Goal: Complete application form: Complete application form

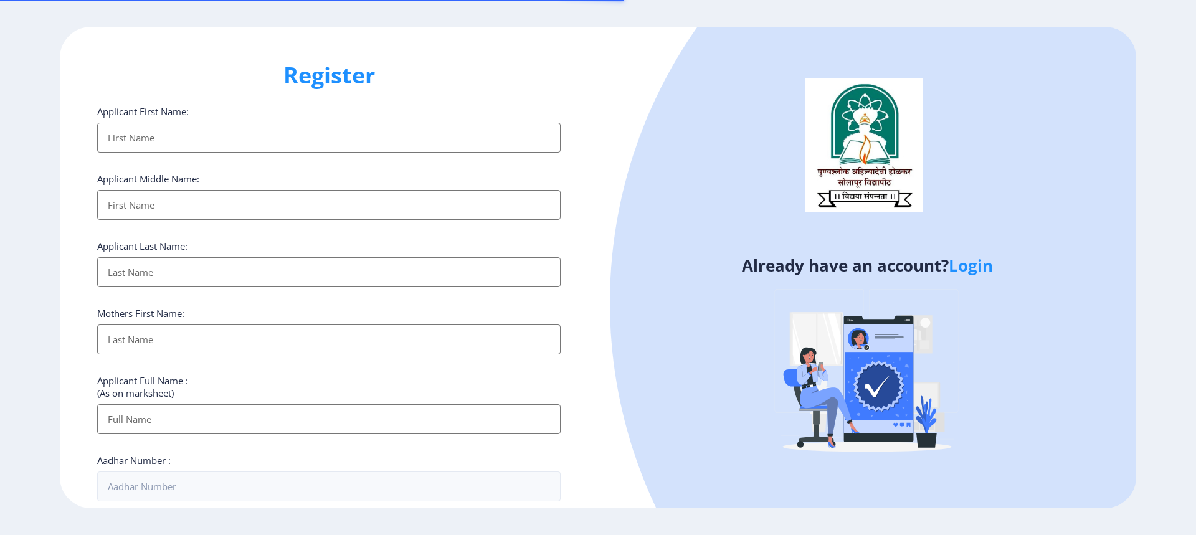
select select
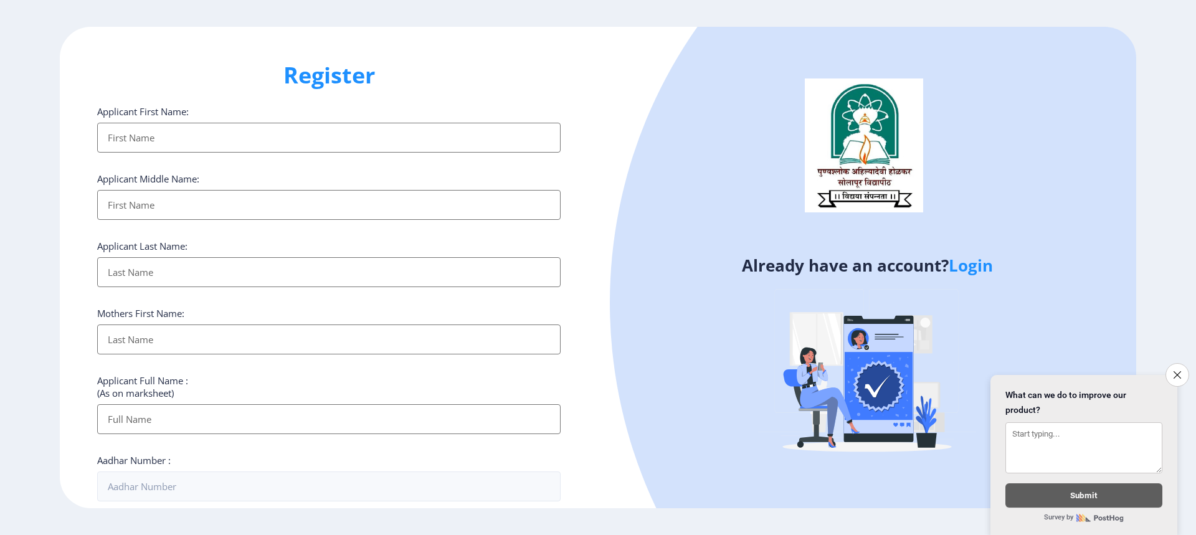
click at [118, 138] on input "Applicant First Name:" at bounding box center [328, 138] width 463 height 30
type input "a"
type input "ASHA"
type input "[PERSON_NAME]"
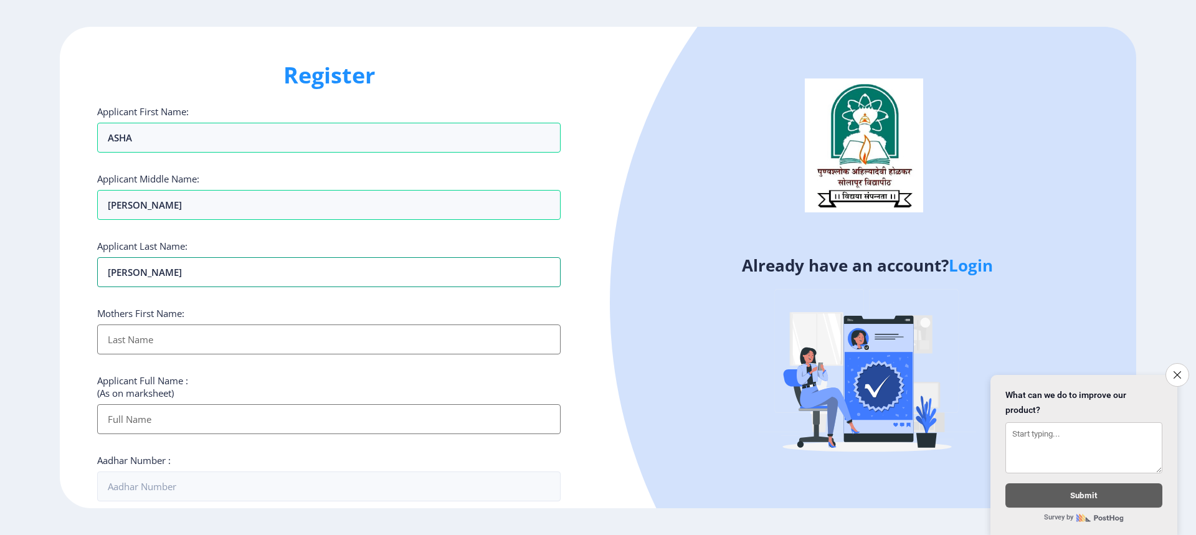
type input "[PERSON_NAME]"
type input "SHARADA"
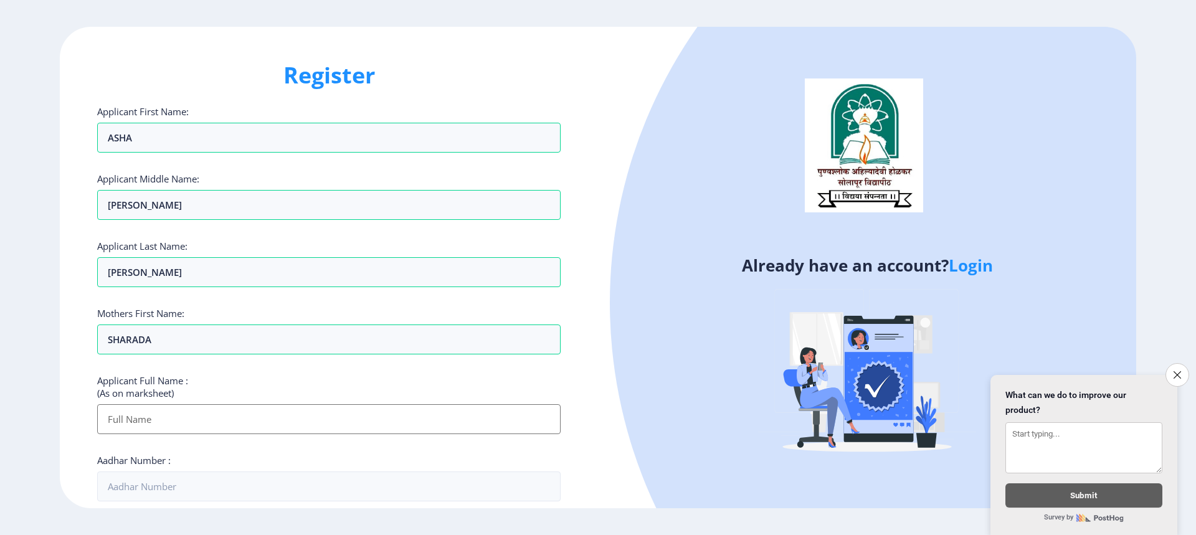
click at [203, 423] on input "Applicant First Name:" at bounding box center [328, 419] width 463 height 30
click at [230, 145] on input "ASHA" at bounding box center [328, 138] width 463 height 30
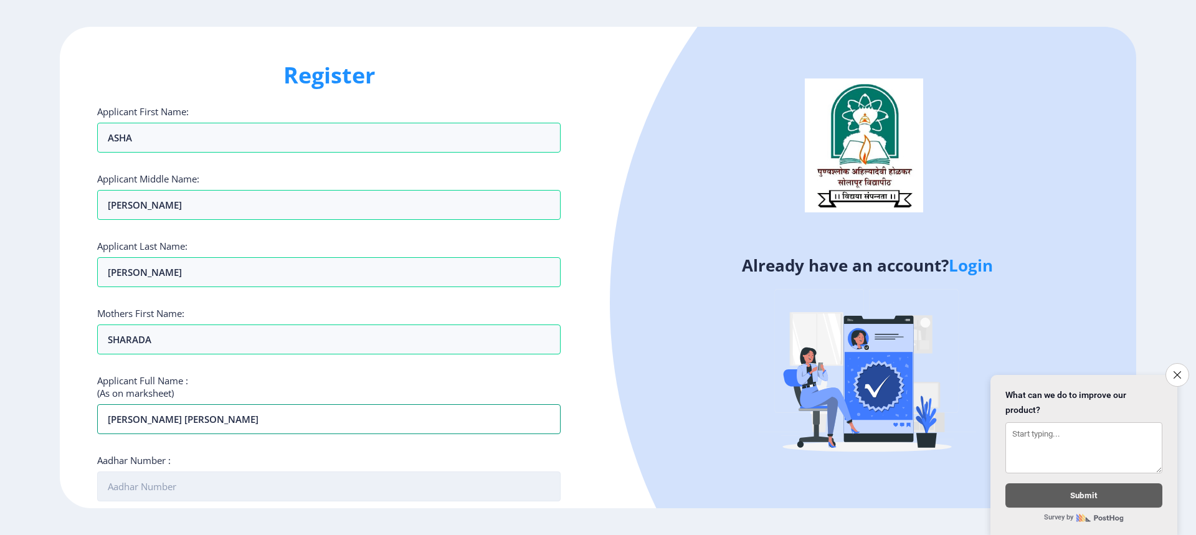
type input "[PERSON_NAME] [PERSON_NAME]"
click at [151, 481] on input "Aadhar Number :" at bounding box center [328, 486] width 463 height 30
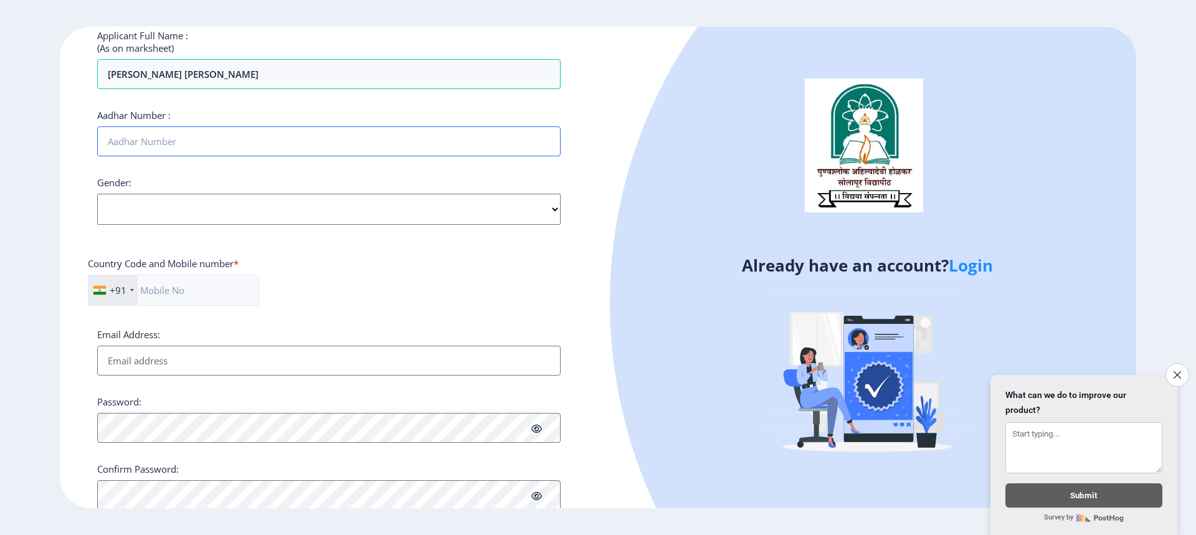
scroll to position [323, 0]
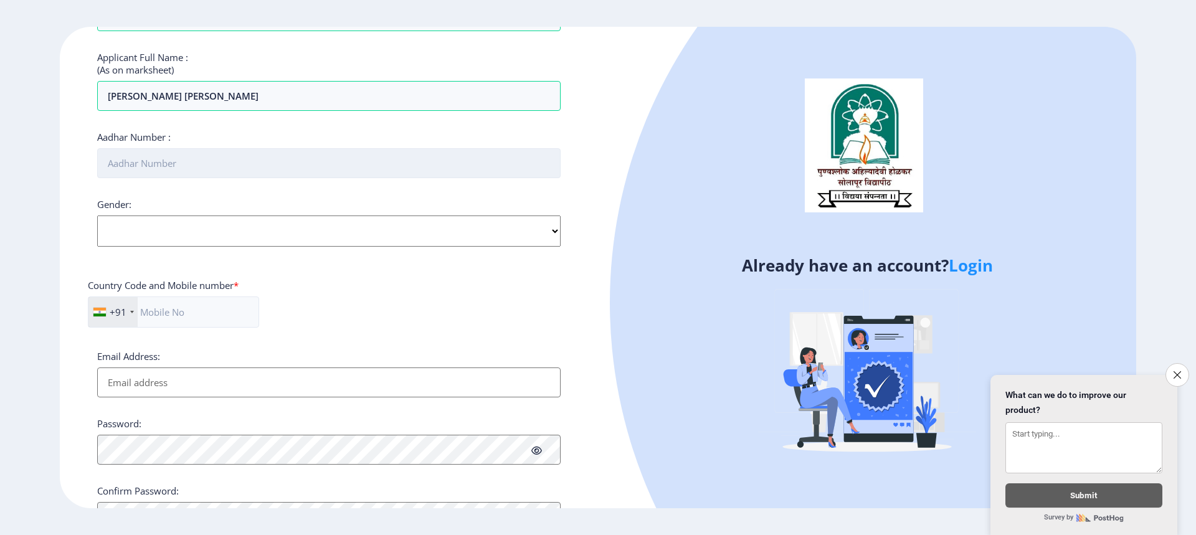
click at [167, 166] on input "Aadhar Number :" at bounding box center [328, 163] width 463 height 30
type input "573671931774"
click at [186, 232] on select "Select Gender [DEMOGRAPHIC_DATA] [DEMOGRAPHIC_DATA] Other" at bounding box center [328, 231] width 463 height 31
select select "[DEMOGRAPHIC_DATA]"
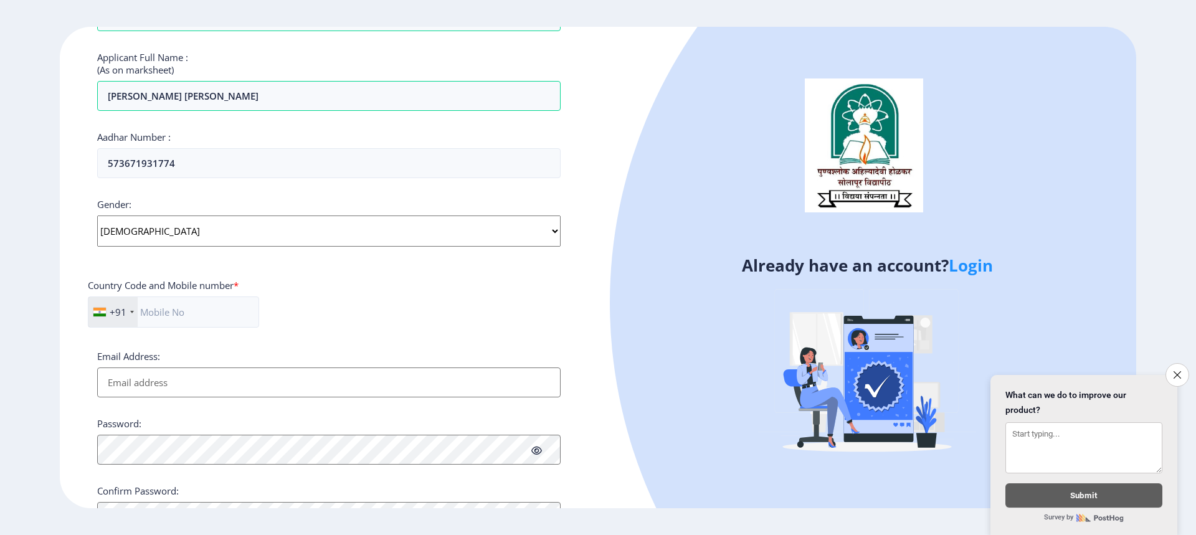
click at [97, 216] on select "Select Gender [DEMOGRAPHIC_DATA] [DEMOGRAPHIC_DATA] Other" at bounding box center [328, 231] width 463 height 31
click at [176, 315] on input "text" at bounding box center [173, 311] width 171 height 31
type input "9823050927"
click at [209, 375] on input "Email Address:" at bounding box center [328, 382] width 463 height 30
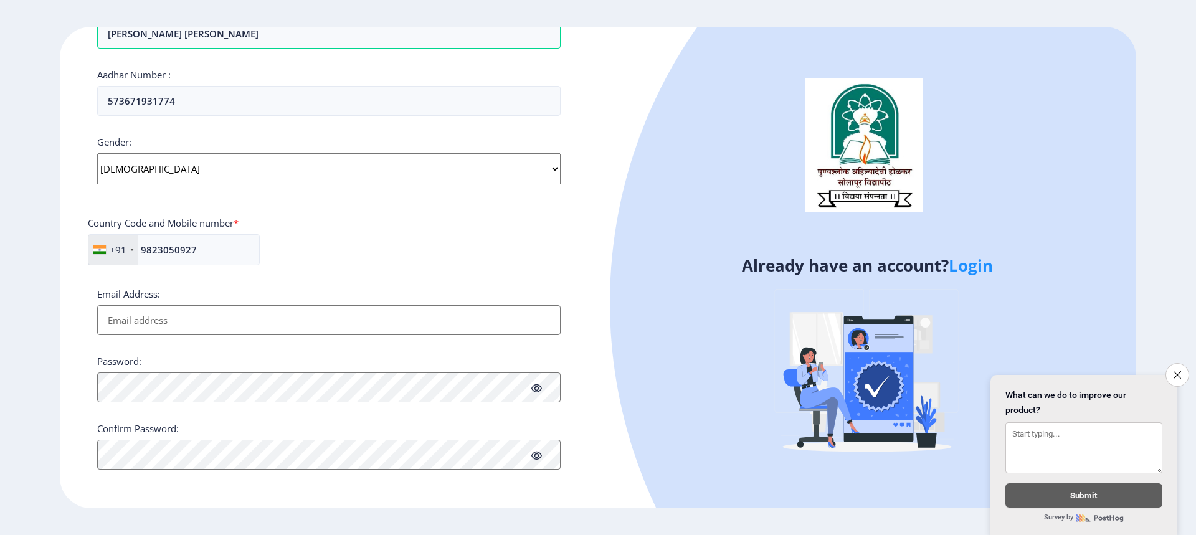
click at [384, 378] on div "Password:" at bounding box center [328, 378] width 463 height 47
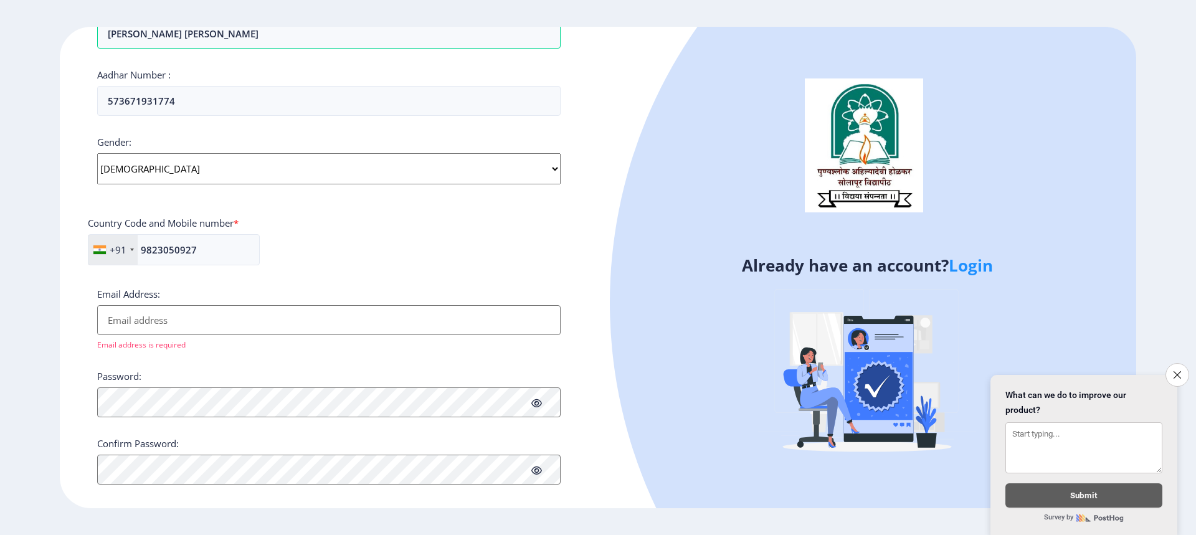
click at [212, 315] on input "Email Address:" at bounding box center [328, 320] width 463 height 30
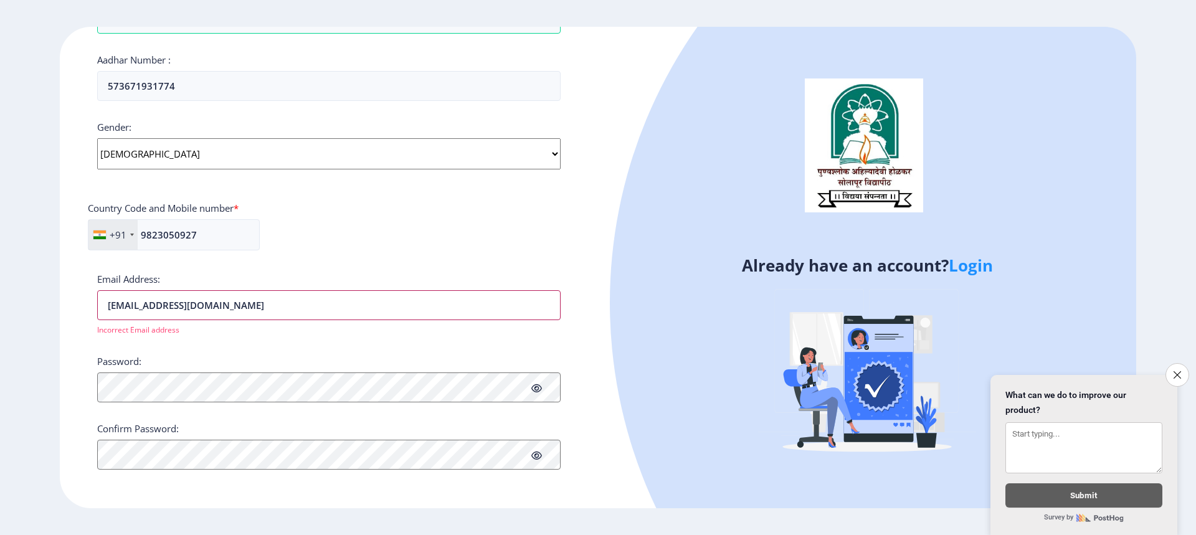
type input "[EMAIL_ADDRESS][DOMAIN_NAME]"
click at [538, 387] on icon at bounding box center [536, 388] width 11 height 9
click at [128, 499] on button "Proceed" at bounding box center [121, 497] width 48 height 14
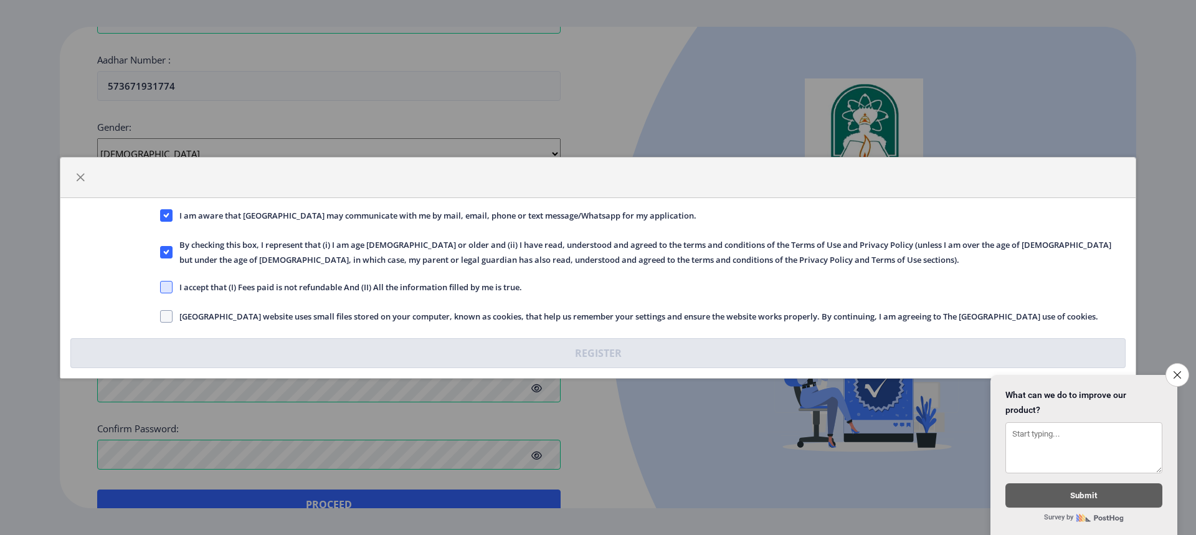
click at [166, 288] on span at bounding box center [166, 287] width 12 height 12
click at [161, 287] on input "I accept that (I) Fees paid is not refundable And (II) All the information fill…" at bounding box center [160, 287] width 1 height 1
checkbox input "true"
click at [167, 318] on span at bounding box center [166, 316] width 12 height 12
click at [161, 316] on input "[GEOGRAPHIC_DATA] website uses small files stored on your computer, known as co…" at bounding box center [160, 316] width 1 height 1
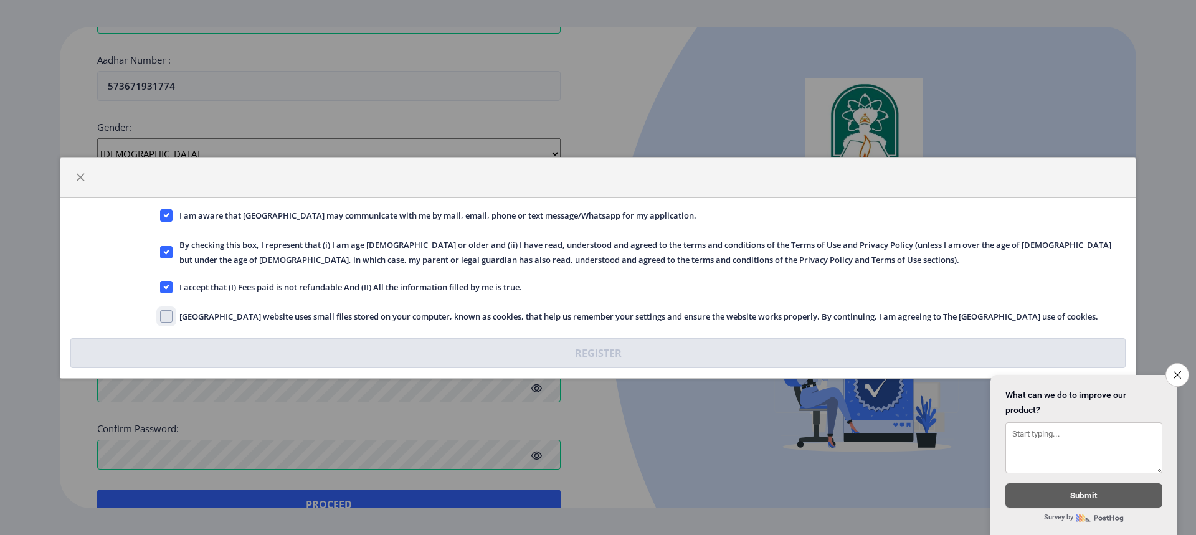
checkbox input "true"
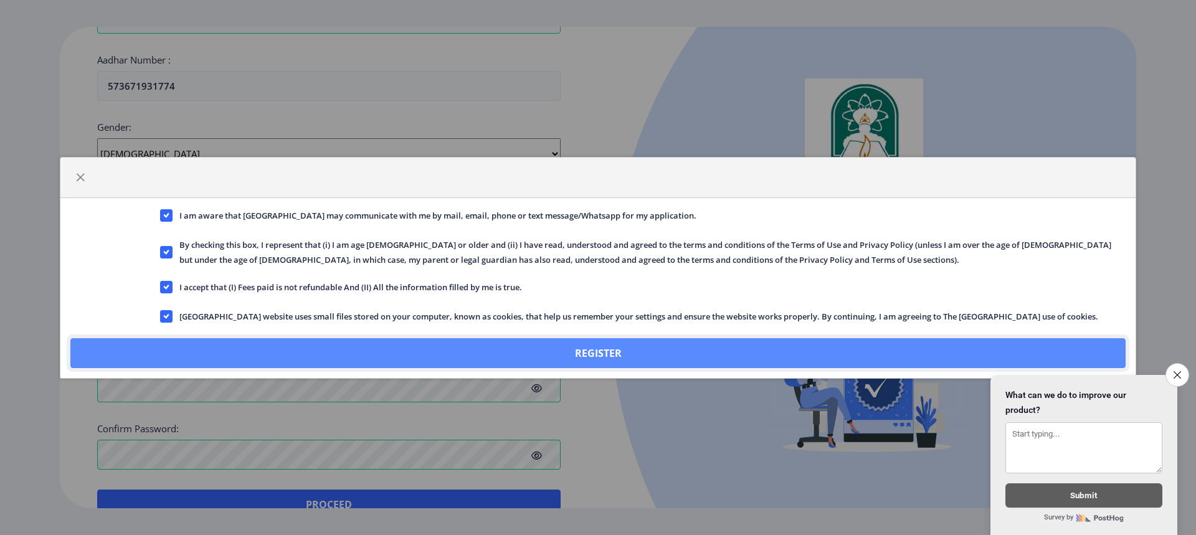
click at [590, 355] on button "Register" at bounding box center [597, 353] width 1055 height 30
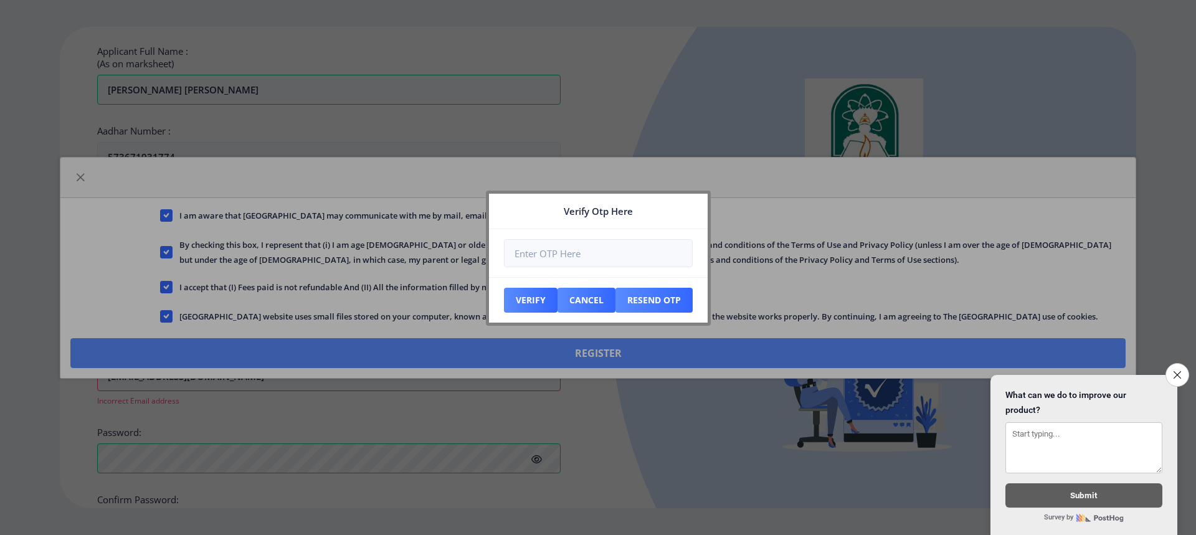
scroll to position [471, 0]
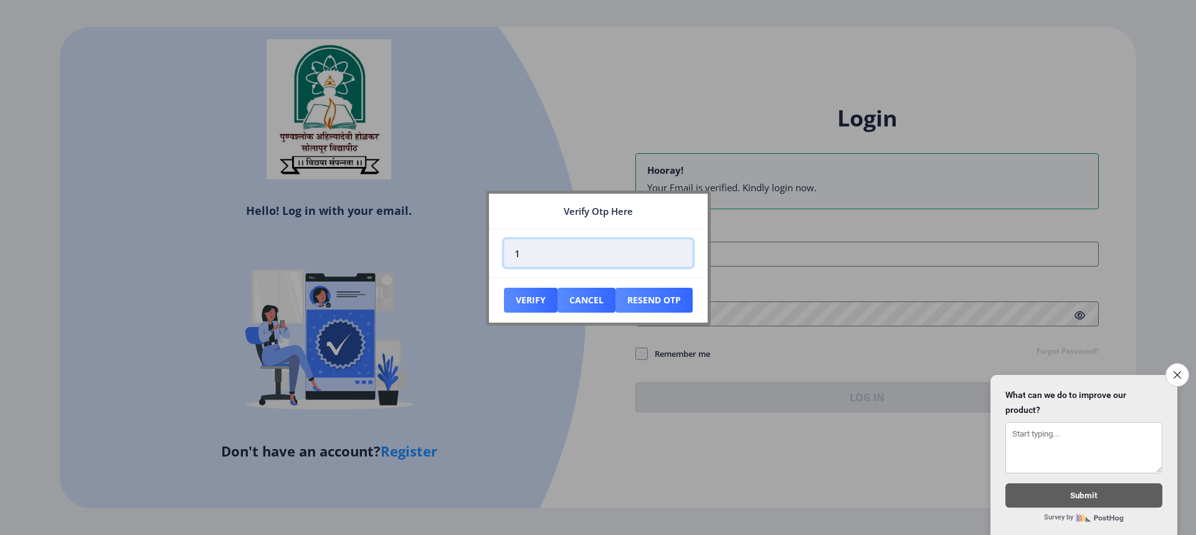
click at [677, 249] on input "1" at bounding box center [598, 253] width 189 height 28
drag, startPoint x: 542, startPoint y: 258, endPoint x: 429, endPoint y: 261, distance: 113.4
click at [430, 274] on div "Verify Otp Here 1 Verify Cancel Resend Otp" at bounding box center [598, 267] width 1196 height 535
type input "198137"
click at [528, 298] on button "Verify" at bounding box center [531, 300] width 54 height 25
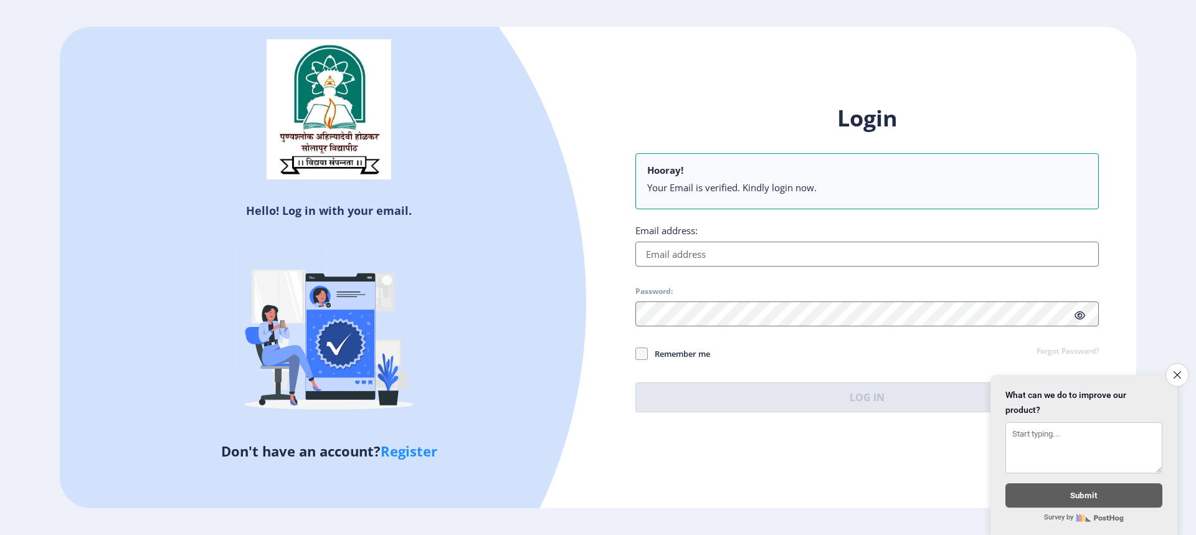
click at [729, 250] on input "Email address:" at bounding box center [866, 254] width 463 height 25
type input "[EMAIL_ADDRESS][DOMAIN_NAME]"
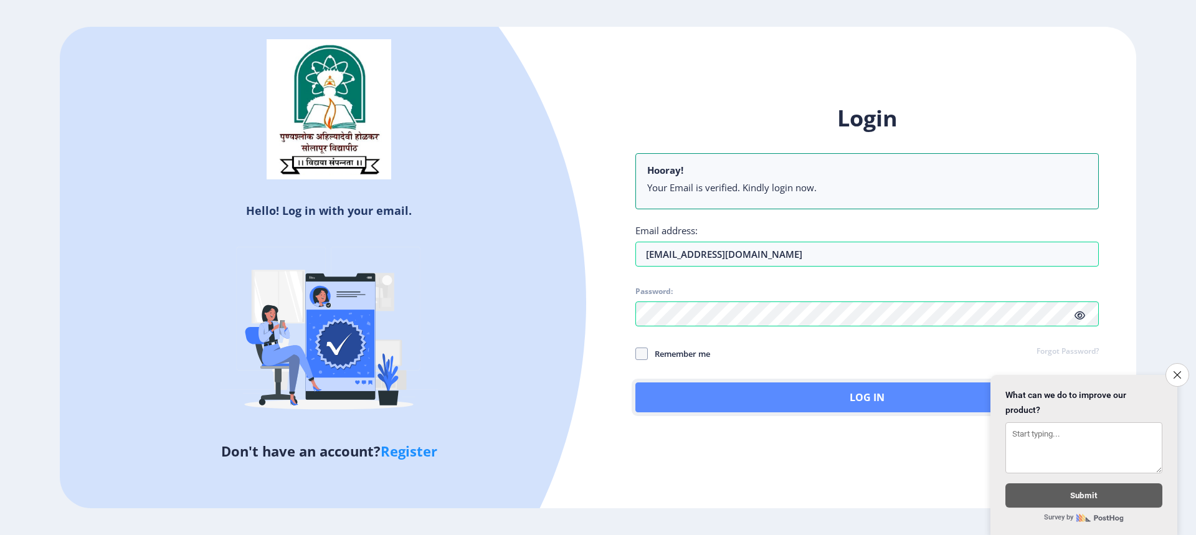
click at [865, 403] on button "Log In" at bounding box center [866, 397] width 463 height 30
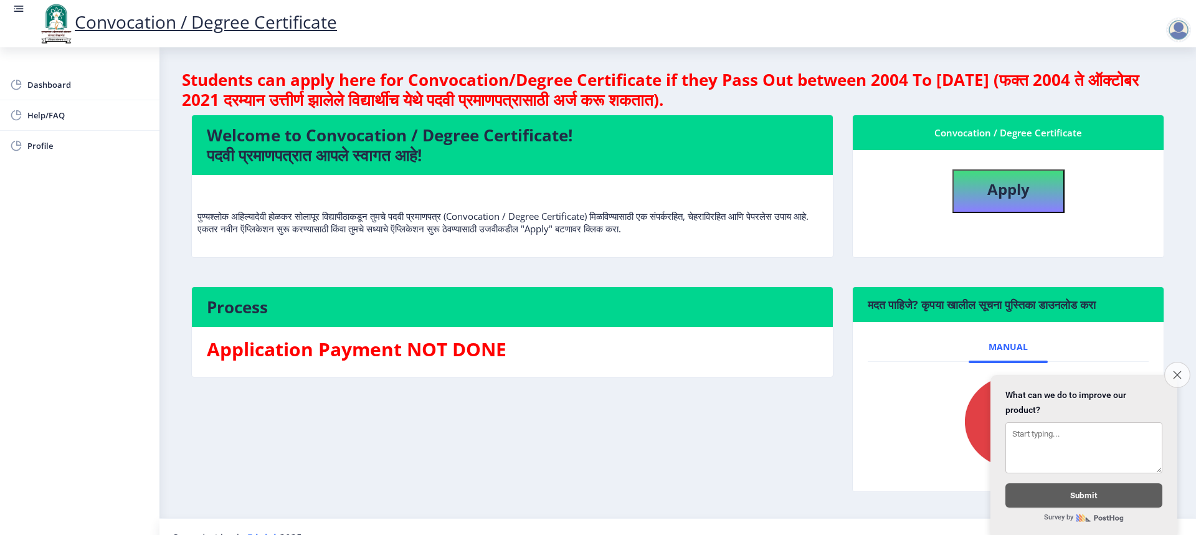
click at [1171, 369] on button "Close survey" at bounding box center [1177, 375] width 26 height 26
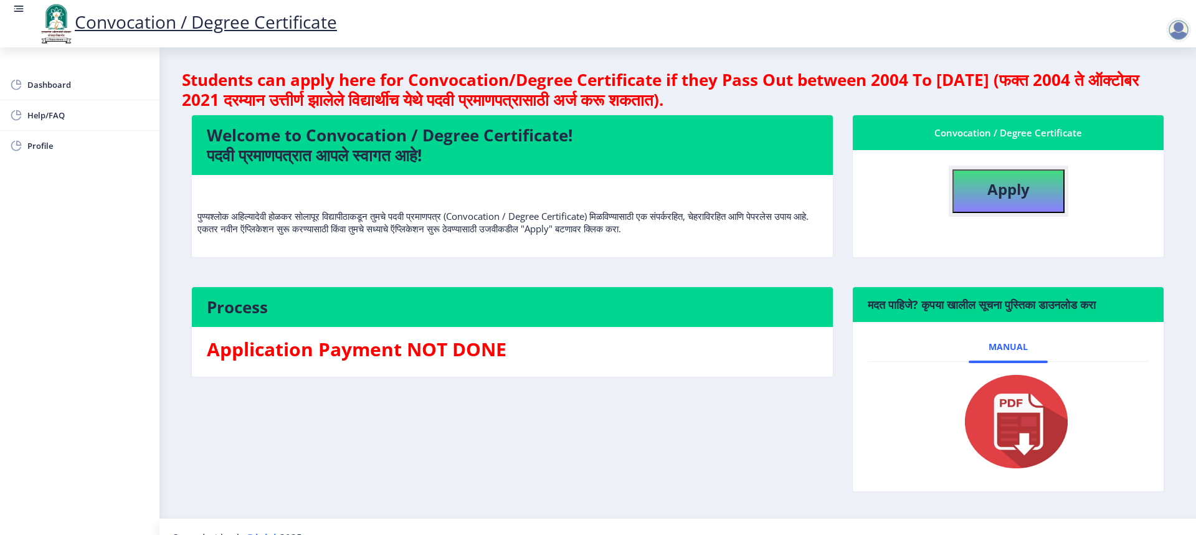
click at [1010, 191] on b "Apply" at bounding box center [1008, 189] width 42 height 21
select select
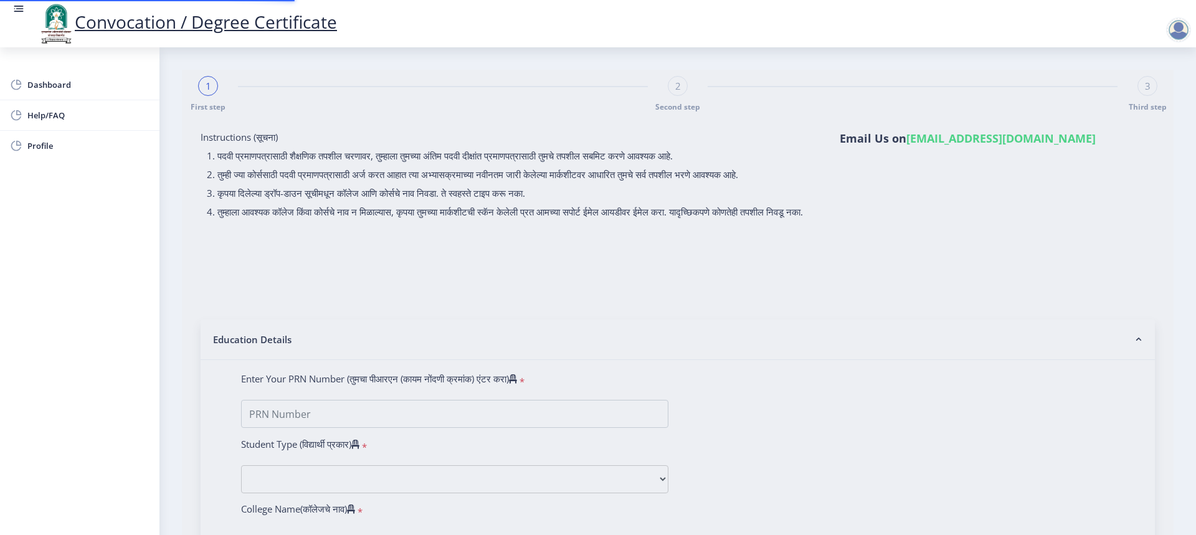
type input "[PERSON_NAME] [PERSON_NAME]"
type input "SHARADA"
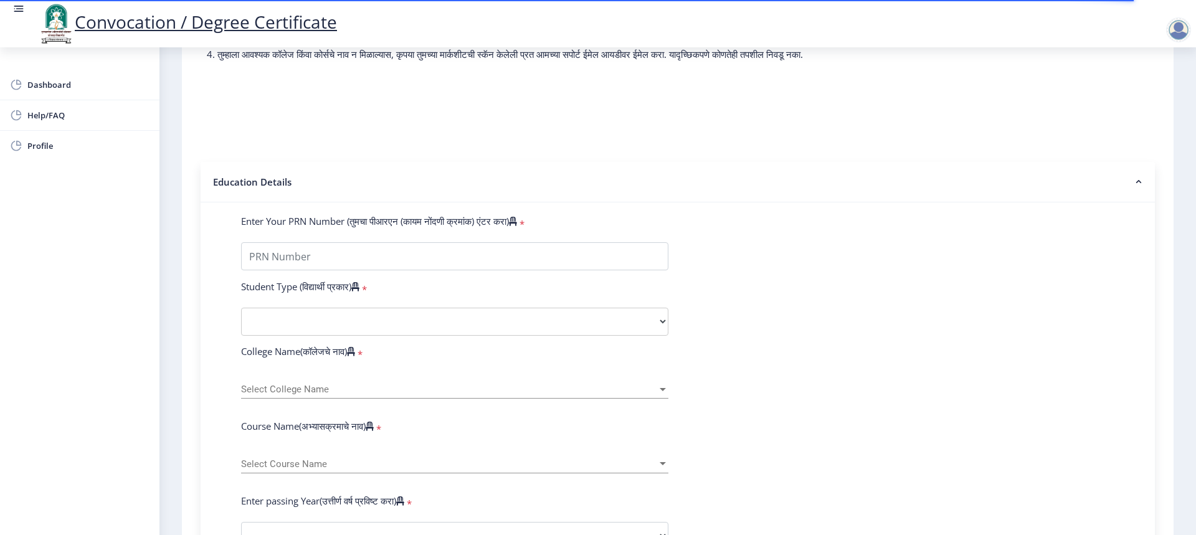
scroll to position [187, 0]
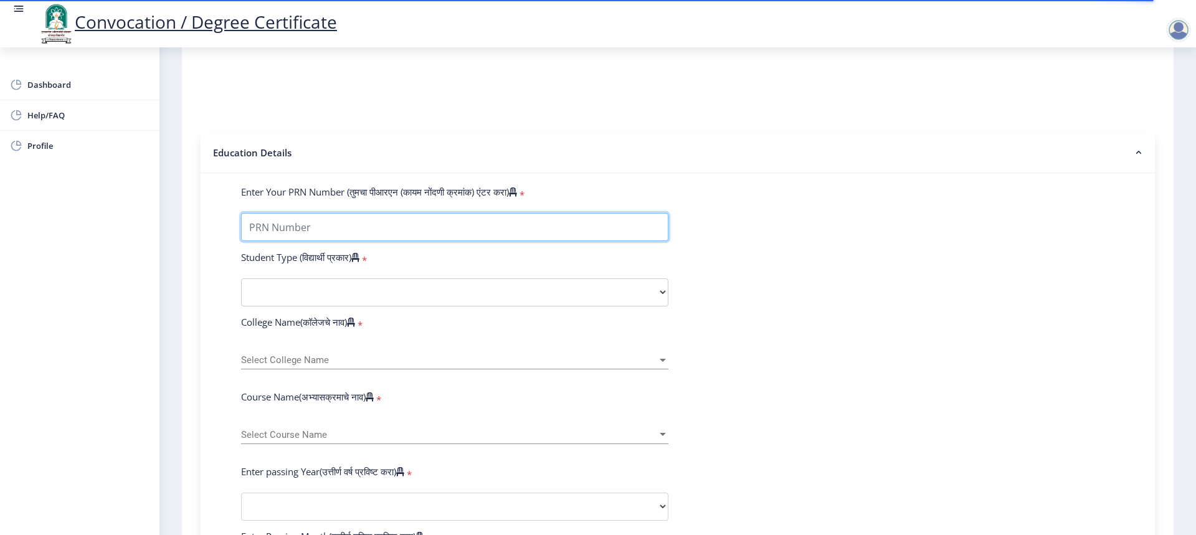
click at [341, 241] on input "Enter Your PRN Number (तुमचा पीआरएन (कायम नोंदणी क्रमांक) एंटर करा)" at bounding box center [454, 227] width 427 height 28
type input "2014032500269625"
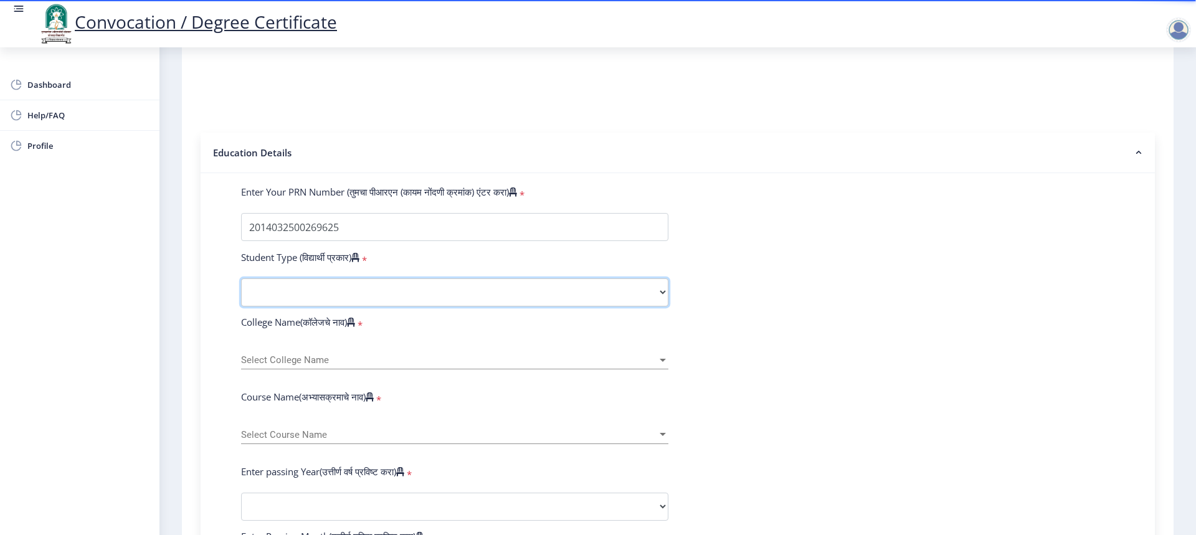
click at [330, 302] on select "Select Student Type Regular External" at bounding box center [454, 292] width 427 height 28
click at [241, 290] on select "Select Student Type Regular External" at bounding box center [454, 292] width 427 height 28
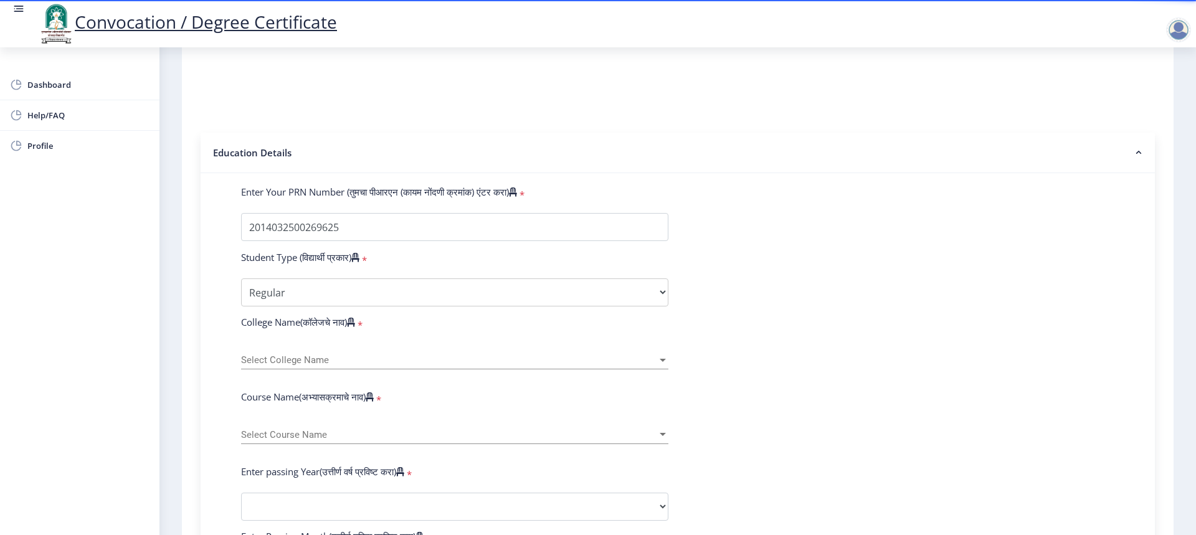
click at [325, 366] on span "Select College Name" at bounding box center [449, 360] width 416 height 11
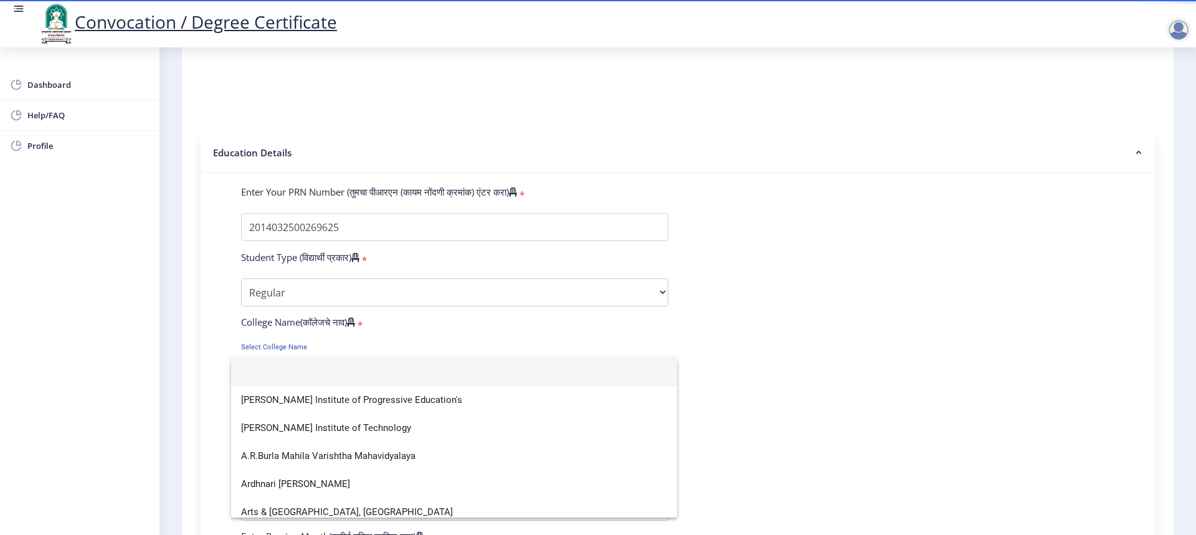
click at [311, 299] on div at bounding box center [598, 267] width 1196 height 535
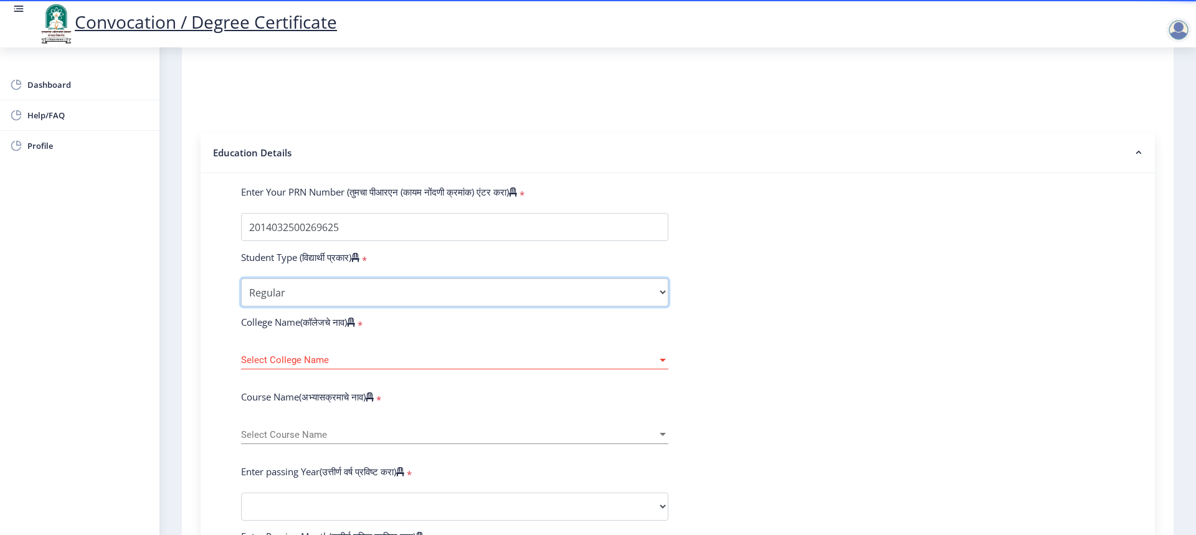
click at [661, 306] on select "Select Student Type Regular External" at bounding box center [454, 292] width 427 height 28
select select "External"
click at [241, 290] on select "Select Student Type Regular External" at bounding box center [454, 292] width 427 height 28
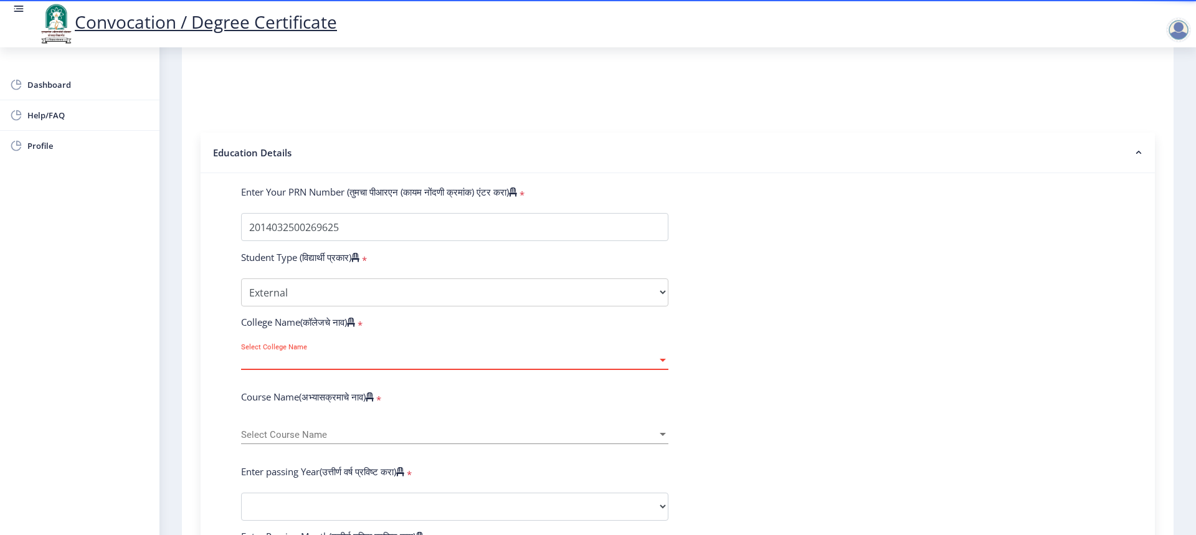
click at [414, 366] on span "Select College Name" at bounding box center [449, 360] width 416 height 11
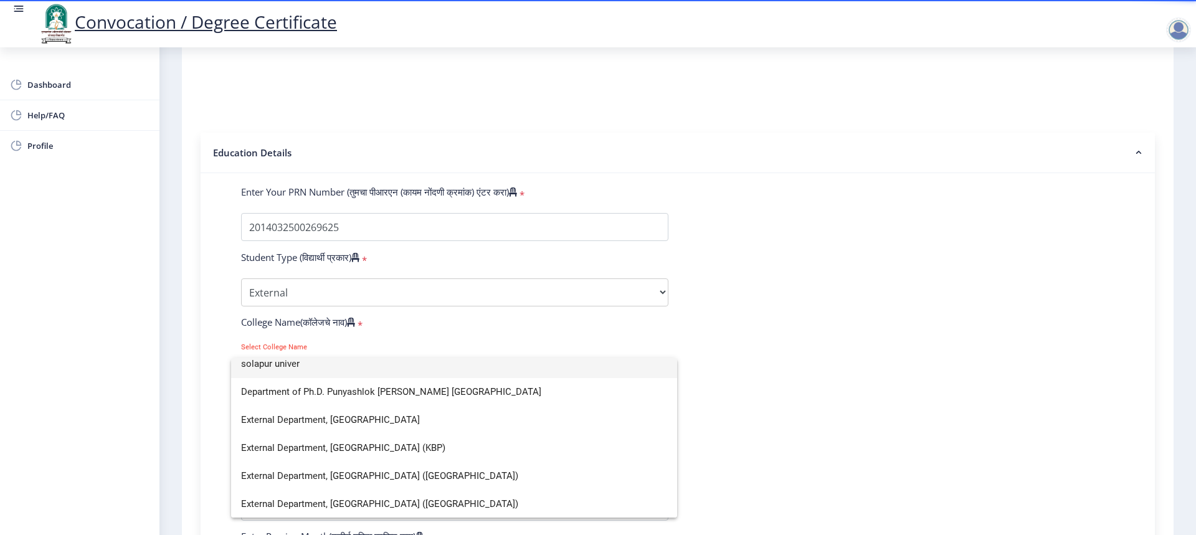
scroll to position [0, 0]
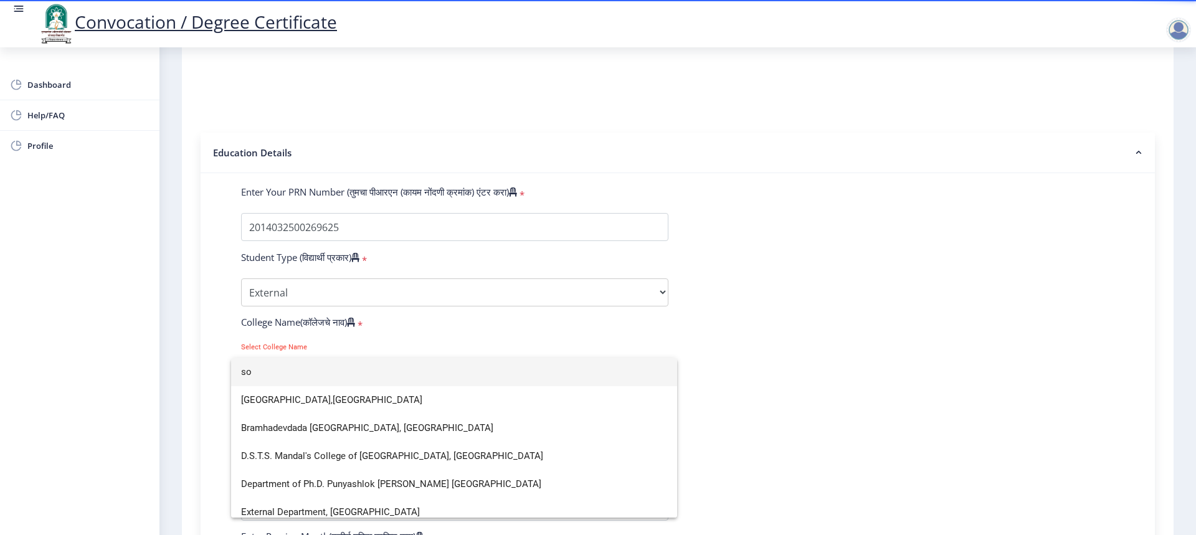
type input "s"
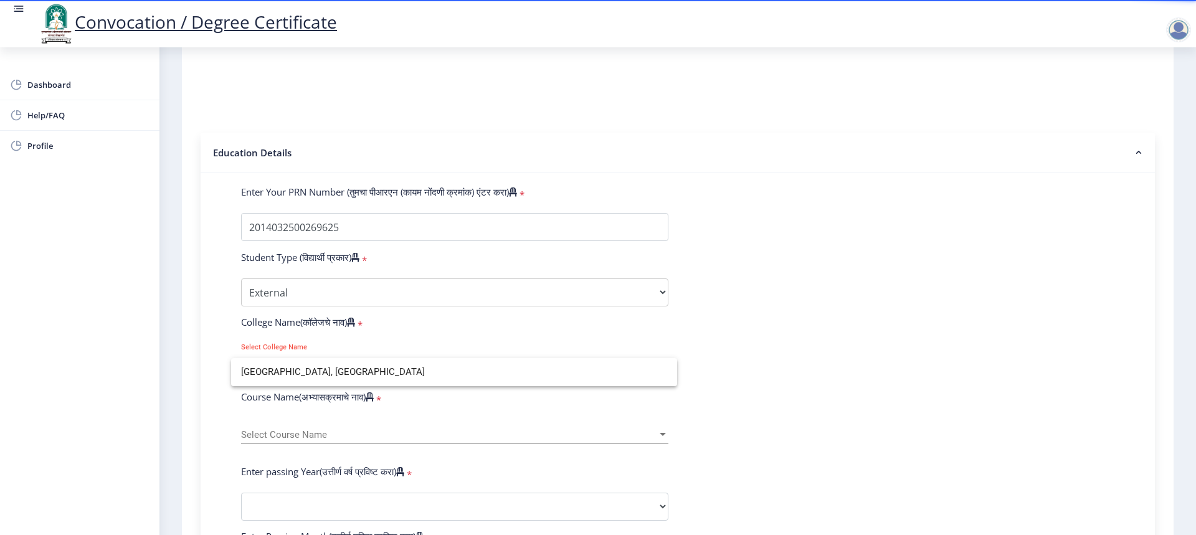
type input "[GEOGRAPHIC_DATA], [GEOGRAPHIC_DATA]"
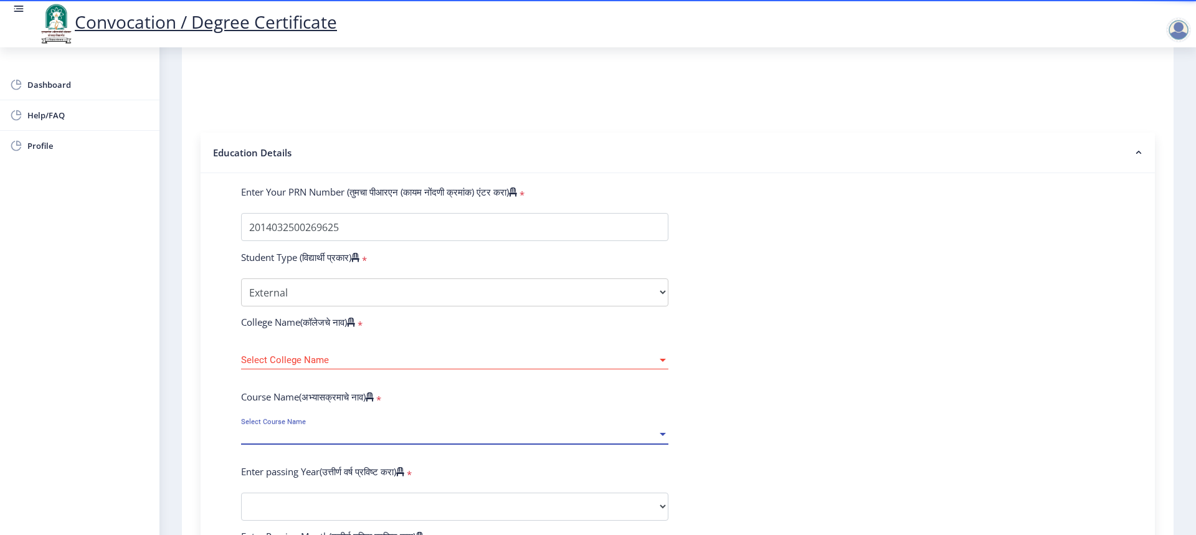
click at [400, 369] on div "Select College Name Select College Name" at bounding box center [454, 356] width 427 height 26
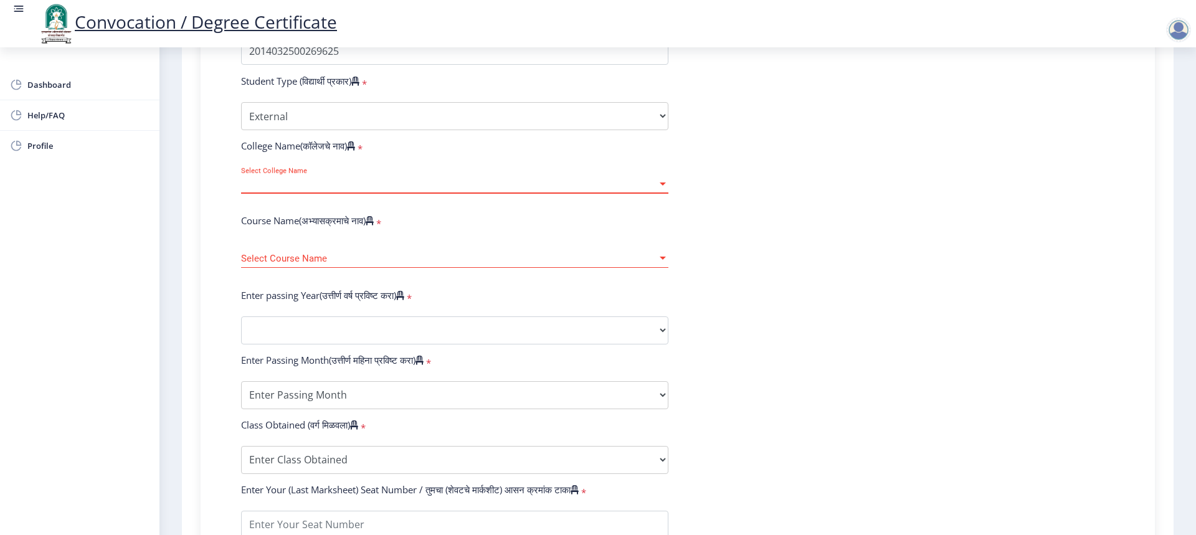
scroll to position [374, 0]
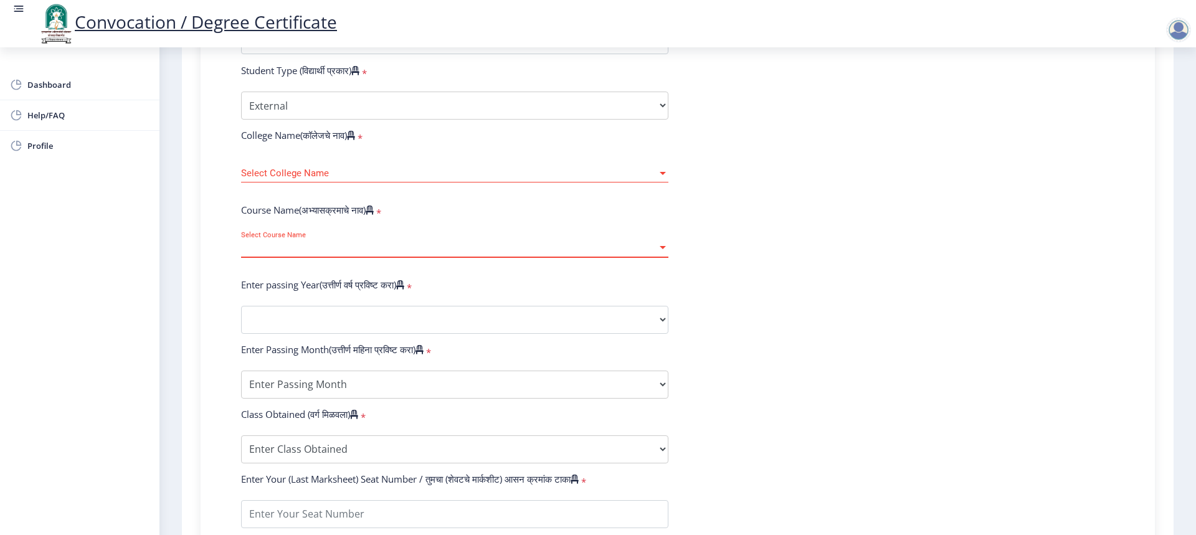
click at [353, 253] on span "Select Course Name" at bounding box center [449, 248] width 416 height 11
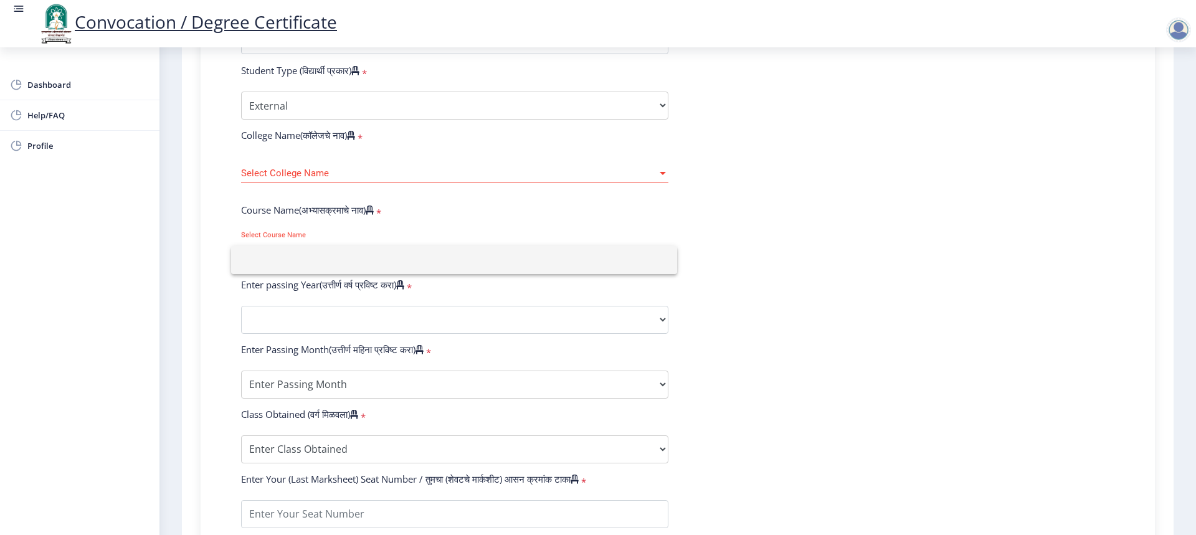
click at [361, 185] on div at bounding box center [598, 267] width 1196 height 535
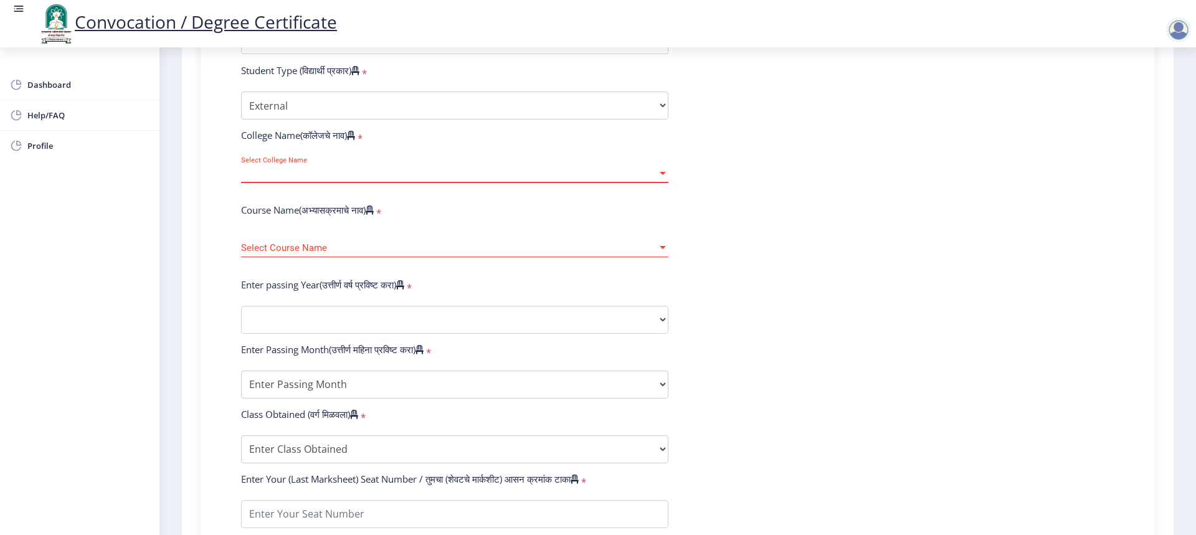
click at [289, 179] on span "Select College Name" at bounding box center [449, 173] width 416 height 11
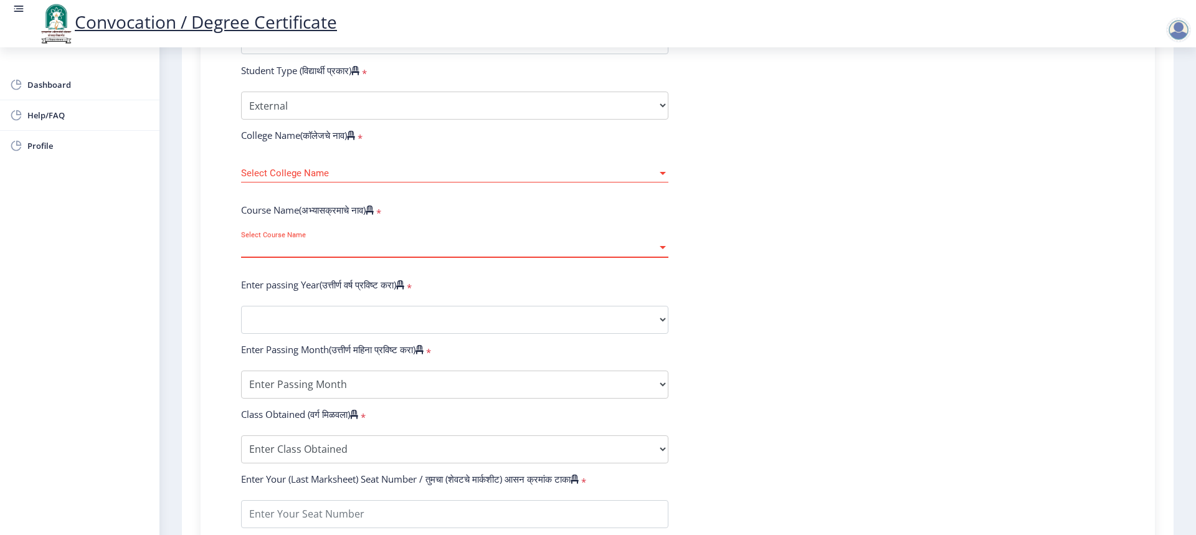
click at [661, 175] on div at bounding box center [663, 173] width 6 height 3
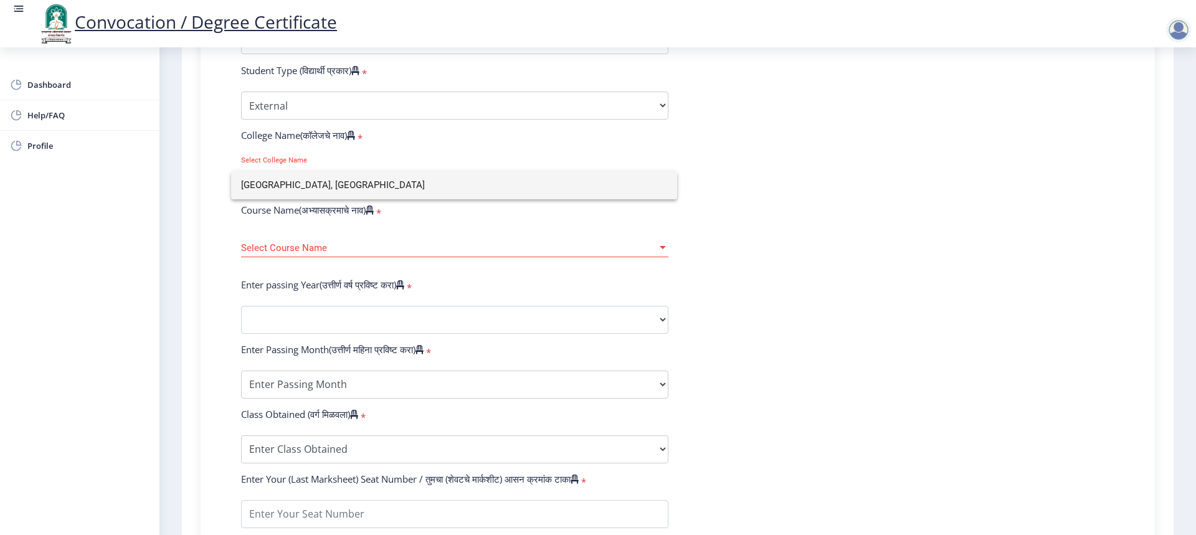
click at [462, 190] on input "[GEOGRAPHIC_DATA], [GEOGRAPHIC_DATA]" at bounding box center [454, 185] width 426 height 28
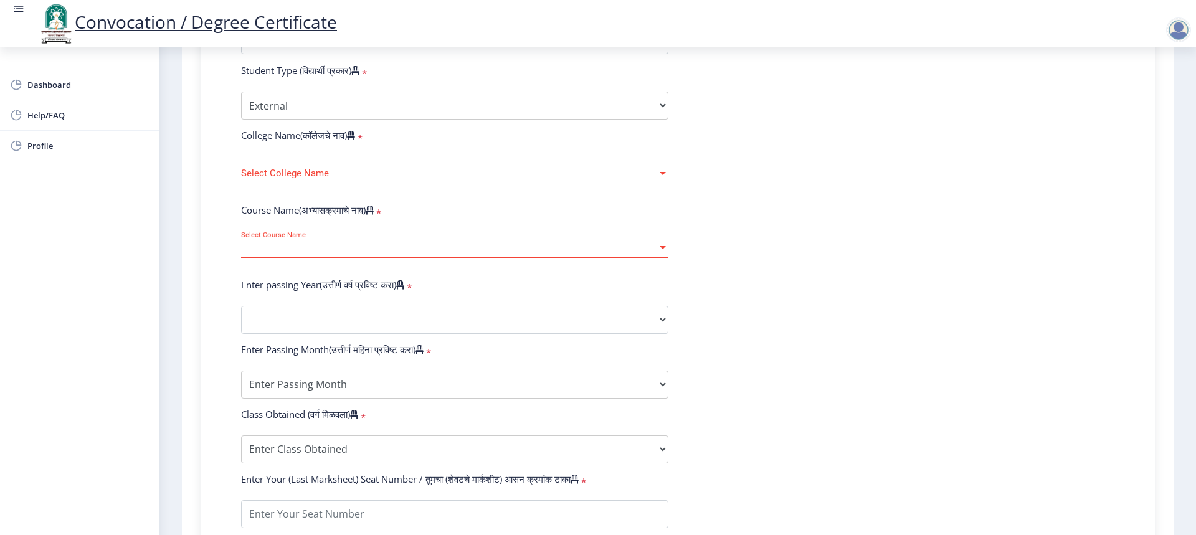
click at [311, 253] on span "Select Course Name" at bounding box center [449, 248] width 416 height 11
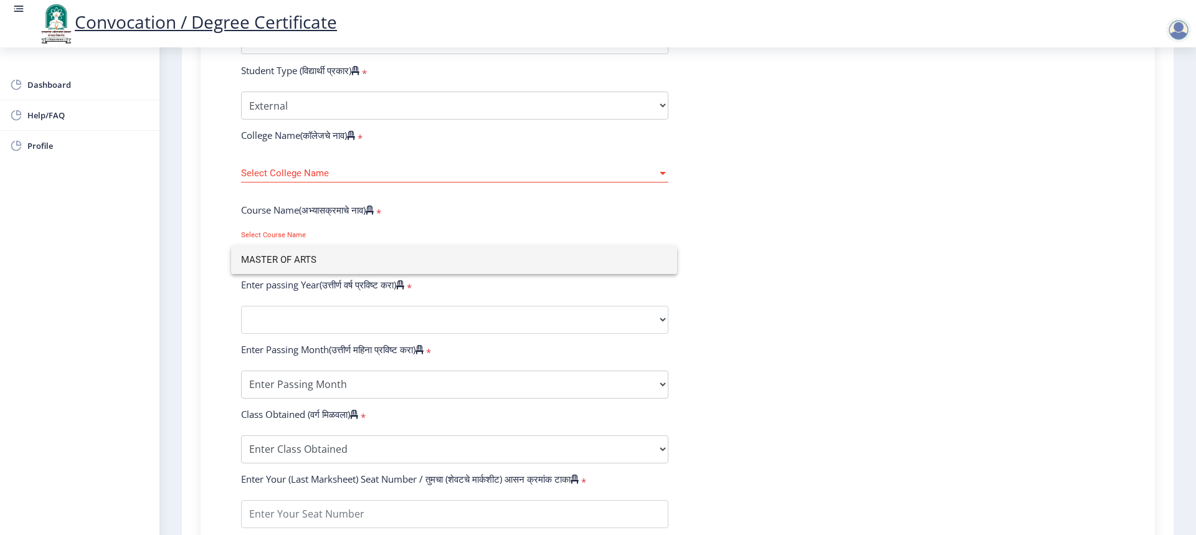
type input "MASTER OF ARTS"
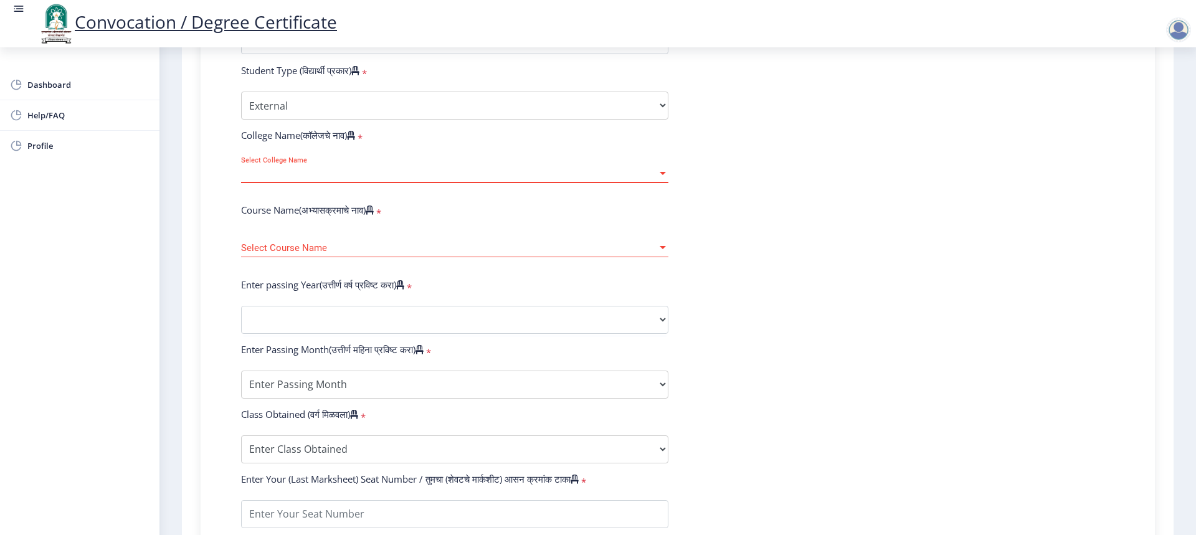
click at [561, 179] on span "Select College Name" at bounding box center [449, 173] width 416 height 11
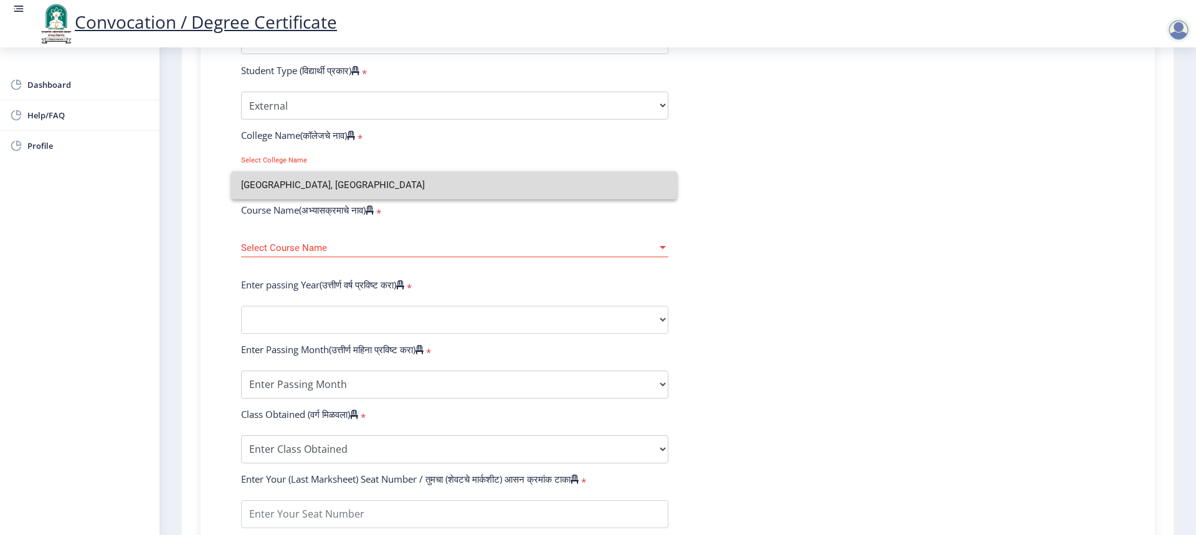
drag, startPoint x: 151, startPoint y: 180, endPoint x: 0, endPoint y: 146, distance: 154.6
click at [0, 146] on div "[GEOGRAPHIC_DATA], [GEOGRAPHIC_DATA]" at bounding box center [598, 267] width 1196 height 535
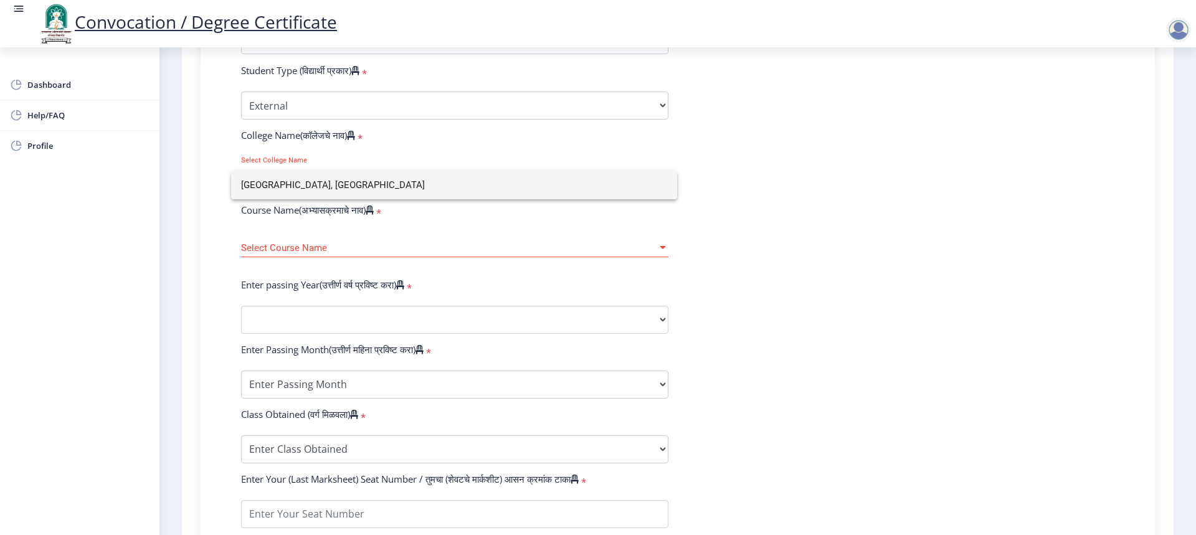
click at [356, 159] on div at bounding box center [598, 267] width 1196 height 535
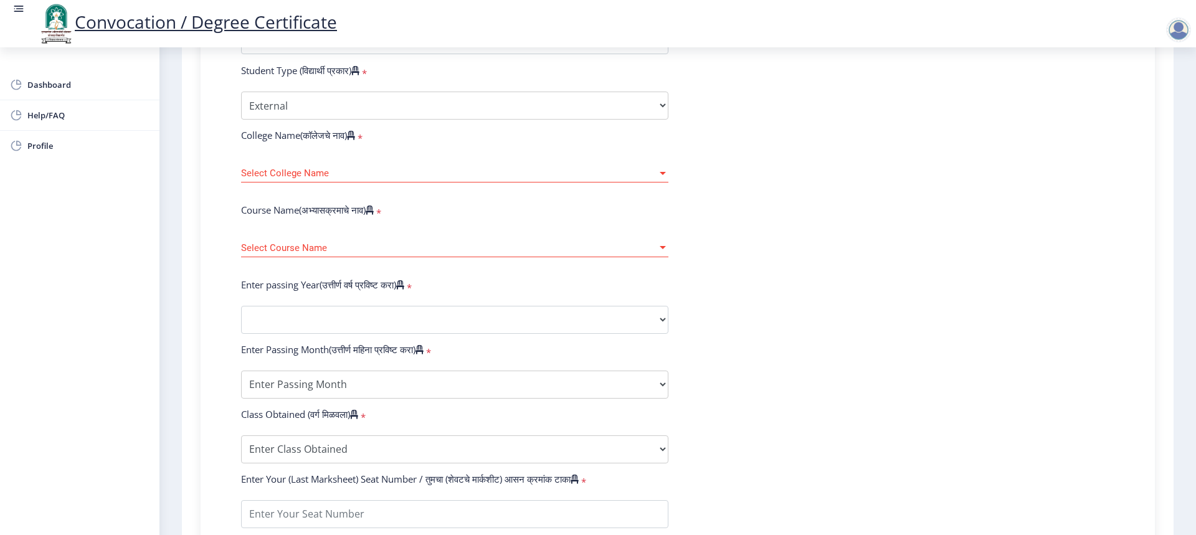
click at [312, 179] on span "Select College Name" at bounding box center [449, 173] width 416 height 11
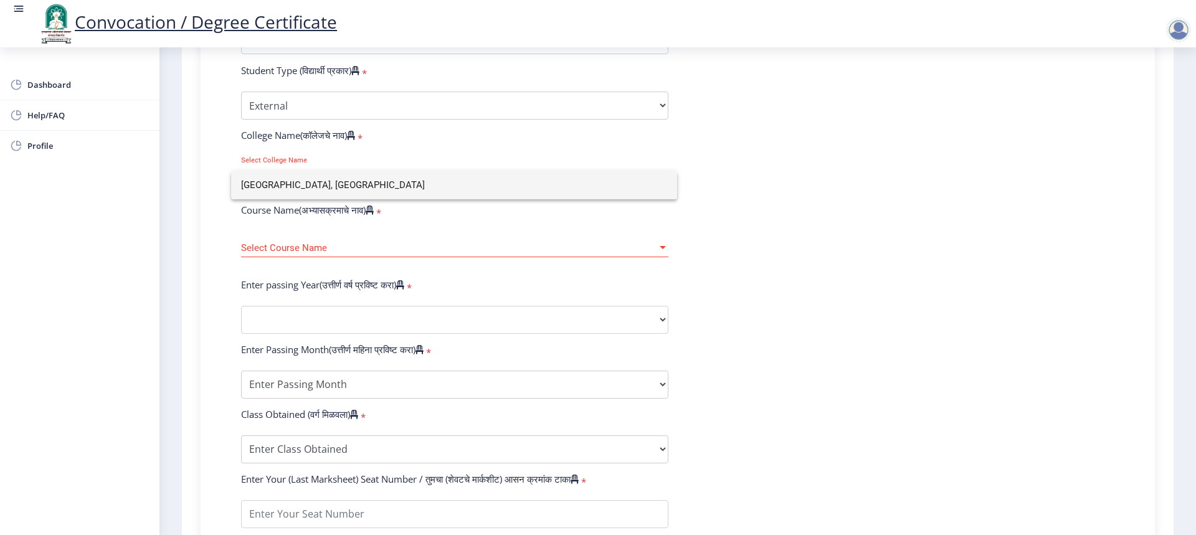
click at [559, 239] on div at bounding box center [598, 267] width 1196 height 535
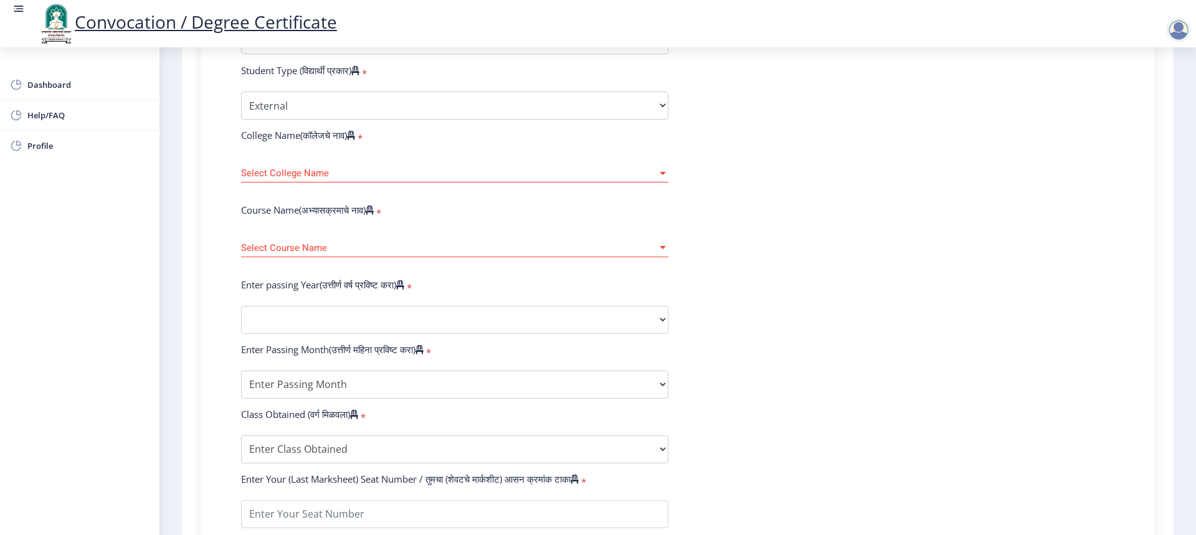
click at [387, 291] on label "Enter passing Year(उत्तीर्ण वर्ष प्रविष्ट करा)" at bounding box center [322, 284] width 163 height 12
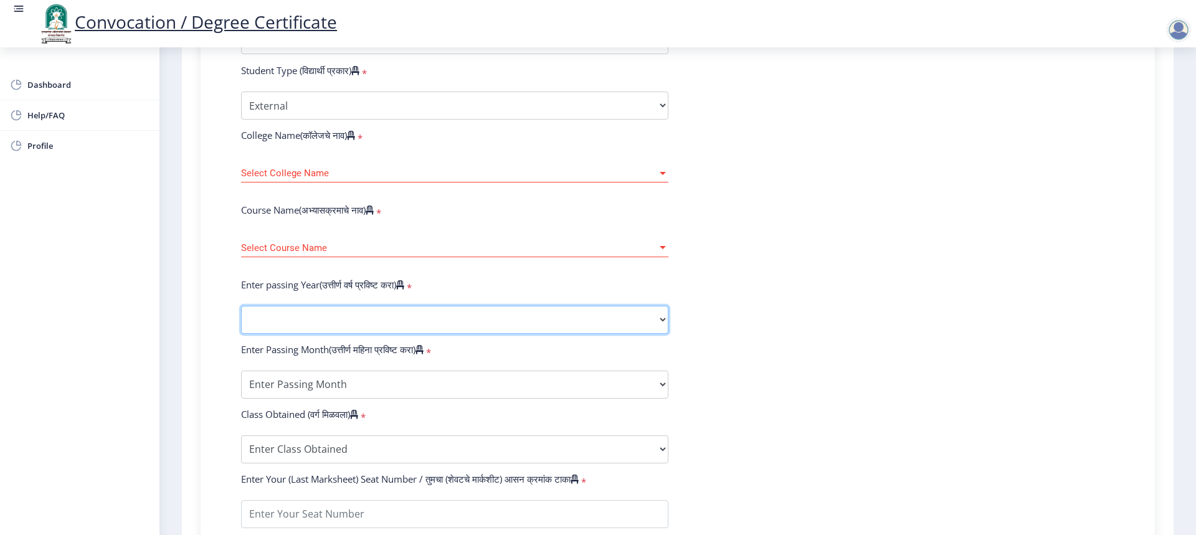
click at [316, 334] on select "2025 2024 2023 2022 2021 2020 2019 2018 2017 2016 2015 2014 2013 2012 2011 2010…" at bounding box center [454, 320] width 427 height 28
select select "2016"
click at [241, 318] on select "2025 2024 2023 2022 2021 2020 2019 2018 2017 2016 2015 2014 2013 2012 2011 2010…" at bounding box center [454, 320] width 427 height 28
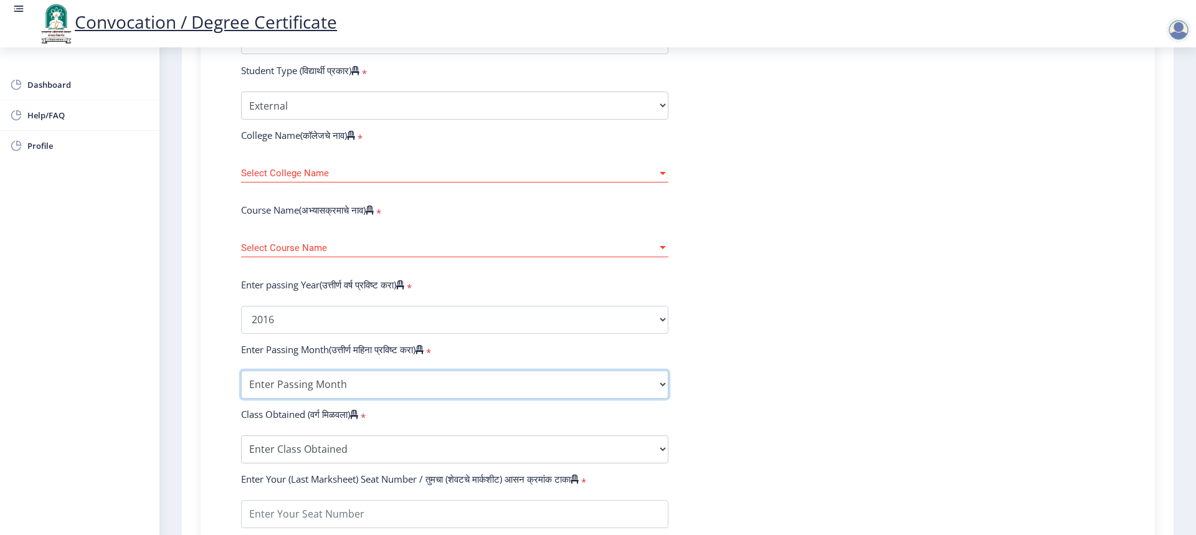
click at [331, 395] on select "Enter Passing Month March April May October November December" at bounding box center [454, 385] width 427 height 28
click at [386, 179] on span "Select College Name" at bounding box center [449, 173] width 416 height 11
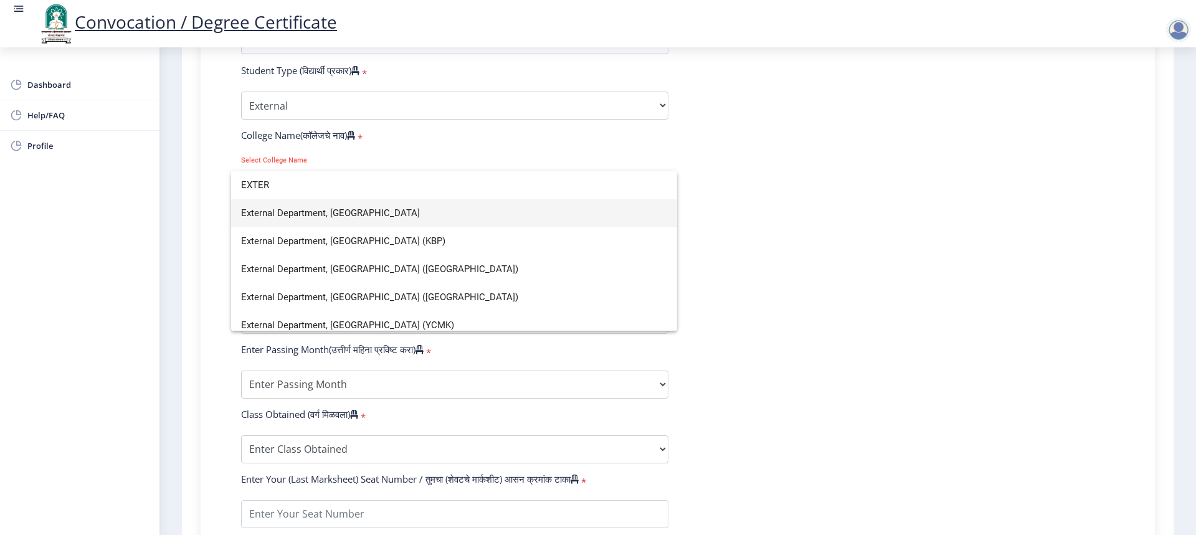
type input "EXTER"
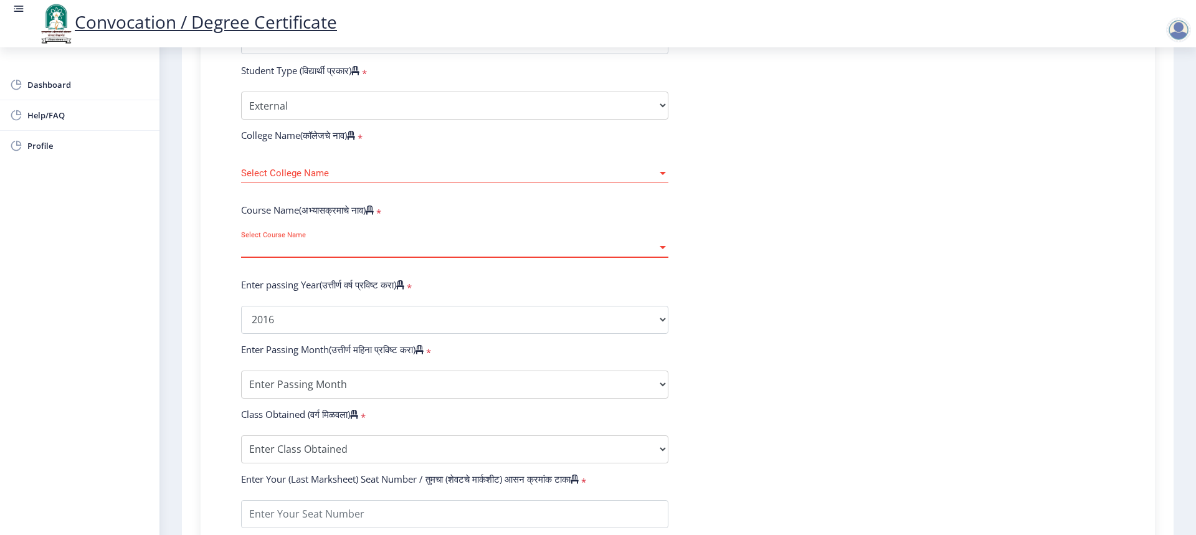
click at [310, 253] on span "Select Course Name" at bounding box center [449, 248] width 416 height 11
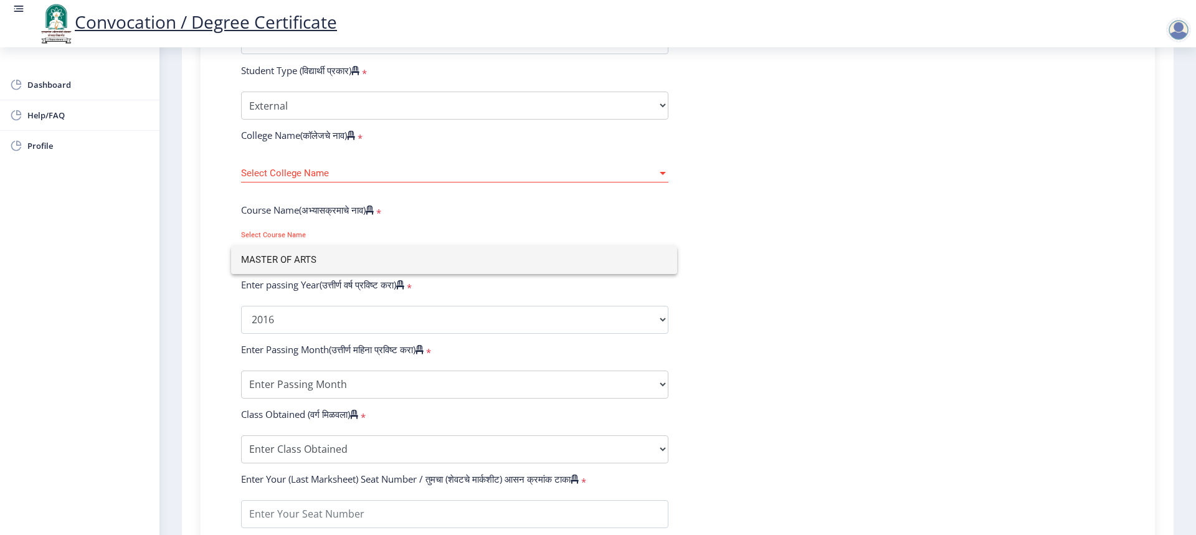
click at [323, 188] on div at bounding box center [598, 267] width 1196 height 535
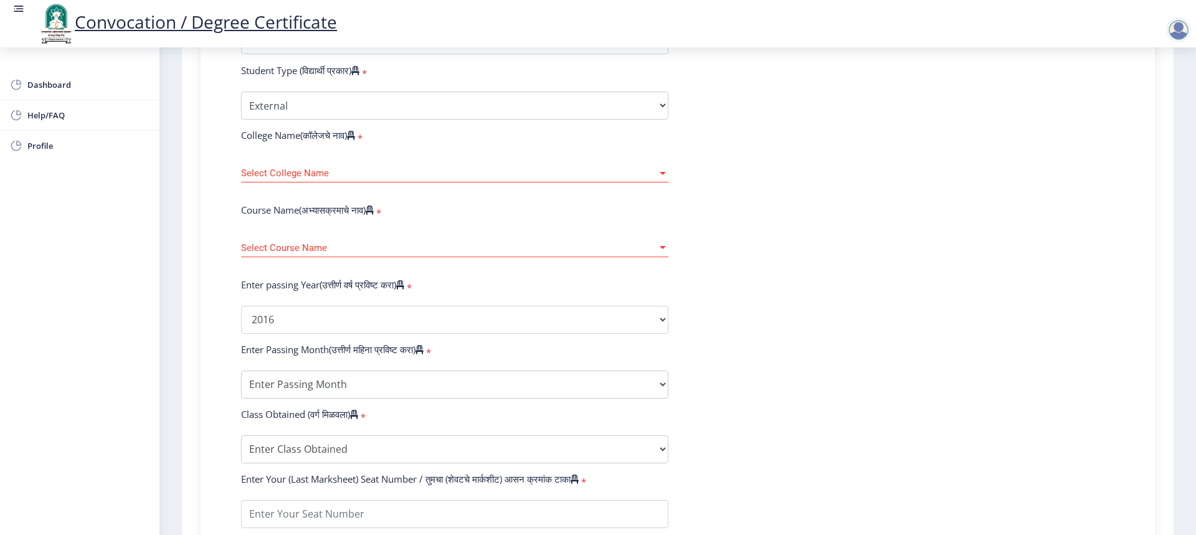
click at [315, 179] on span "Select College Name" at bounding box center [449, 173] width 416 height 11
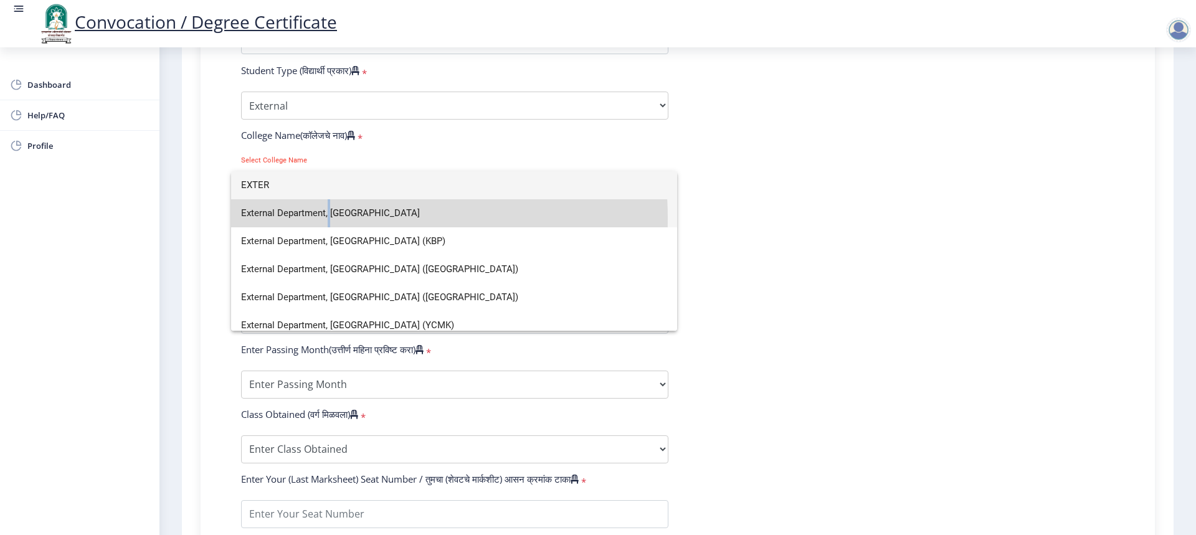
click at [328, 217] on span "External Department, [GEOGRAPHIC_DATA]" at bounding box center [454, 213] width 426 height 28
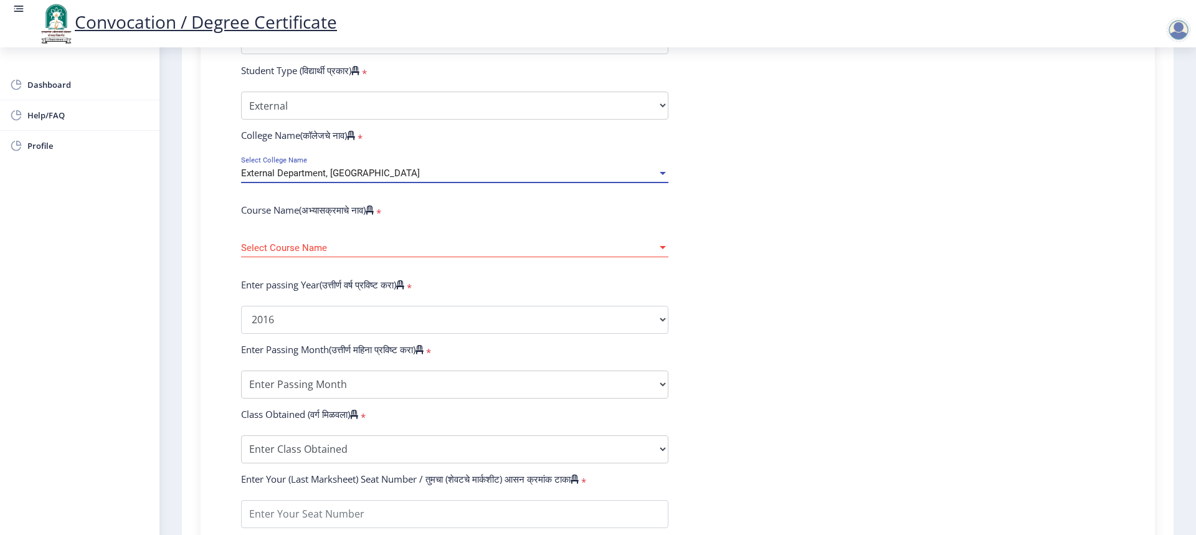
click at [327, 253] on span "Select Course Name" at bounding box center [449, 248] width 416 height 11
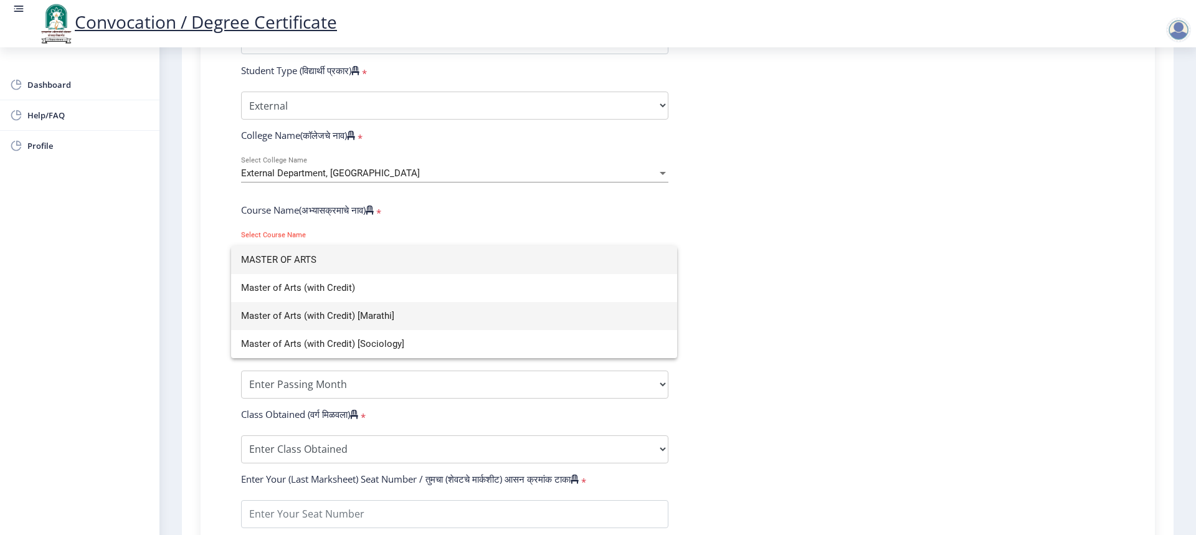
click at [431, 312] on span "Master of Arts (with Credit) [Marathi]" at bounding box center [454, 316] width 426 height 28
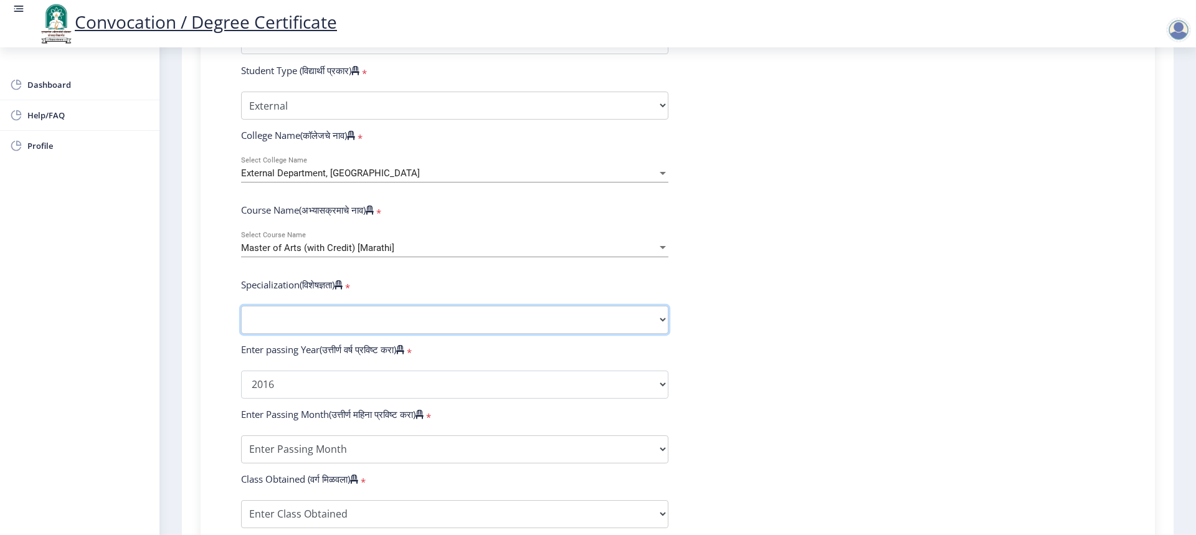
click at [301, 329] on select "Specialization English Hindi Marathi Urdu Ancient Indian History Culture & Arch…" at bounding box center [454, 320] width 427 height 28
select select "Marathi"
click at [241, 318] on select "Specialization English Hindi Marathi Urdu Ancient Indian History Culture & Arch…" at bounding box center [454, 320] width 427 height 28
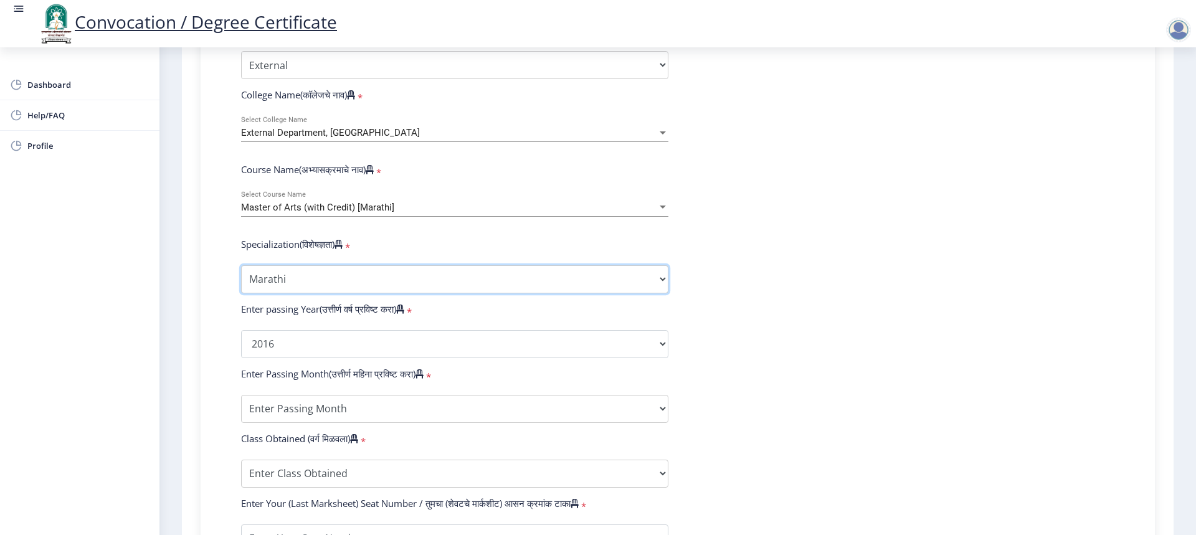
scroll to position [436, 0]
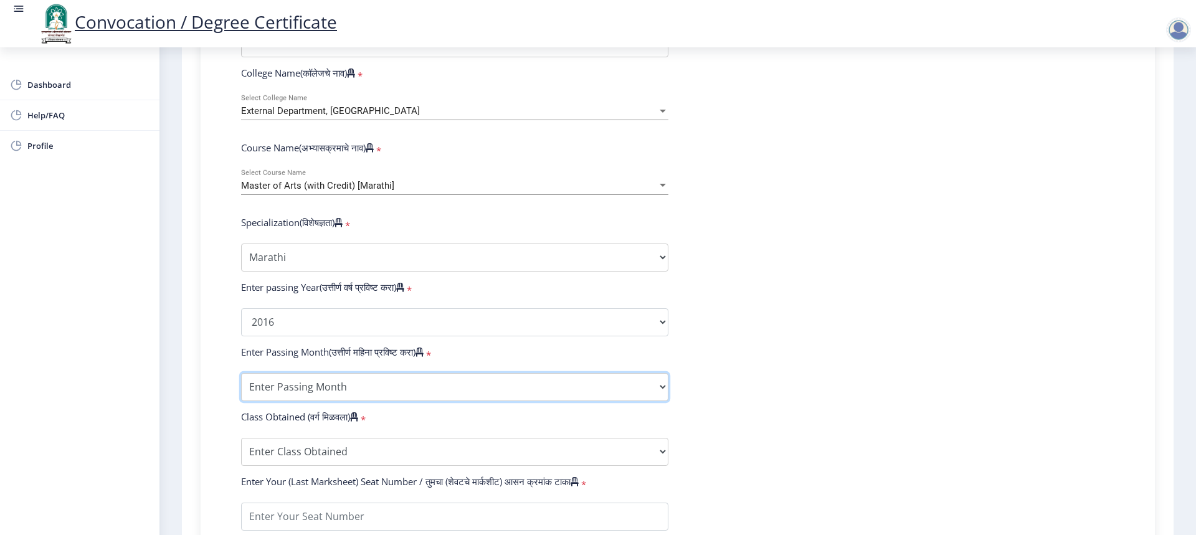
click at [329, 401] on select "Enter Passing Month March April May October November December" at bounding box center [454, 387] width 427 height 28
select select "May"
click at [241, 385] on select "Enter Passing Month March April May October November December" at bounding box center [454, 387] width 427 height 28
click at [326, 465] on select "Enter Class Obtained FIRST CLASS WITH DISTINCTION FIRST CLASS HIGHER SECOND CLA…" at bounding box center [454, 452] width 427 height 28
select select "FIRST CLASS"
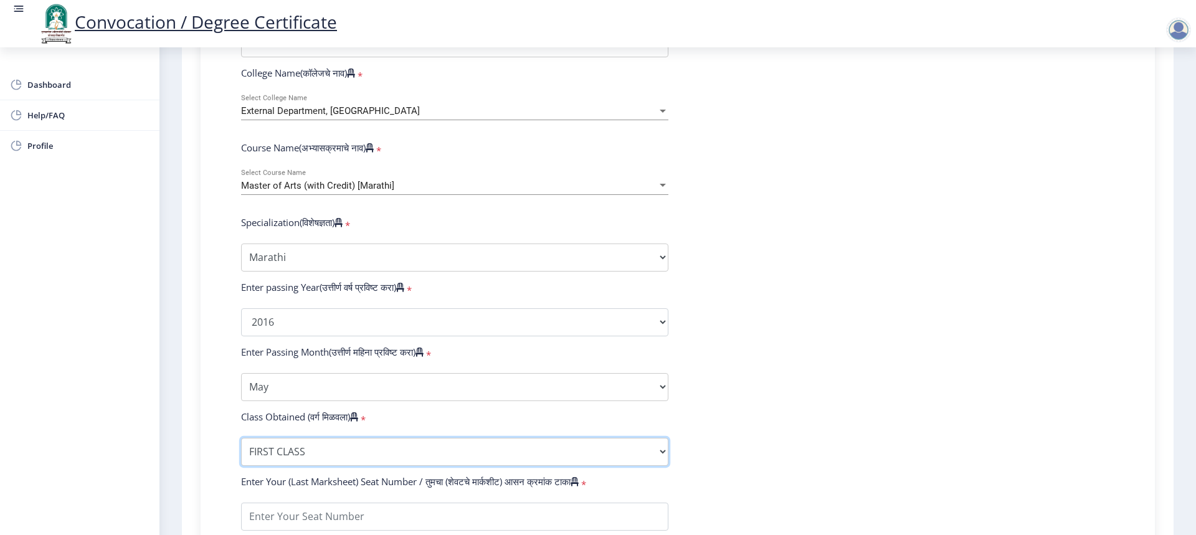
click at [241, 450] on select "Enter Class Obtained FIRST CLASS WITH DISTINCTION FIRST CLASS HIGHER SECOND CLA…" at bounding box center [454, 452] width 427 height 28
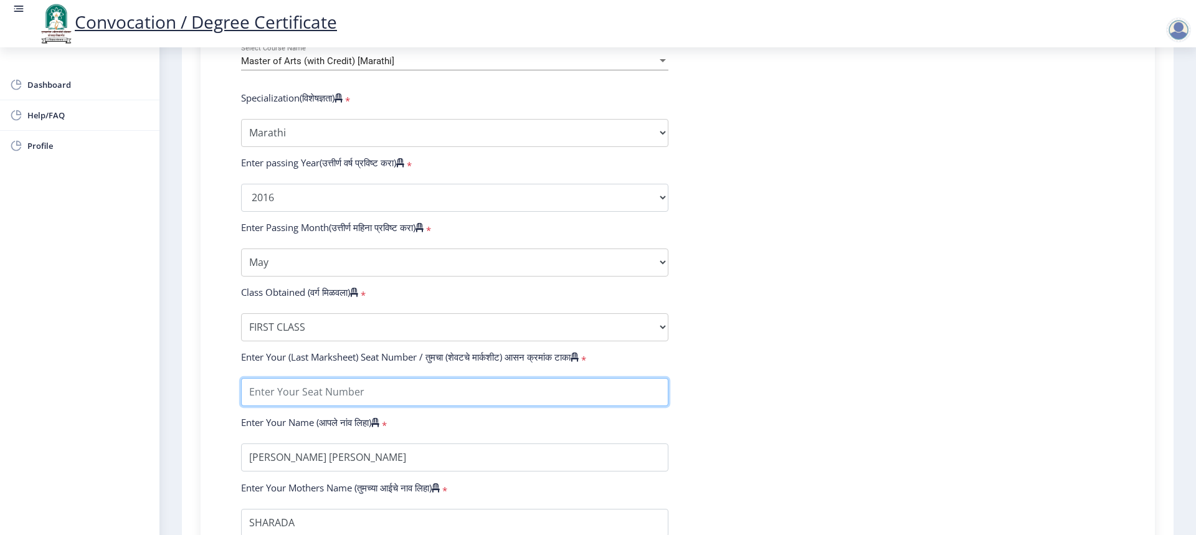
click at [326, 406] on input "textarea" at bounding box center [454, 392] width 427 height 28
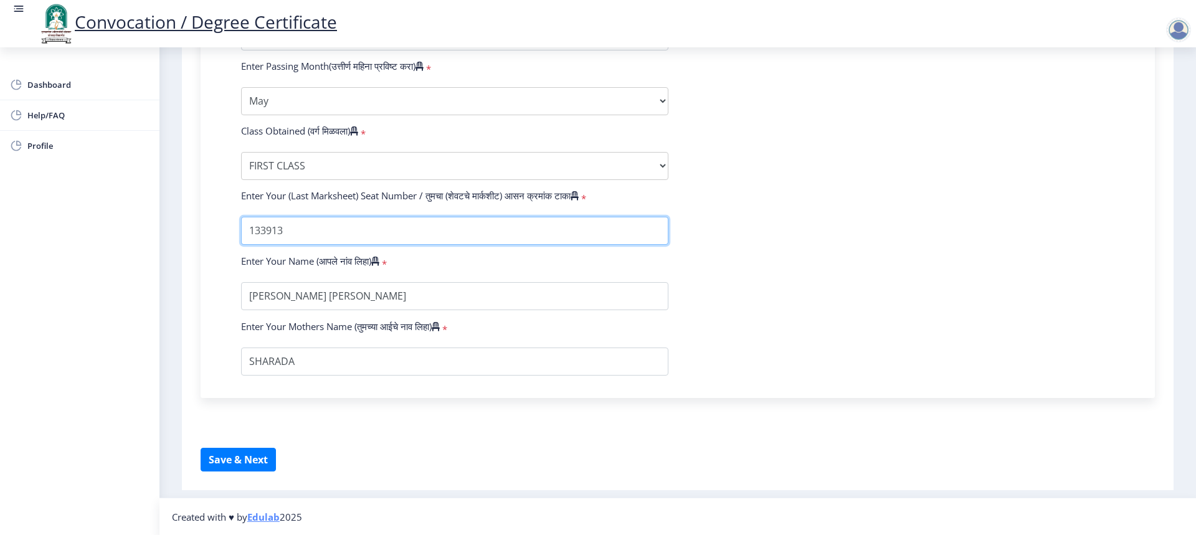
scroll to position [734, 0]
type input "133913"
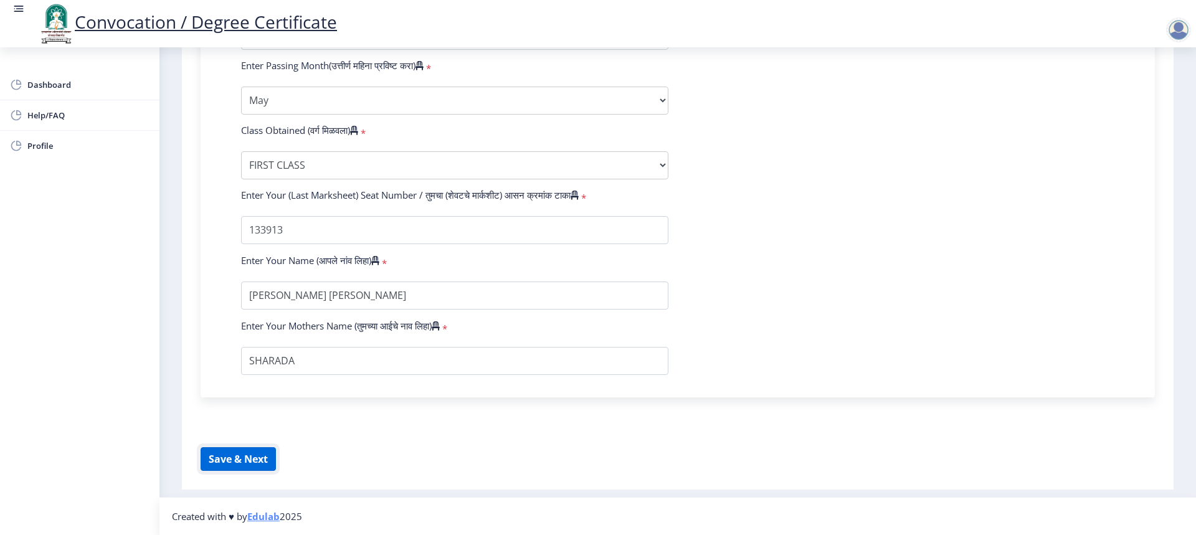
click at [251, 465] on button "Save & Next" at bounding box center [238, 459] width 75 height 24
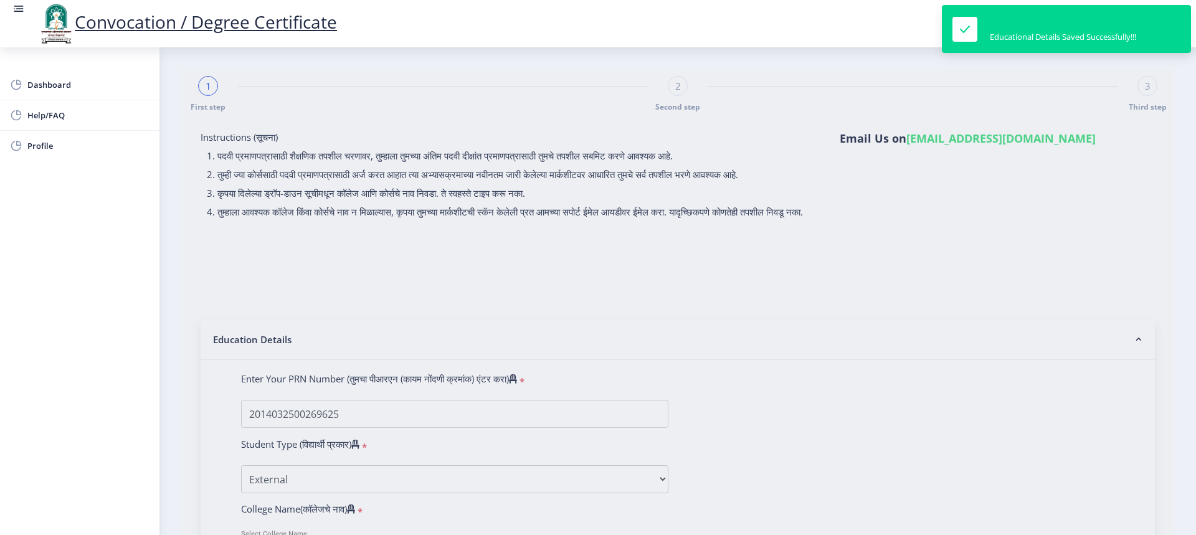
select select
type input "[PERSON_NAME] [PERSON_NAME]"
type input "SHARADA"
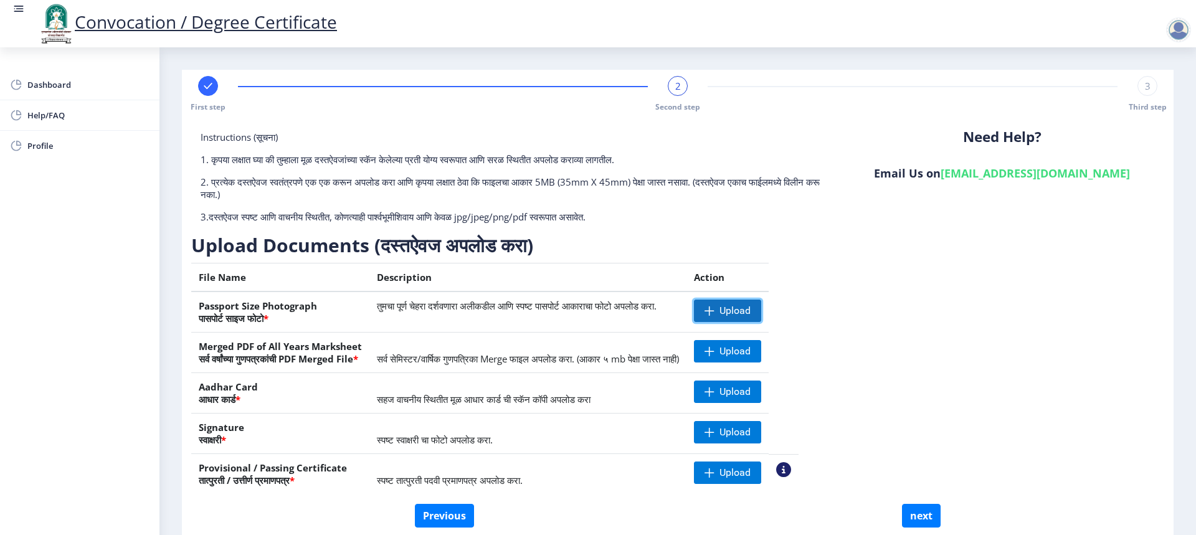
click at [751, 312] on span "Upload" at bounding box center [734, 311] width 31 height 12
click at [730, 313] on nb-action at bounding box center [712, 311] width 36 height 22
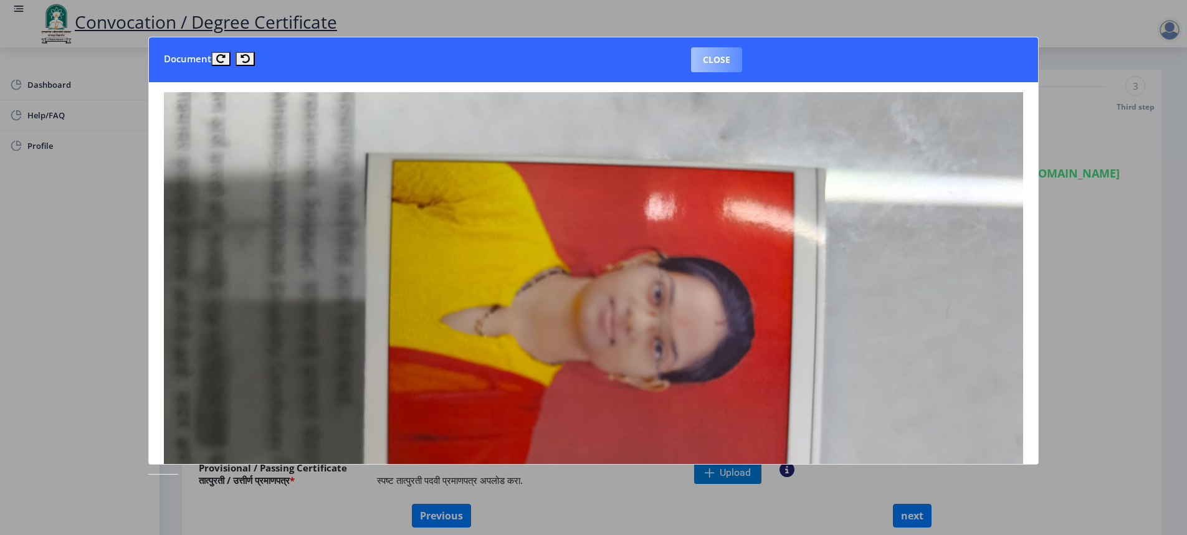
click at [717, 60] on button "Close" at bounding box center [716, 59] width 51 height 25
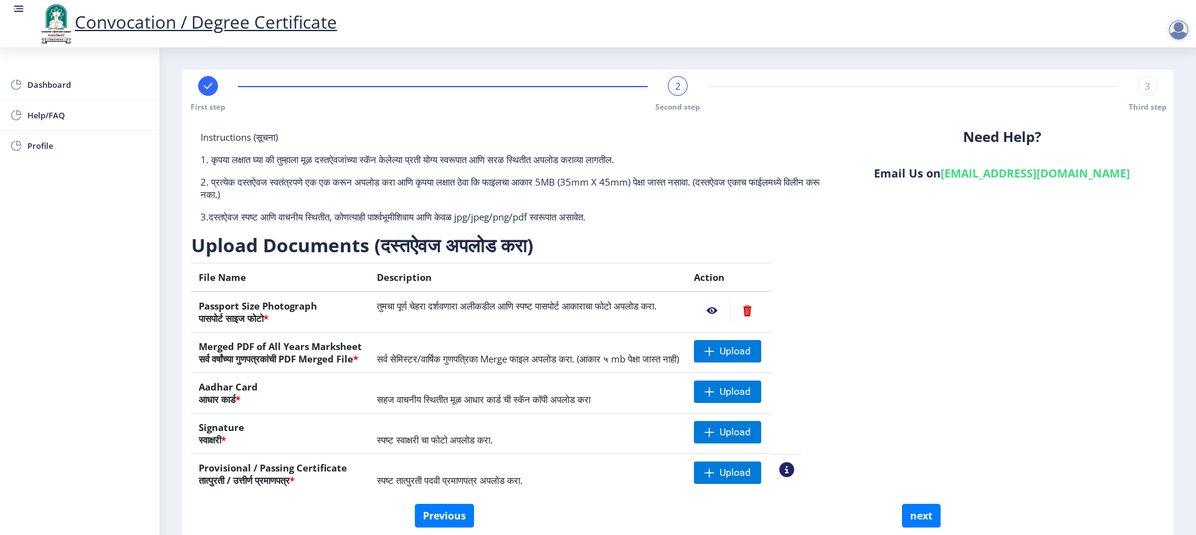
click at [764, 309] on nb-action at bounding box center [747, 311] width 34 height 22
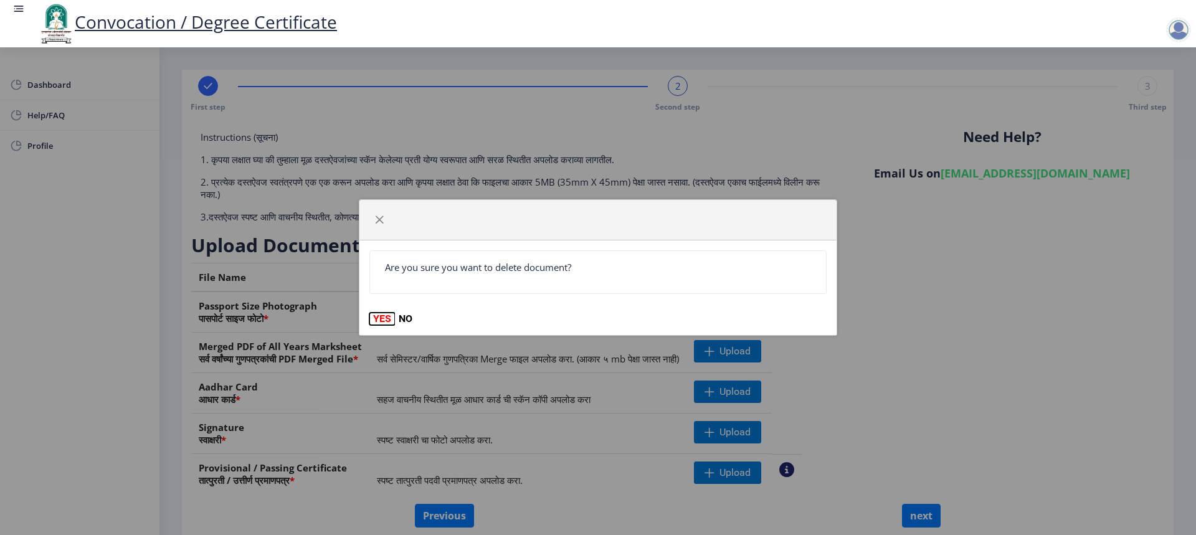
click at [386, 319] on button "YES" at bounding box center [382, 319] width 26 height 12
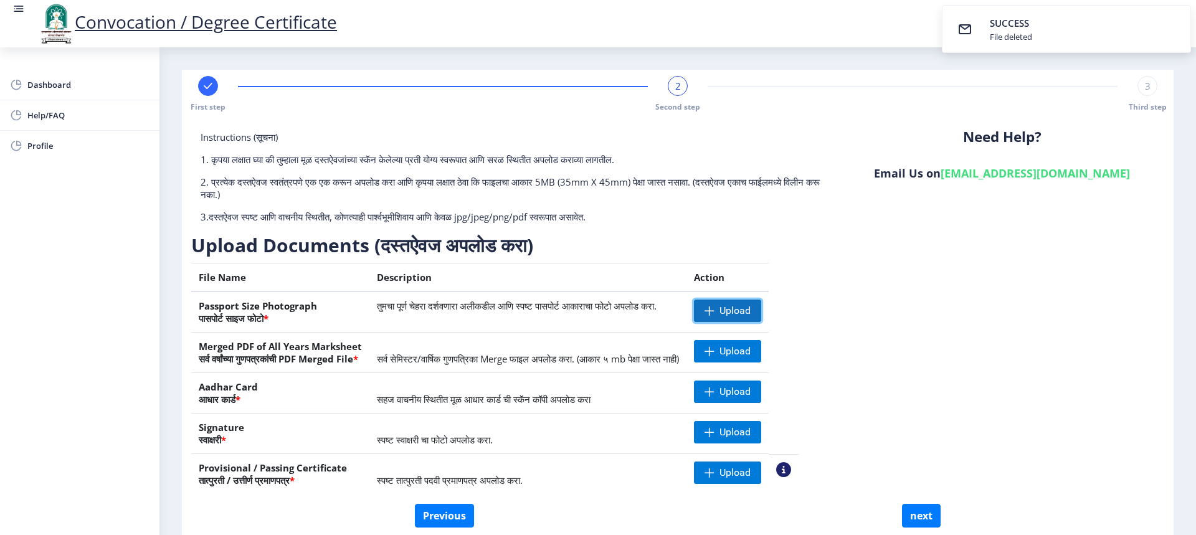
click at [714, 310] on span at bounding box center [709, 311] width 10 height 10
click at [730, 312] on nb-action at bounding box center [712, 311] width 36 height 22
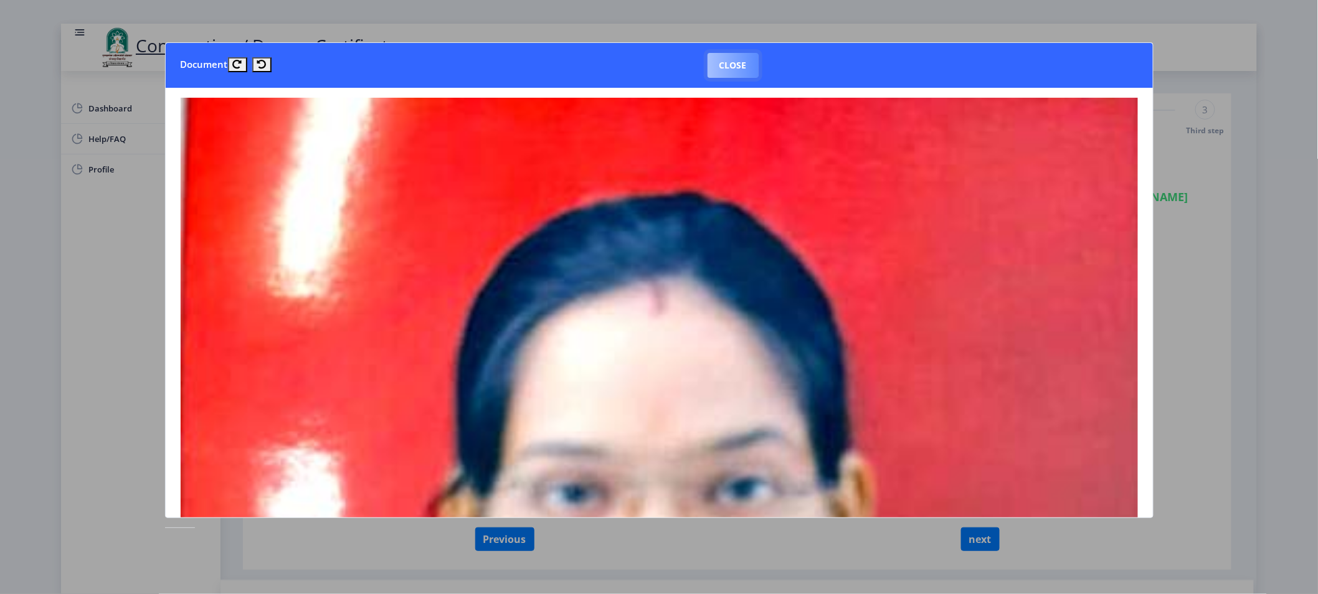
click at [738, 66] on button "Close" at bounding box center [733, 65] width 51 height 25
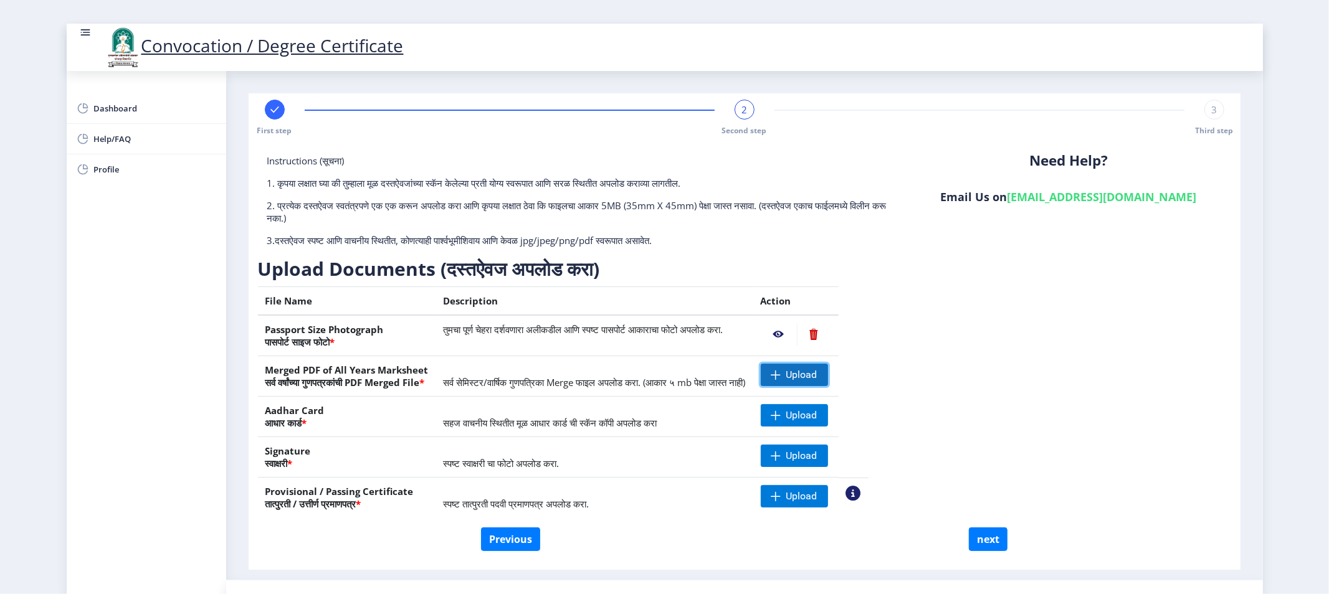
click at [817, 374] on span "Upload" at bounding box center [801, 375] width 31 height 12
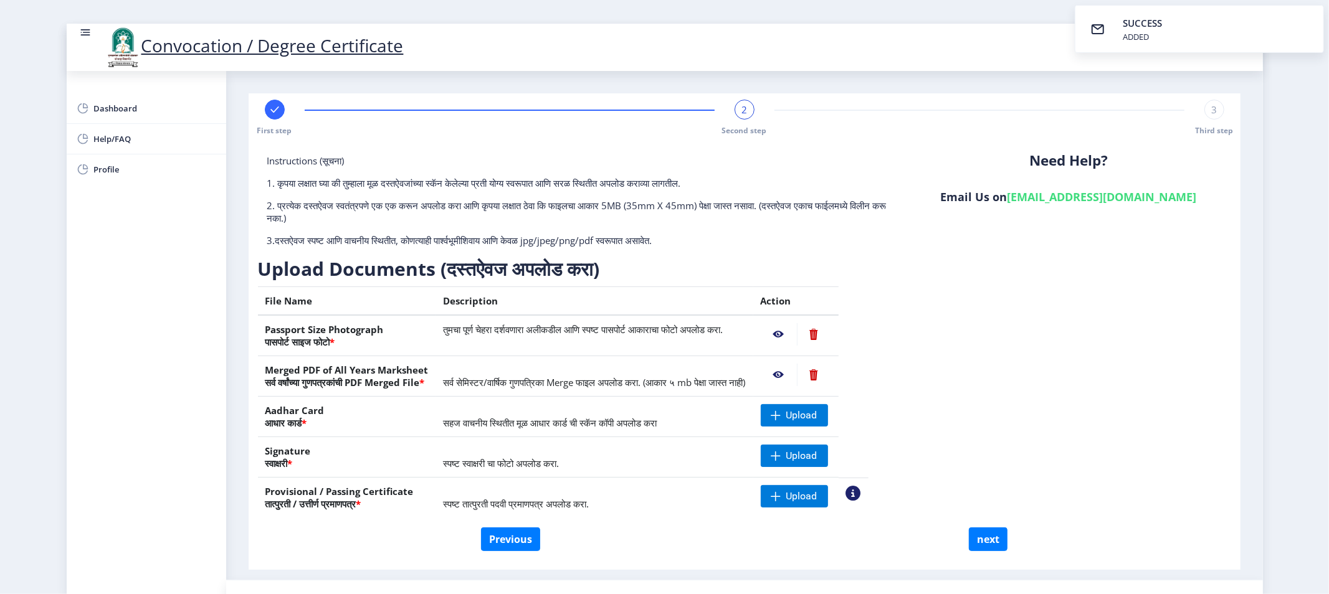
click at [797, 376] on nb-action at bounding box center [778, 375] width 36 height 22
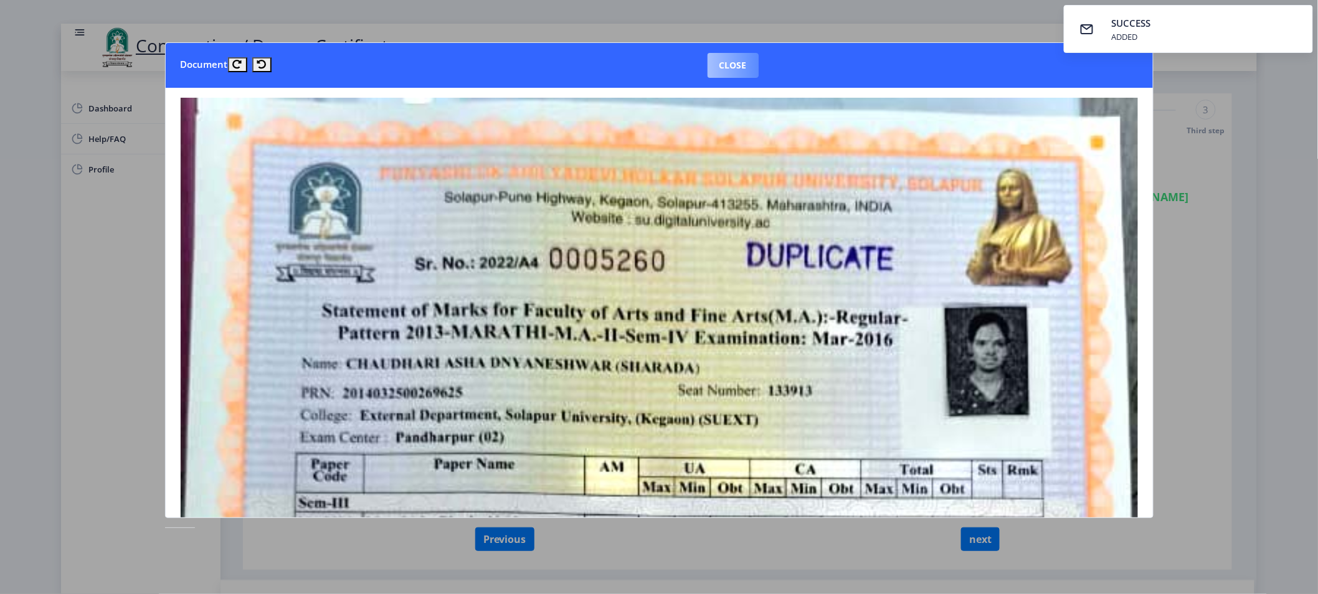
click at [727, 66] on button "Close" at bounding box center [733, 65] width 51 height 25
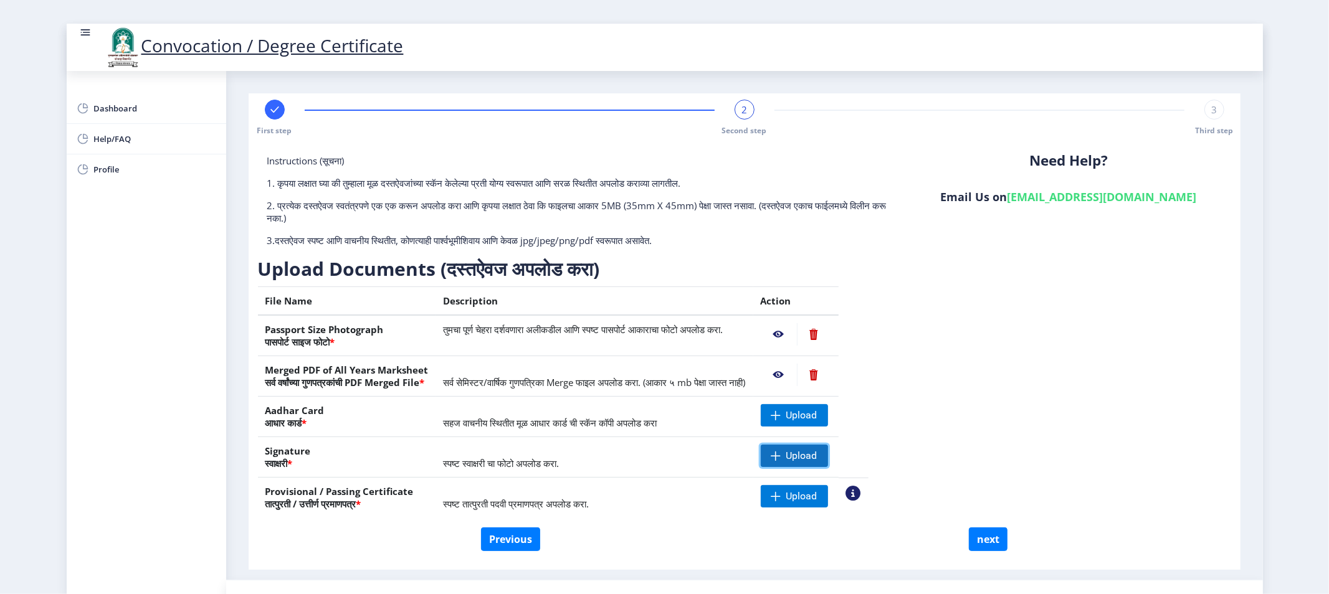
click at [817, 460] on span "Upload" at bounding box center [801, 456] width 31 height 12
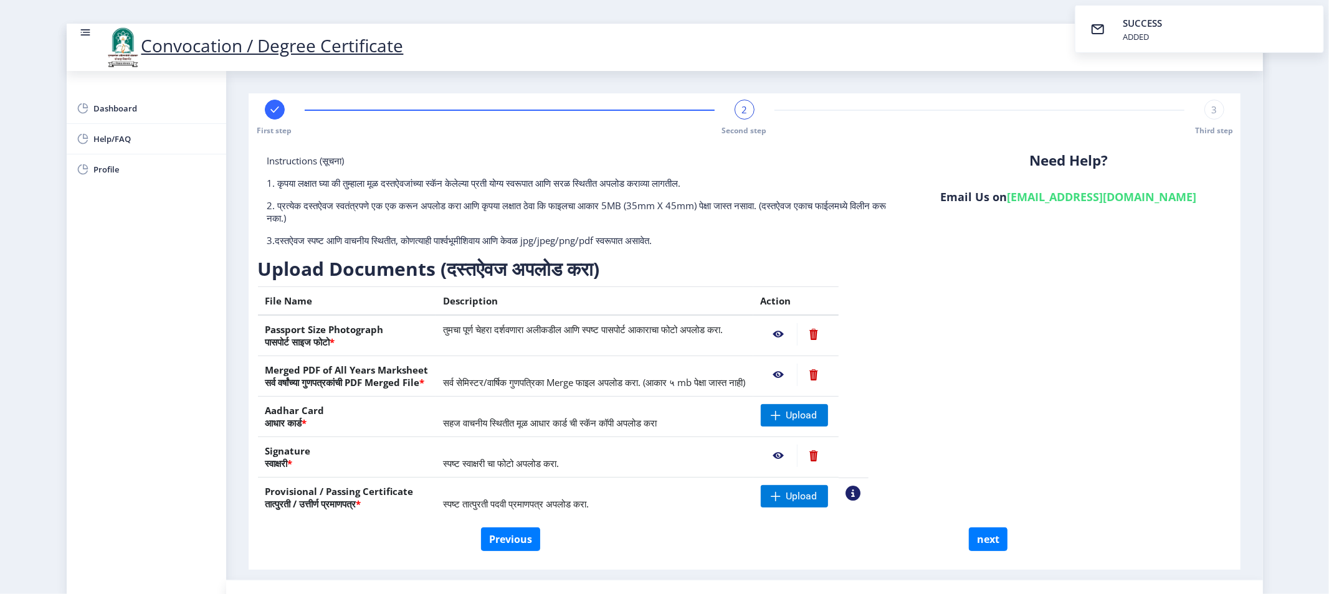
click at [797, 458] on nb-action at bounding box center [778, 456] width 36 height 22
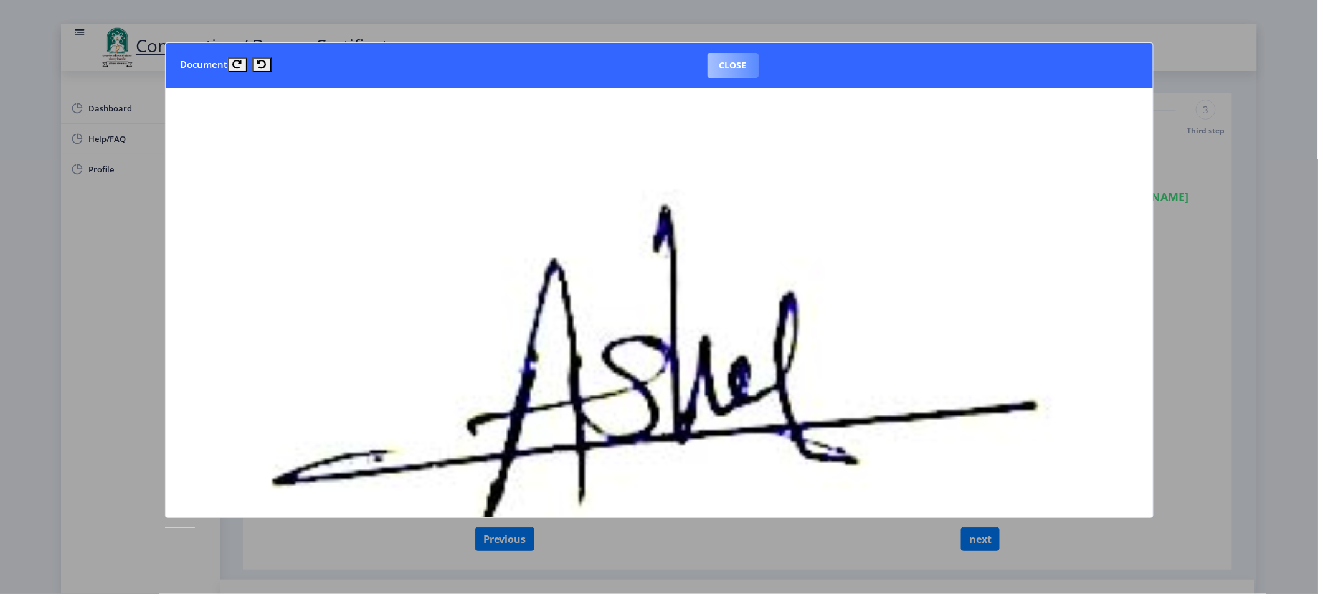
click at [725, 72] on button "Close" at bounding box center [733, 65] width 51 height 25
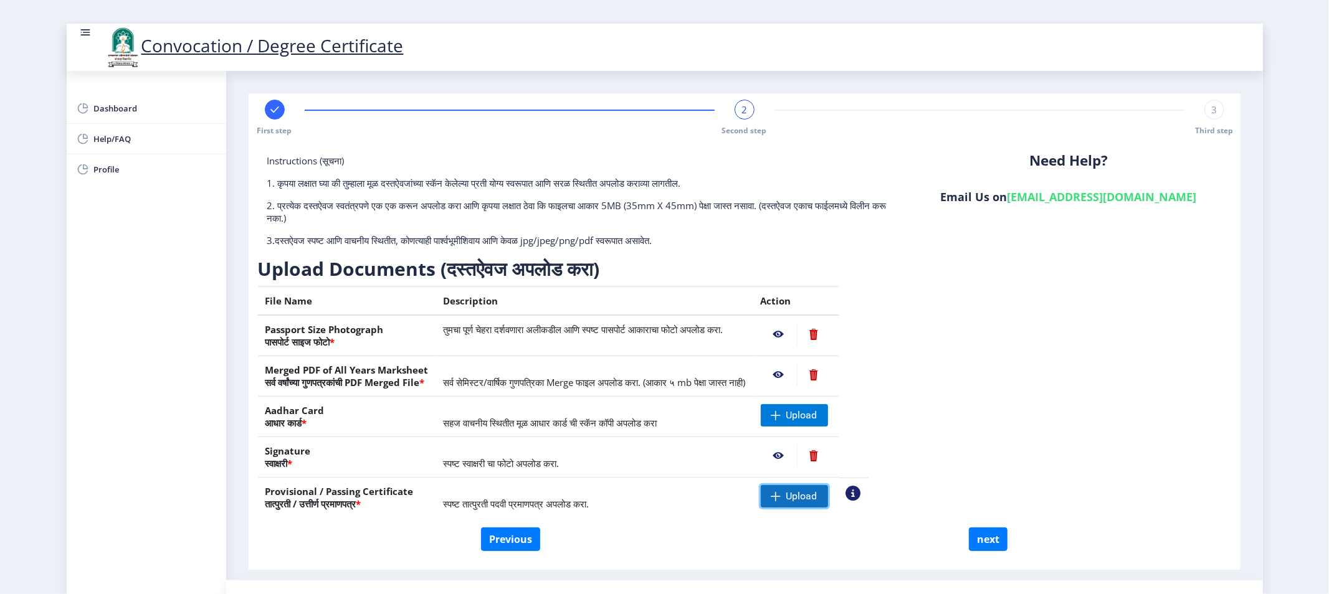
click at [817, 498] on span "Upload" at bounding box center [801, 496] width 31 height 12
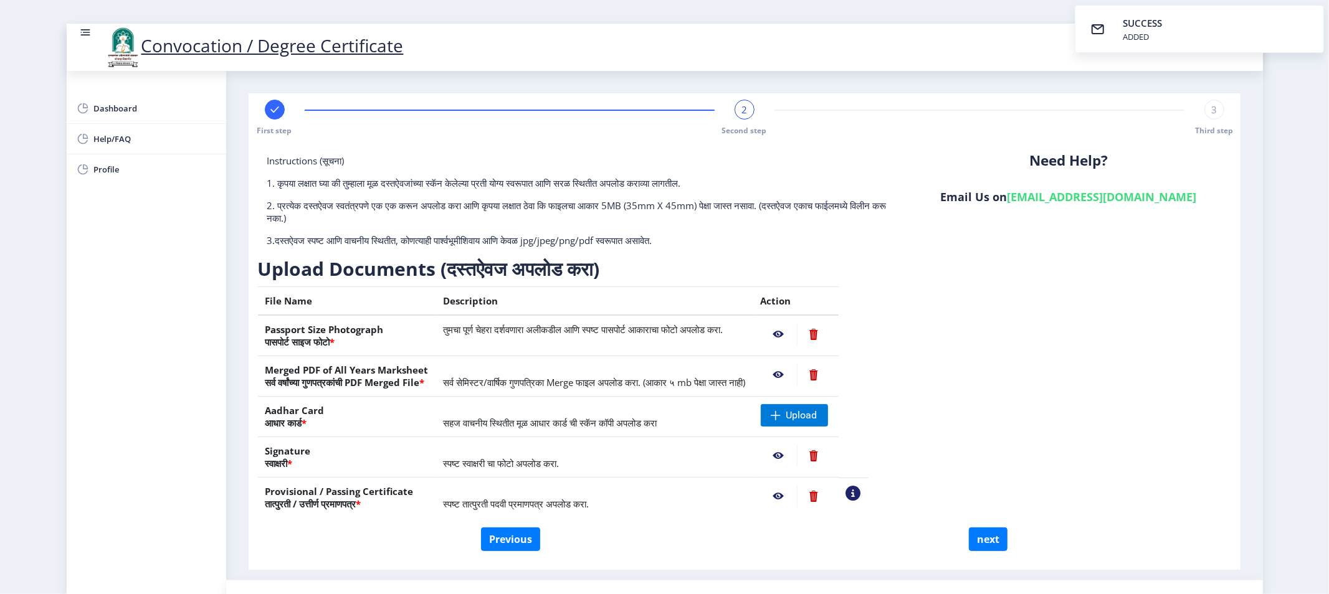
click at [962, 409] on div "Instructions (सूचना) 1. कृपया लक्षात घ्या की तुम्हाला मूळ दस्तऐवजांच्या स्कॅन क…" at bounding box center [744, 340] width 973 height 373
click at [838, 401] on td "Upload" at bounding box center [795, 417] width 85 height 40
click at [817, 415] on span "Upload" at bounding box center [801, 415] width 31 height 12
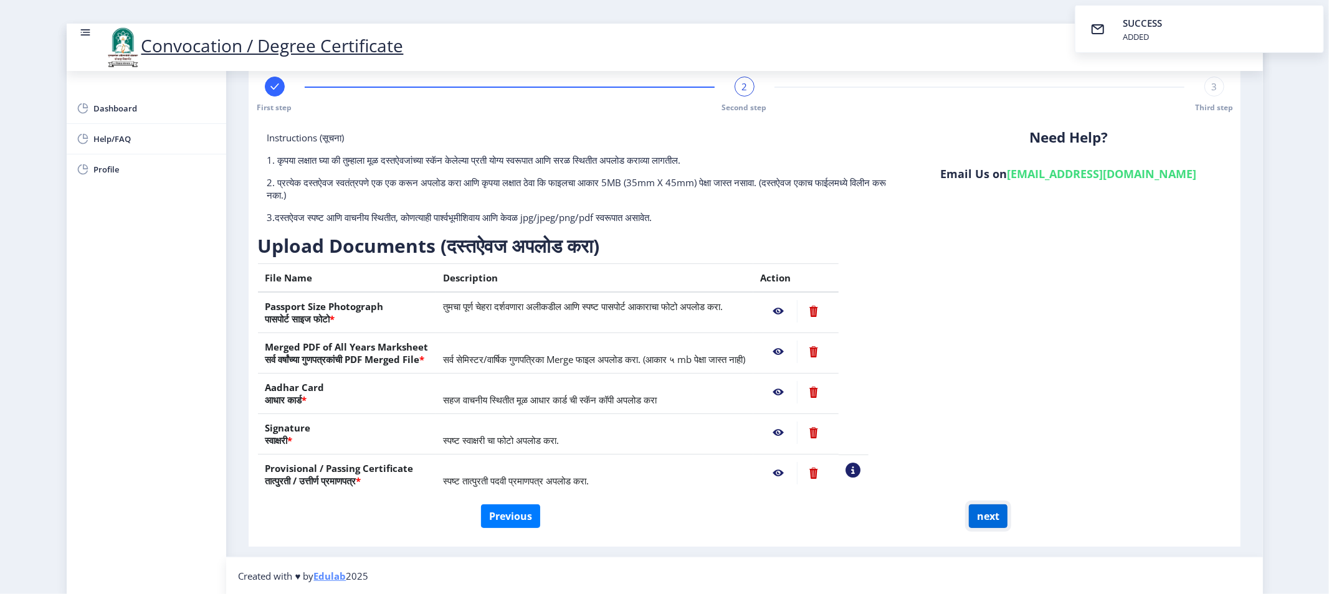
click at [986, 517] on button "next" at bounding box center [988, 517] width 39 height 24
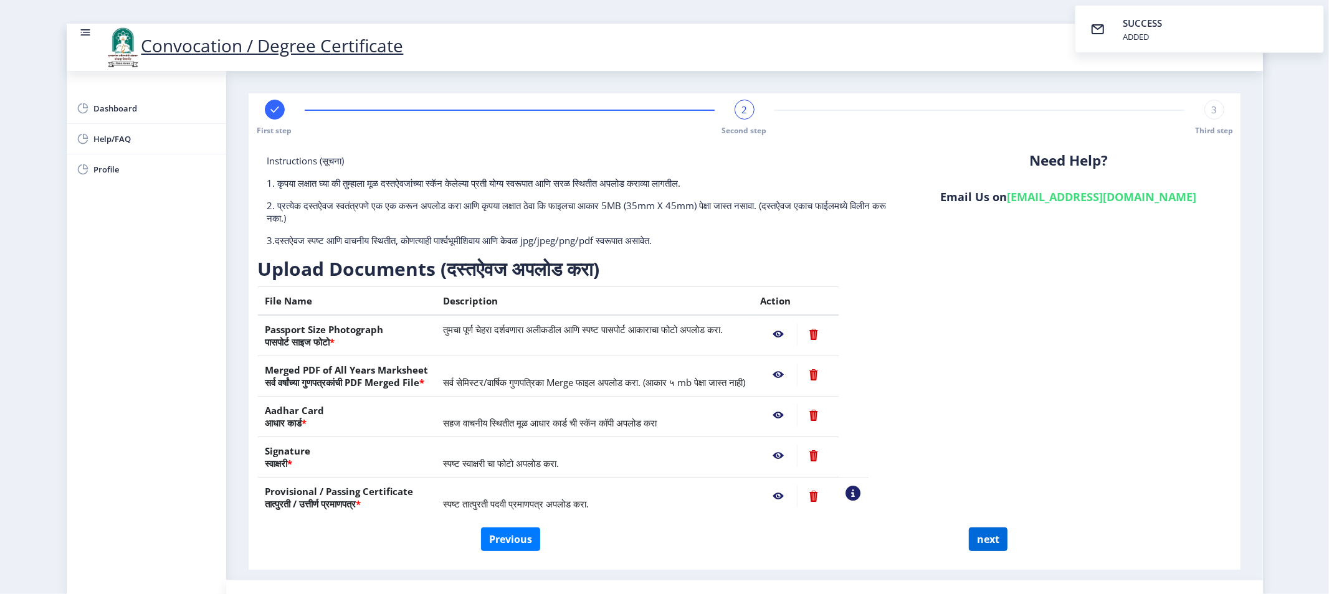
select select
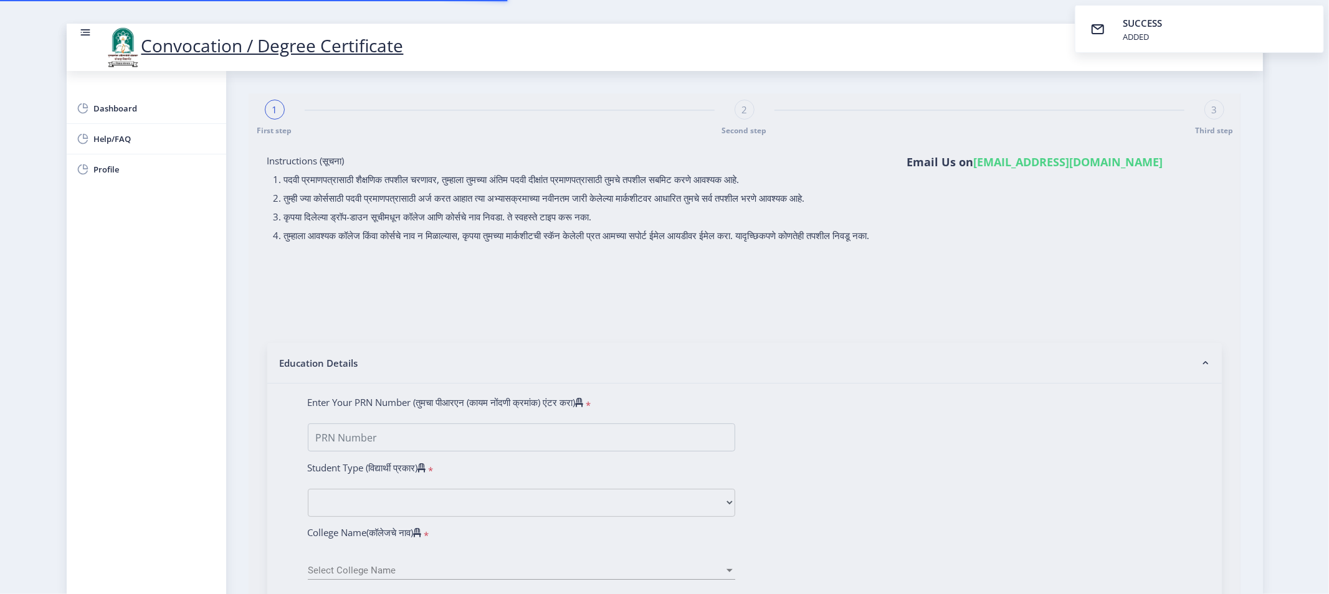
select select
type input "[PERSON_NAME] [PERSON_NAME]"
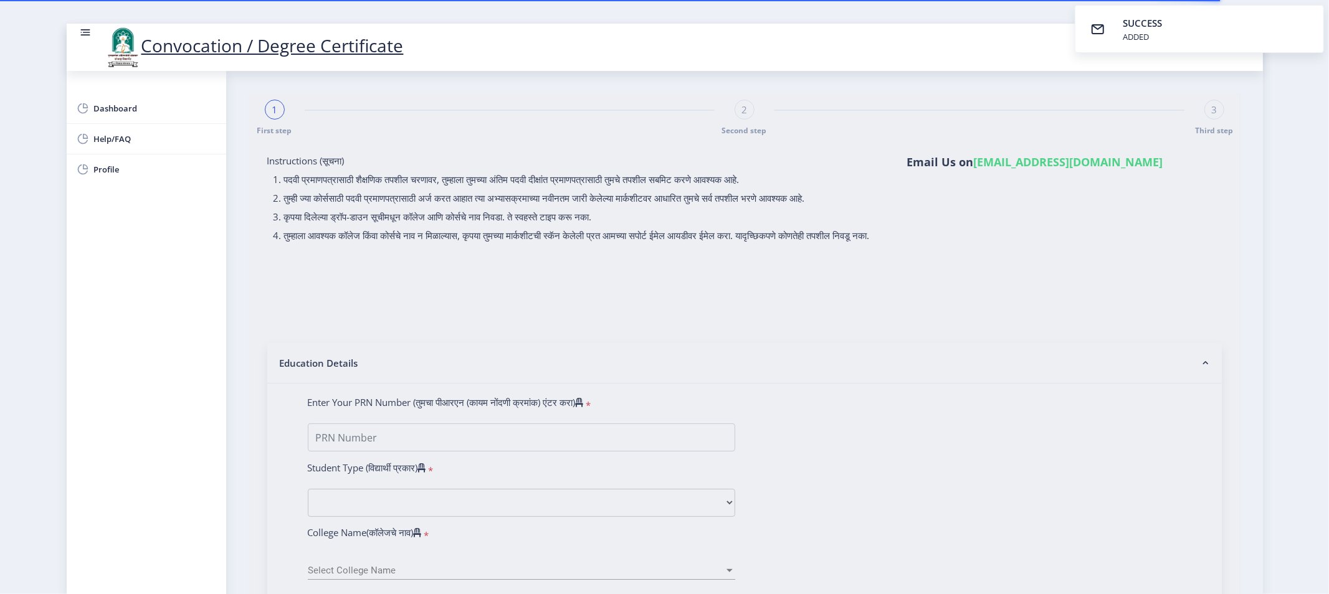
type input "SHARADA"
type input "2014032500269625"
select select "External"
select select "2016"
select select "May"
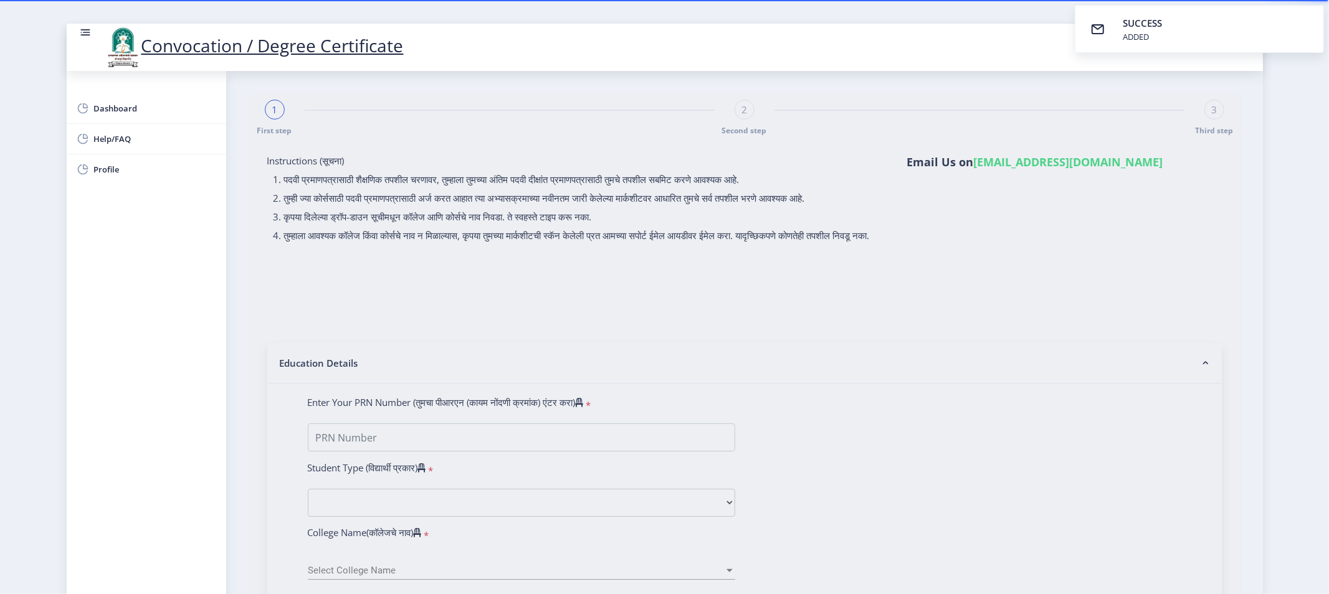
select select "FIRST CLASS"
type input "133913"
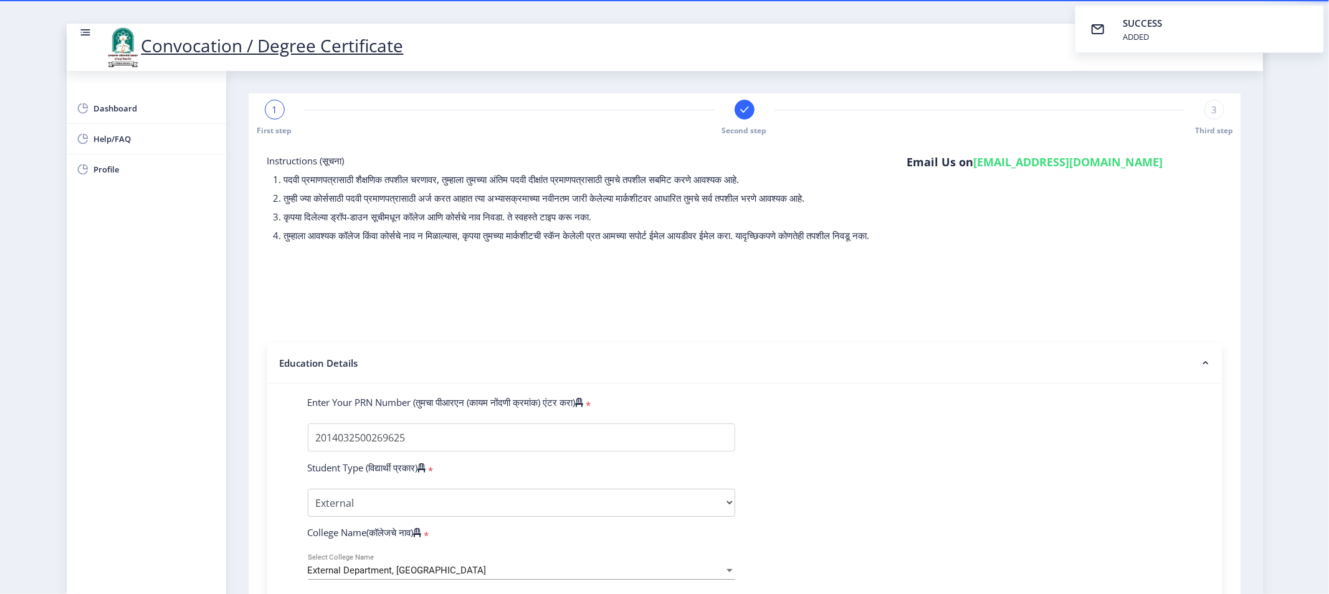
select select
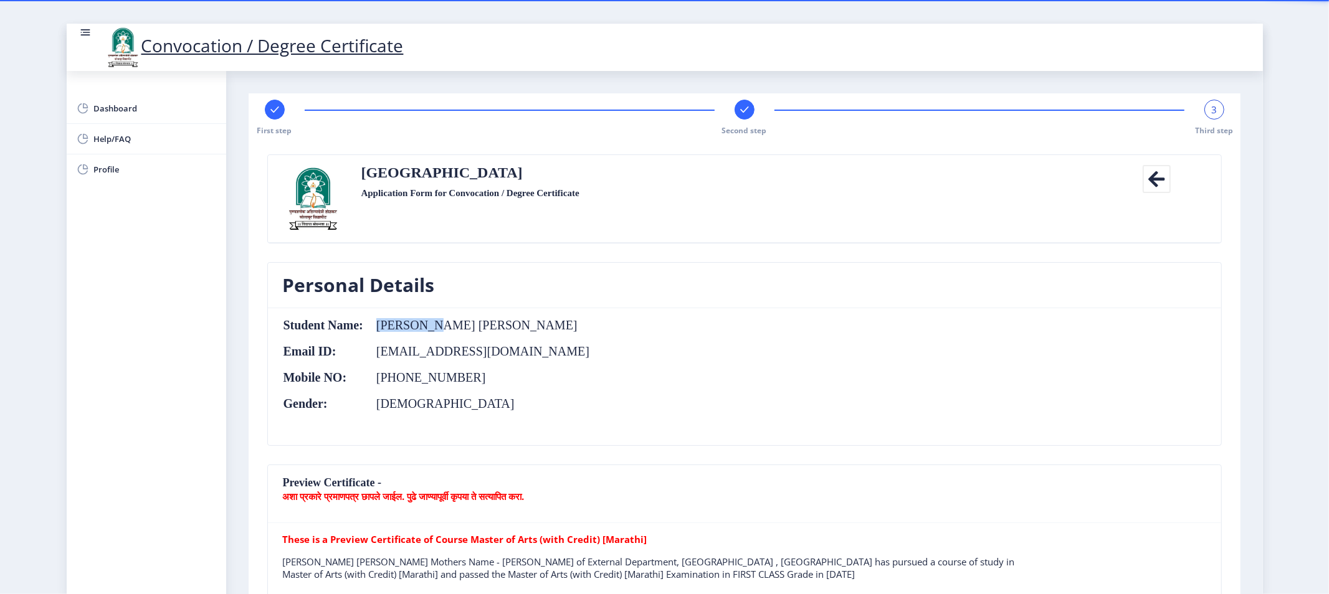
drag, startPoint x: 378, startPoint y: 326, endPoint x: 449, endPoint y: 325, distance: 71.0
click at [449, 325] on td "[PERSON_NAME] [PERSON_NAME]" at bounding box center [477, 325] width 226 height 14
drag, startPoint x: 456, startPoint y: 321, endPoint x: 487, endPoint y: 320, distance: 31.2
click at [487, 320] on td "[PERSON_NAME] [PERSON_NAME]" at bounding box center [477, 325] width 226 height 14
drag, startPoint x: 495, startPoint y: 322, endPoint x: 607, endPoint y: 323, distance: 112.7
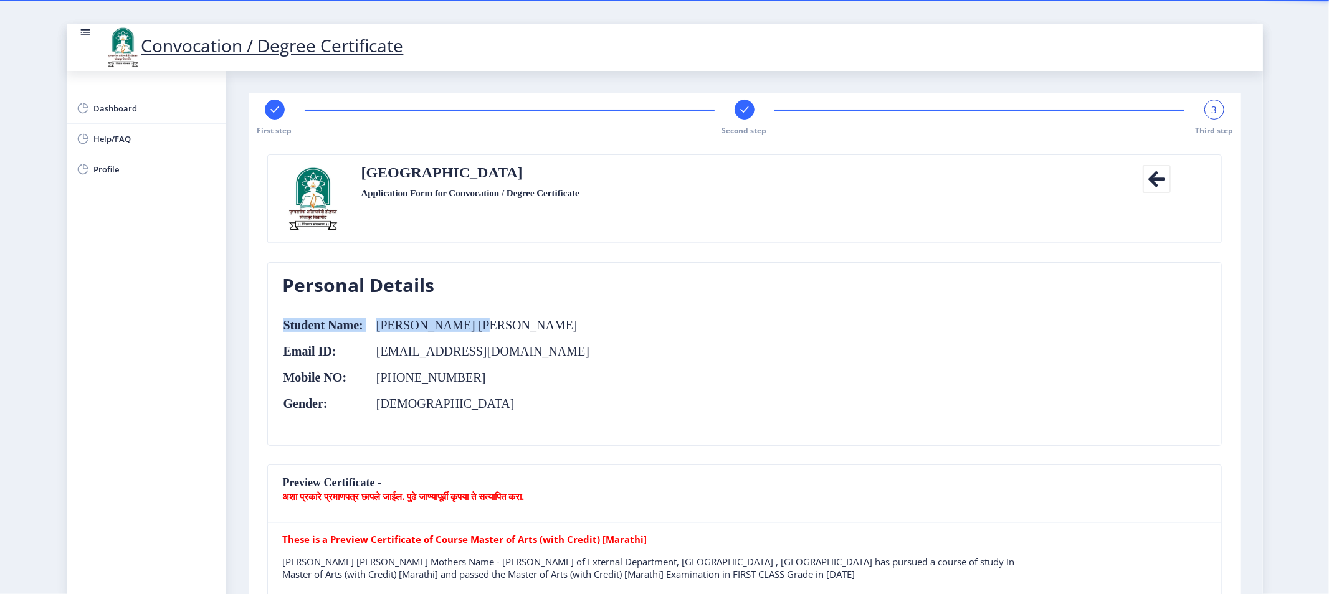
click at [607, 323] on nb-card-body "Student Name: [PERSON_NAME] [PERSON_NAME] Email ID: [EMAIL_ADDRESS][DOMAIN_NAME…" at bounding box center [744, 376] width 953 height 137
click at [602, 315] on nb-card-body "Student Name: [PERSON_NAME] [PERSON_NAME] Email ID: [EMAIL_ADDRESS][DOMAIN_NAME…" at bounding box center [744, 376] width 953 height 137
drag, startPoint x: 378, startPoint y: 353, endPoint x: 576, endPoint y: 355, distance: 198.1
click at [576, 355] on td "[EMAIL_ADDRESS][DOMAIN_NAME]" at bounding box center [477, 351] width 226 height 14
drag, startPoint x: 431, startPoint y: 377, endPoint x: 480, endPoint y: 376, distance: 49.2
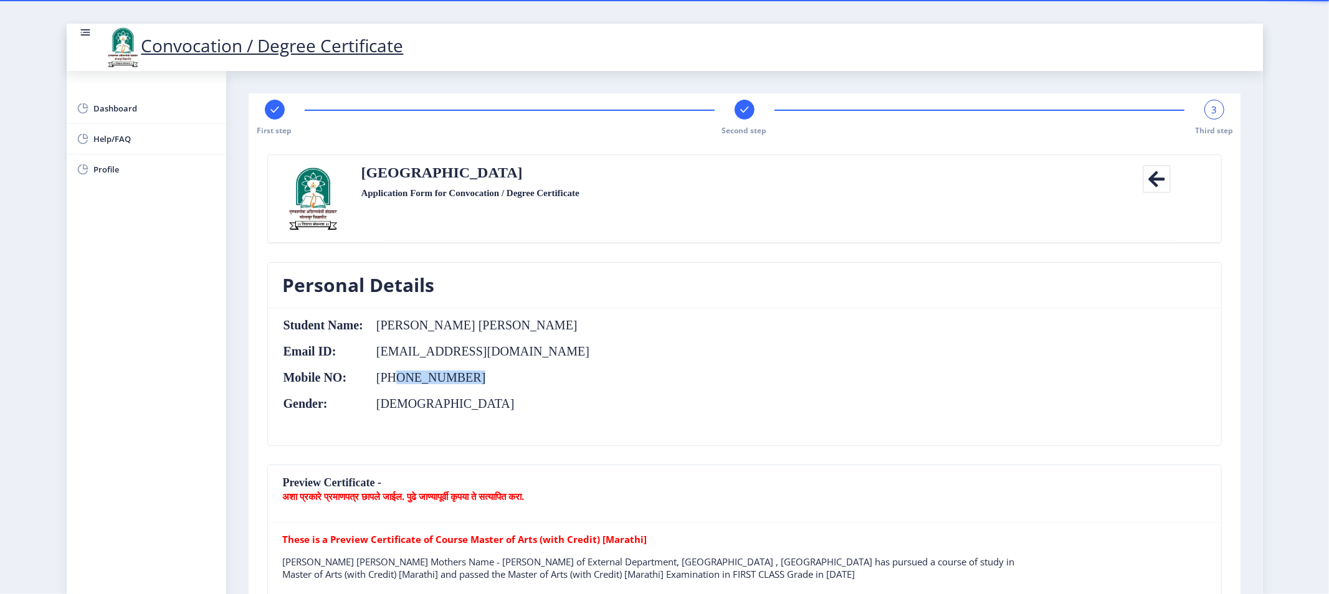
click at [480, 376] on td "[PHONE_NUMBER]" at bounding box center [477, 378] width 226 height 14
drag, startPoint x: 374, startPoint y: 408, endPoint x: 760, endPoint y: 337, distance: 392.0
click at [509, 407] on td "[DEMOGRAPHIC_DATA]" at bounding box center [477, 404] width 226 height 14
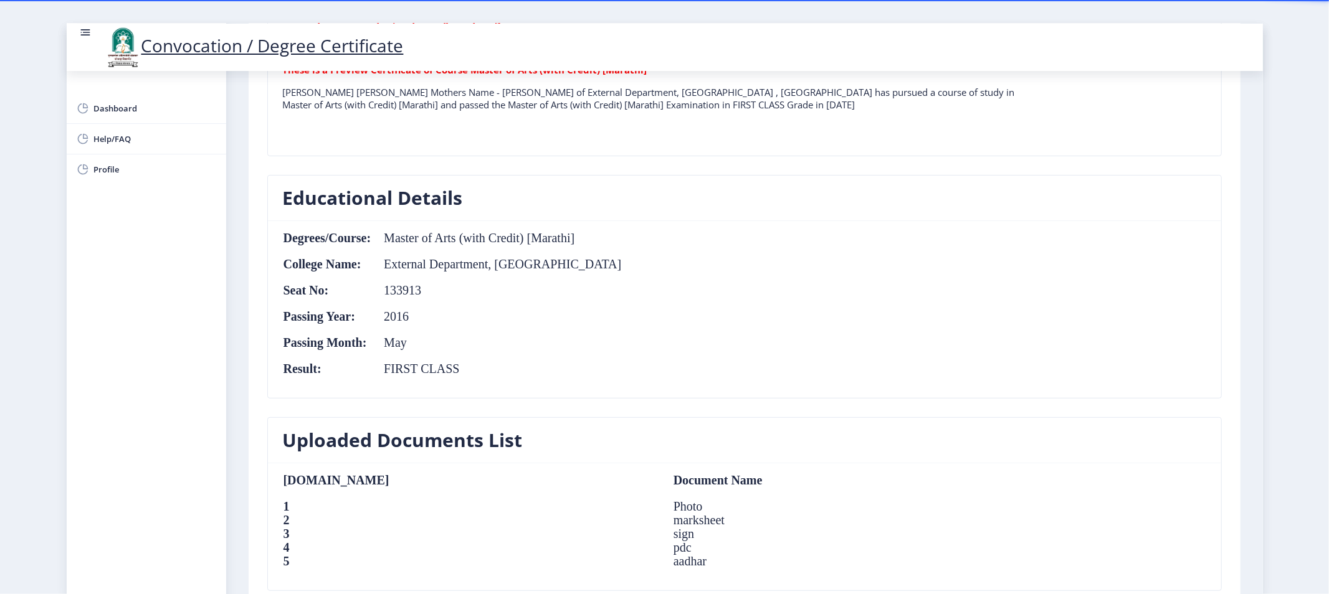
scroll to position [484, 0]
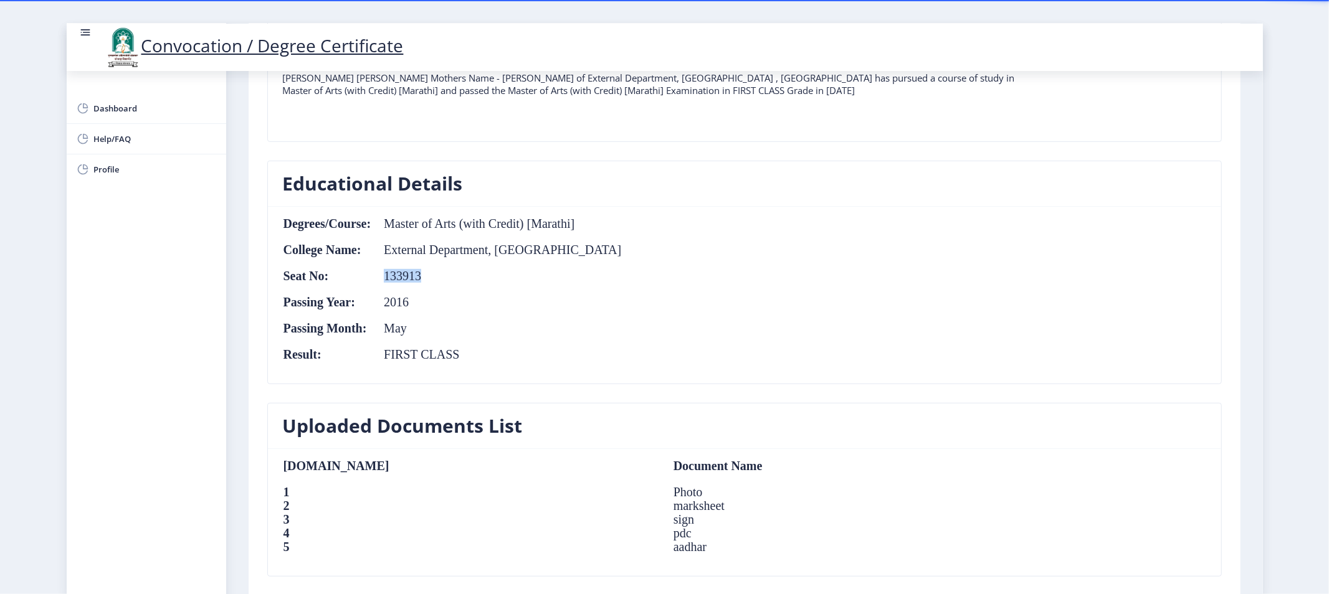
drag, startPoint x: 385, startPoint y: 278, endPoint x: 427, endPoint y: 279, distance: 42.4
click at [427, 279] on td "133913" at bounding box center [496, 276] width 250 height 14
drag, startPoint x: 386, startPoint y: 304, endPoint x: 411, endPoint y: 304, distance: 24.9
click at [411, 304] on td "2016" at bounding box center [496, 302] width 250 height 14
drag, startPoint x: 389, startPoint y: 333, endPoint x: 406, endPoint y: 335, distance: 16.9
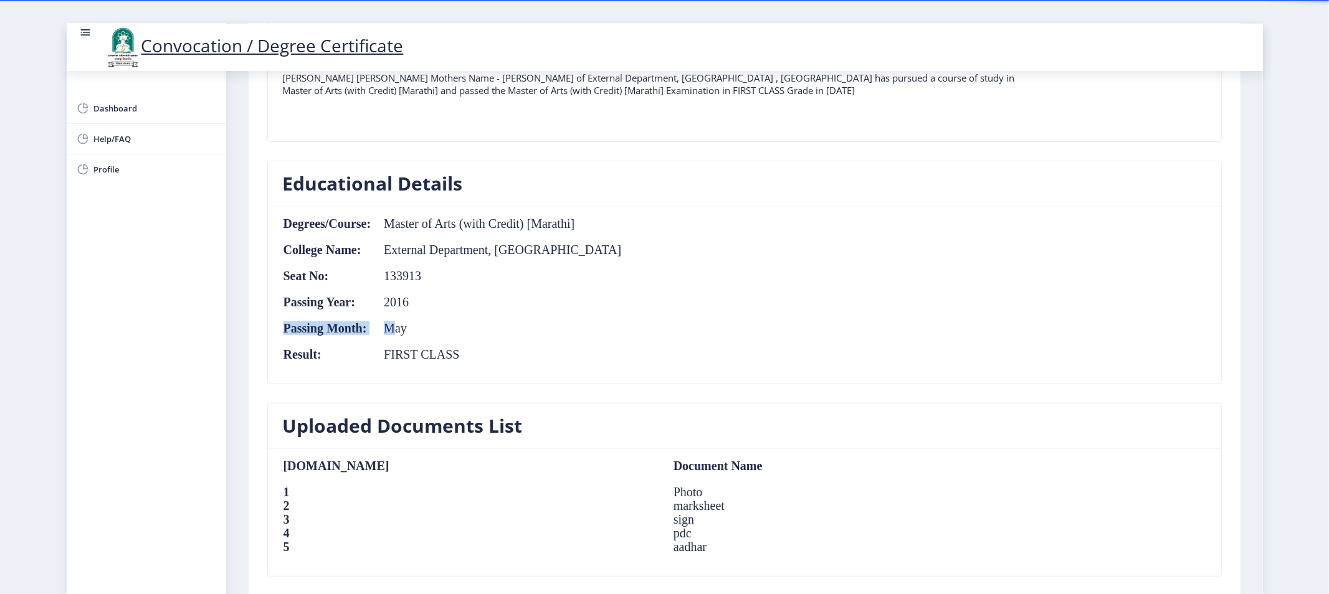
click at [406, 335] on table "Degrees/Course: Master of Arts (with Credit) [Marathi] College Name: External D…" at bounding box center [452, 295] width 339 height 157
drag, startPoint x: 473, startPoint y: 359, endPoint x: 503, endPoint y: 358, distance: 29.9
click at [503, 358] on table "Degrees/Course: Master of Arts (with Credit) [Marathi] College Name: External D…" at bounding box center [452, 295] width 339 height 157
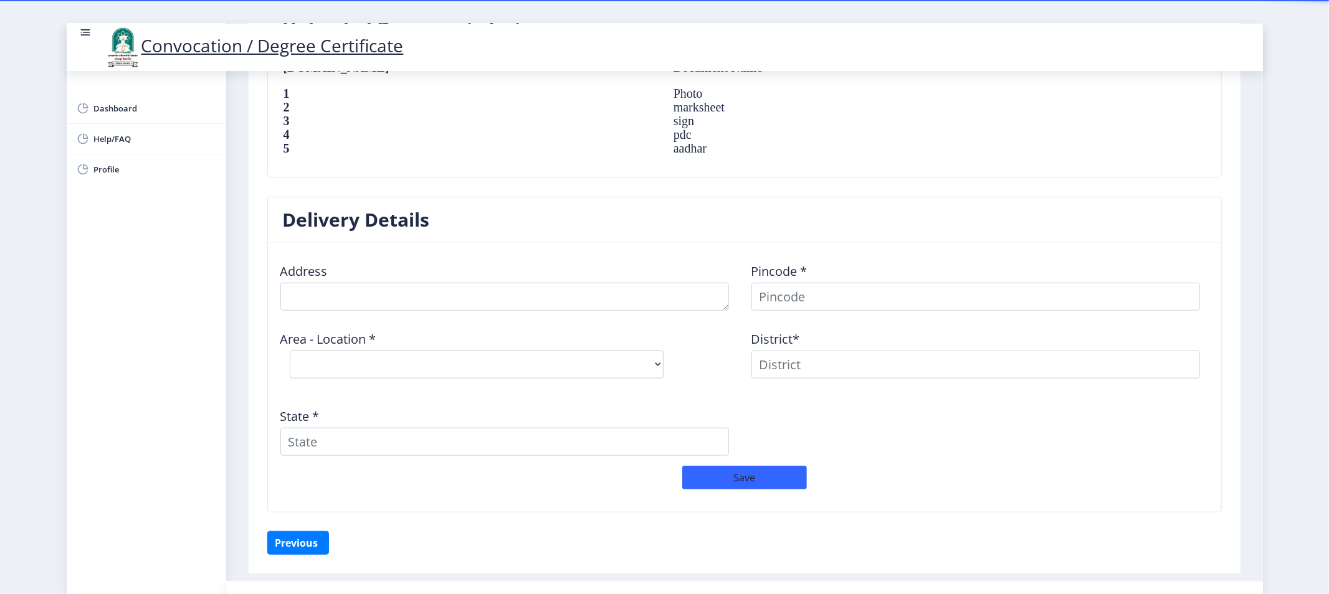
scroll to position [907, 0]
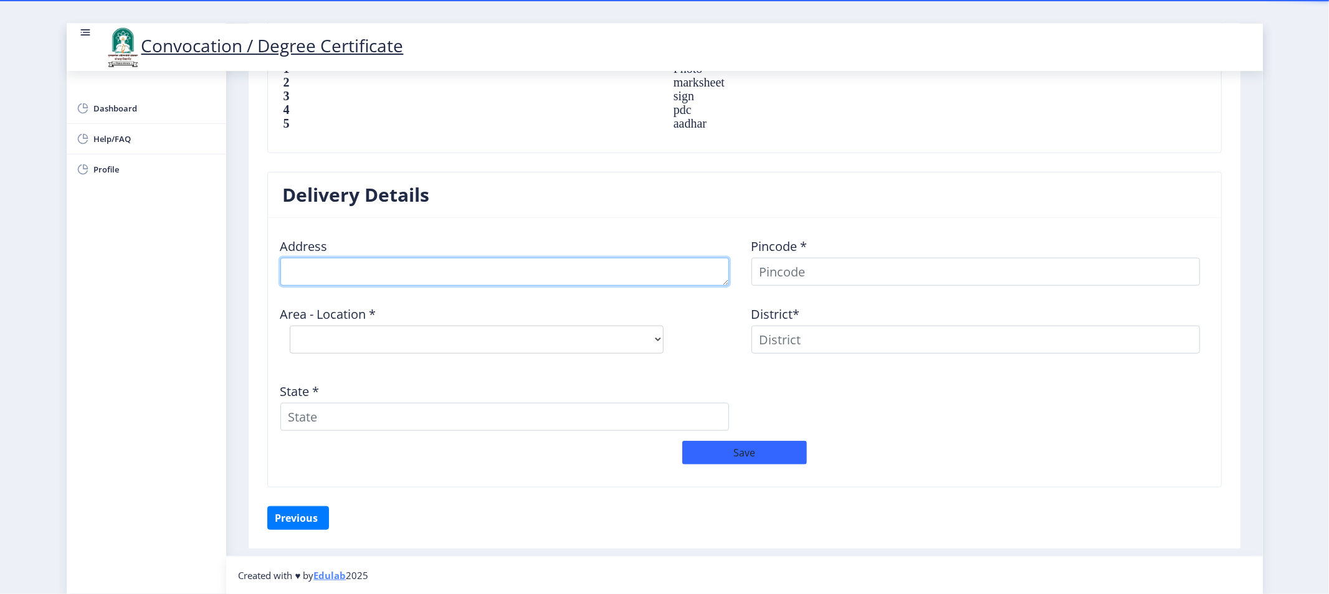
click at [378, 277] on textarea at bounding box center [504, 272] width 448 height 28
type textarea "g"
type textarea "h"
type textarea "G"
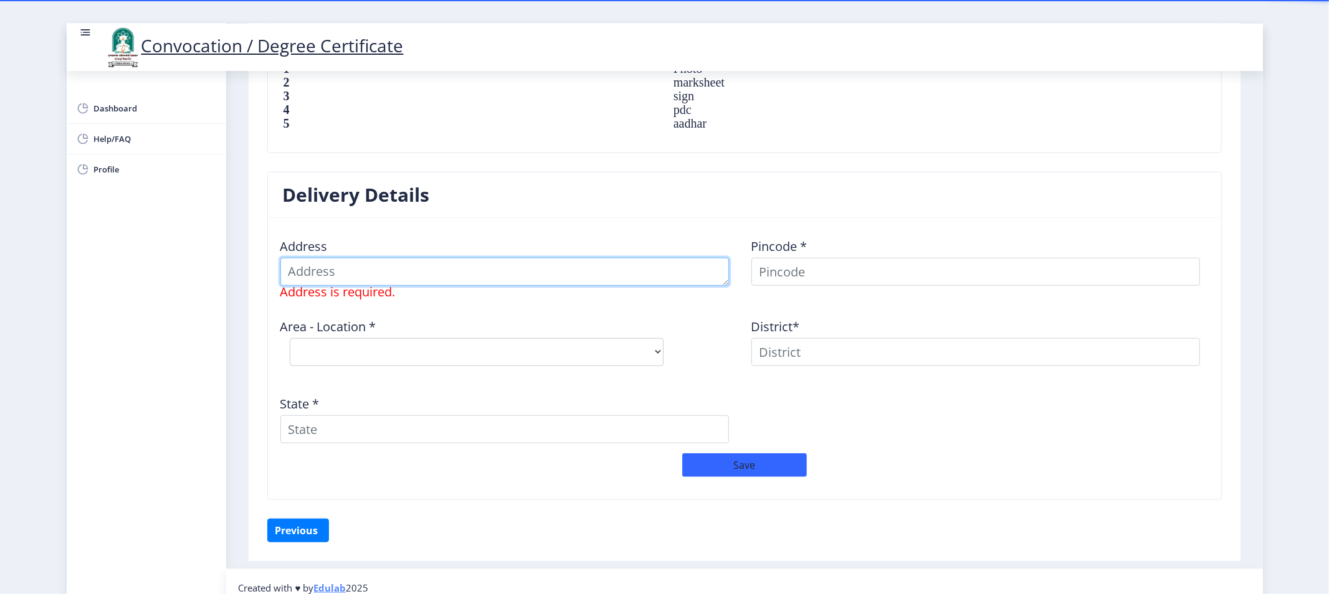
type textarea "G"
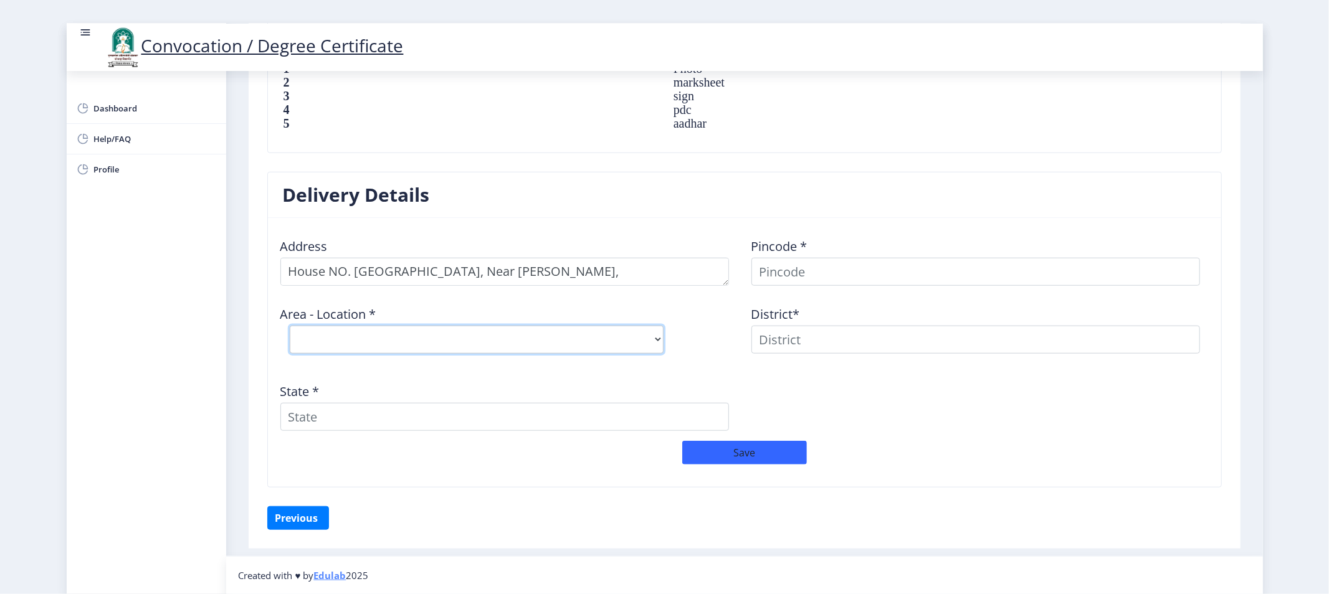
click at [331, 329] on select "Select Area Location" at bounding box center [477, 340] width 374 height 28
click at [383, 343] on select "Select Area Location" at bounding box center [477, 340] width 374 height 28
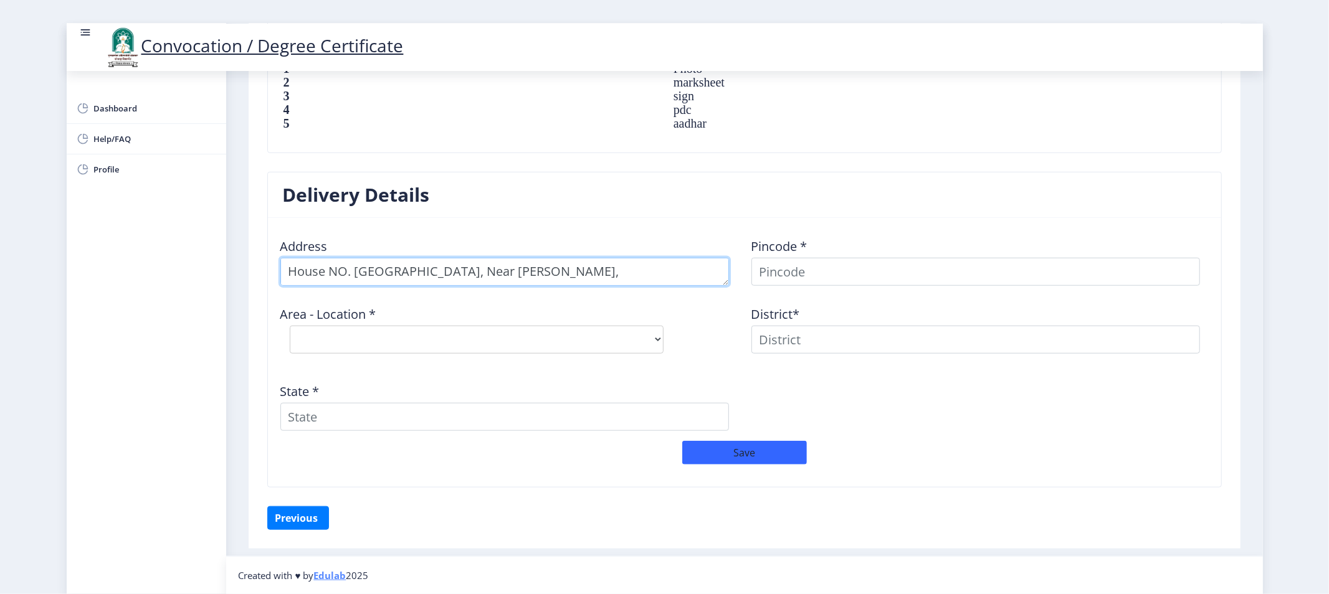
click at [661, 270] on textarea at bounding box center [504, 272] width 448 height 28
type textarea "House NO. [GEOGRAPHIC_DATA], Near [PERSON_NAME], [GEOGRAPHIC_DATA]"
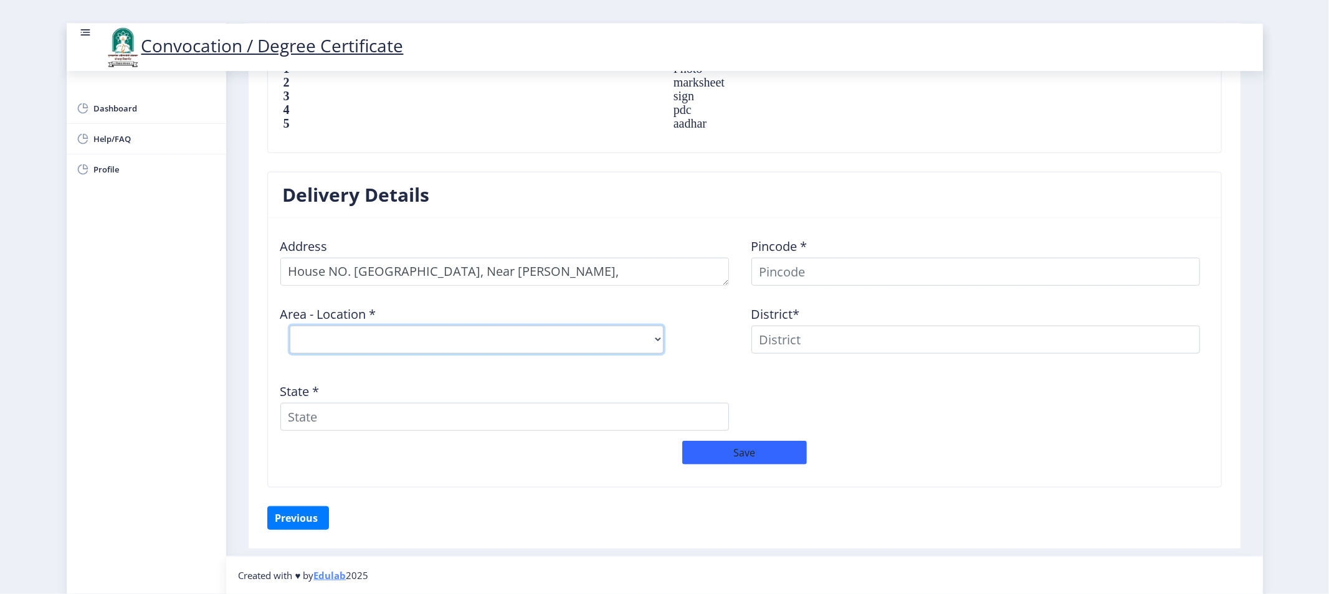
click at [485, 346] on select "Select Area Location" at bounding box center [477, 340] width 374 height 28
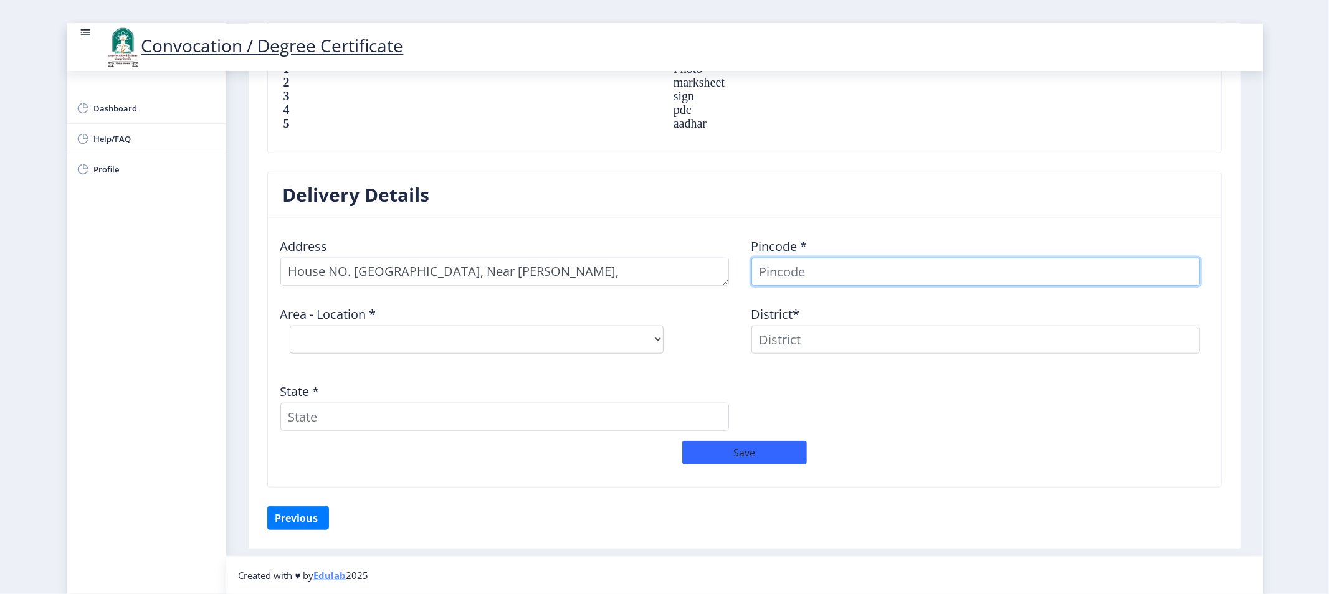
click at [841, 270] on input at bounding box center [975, 272] width 448 height 28
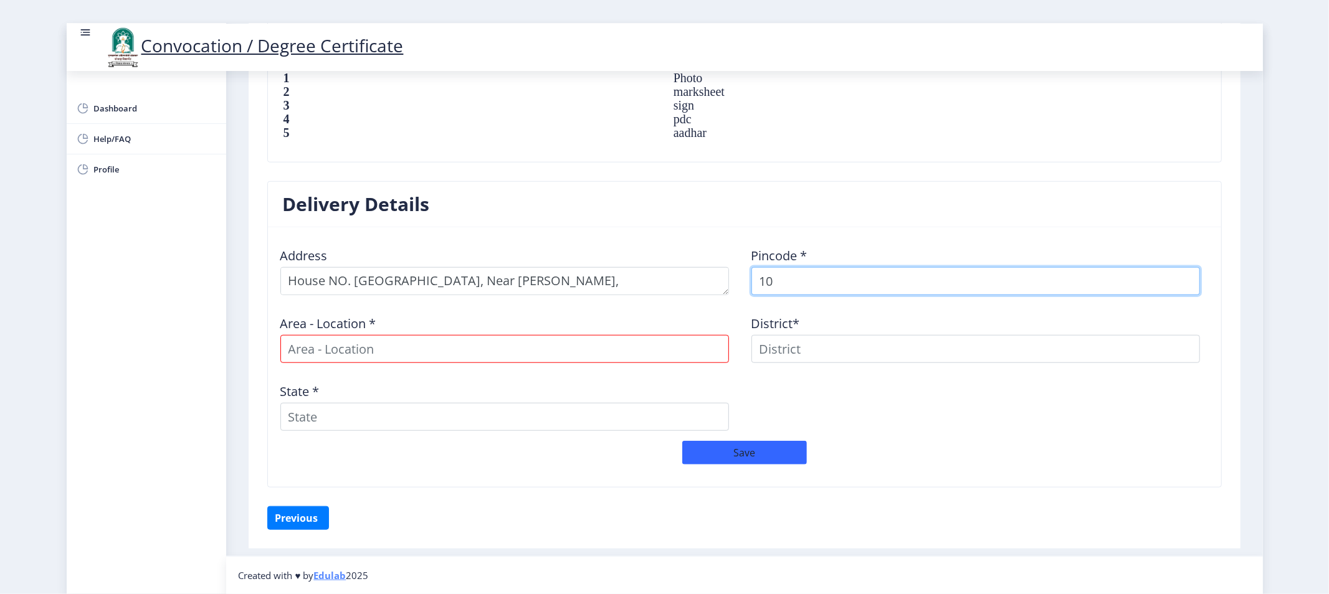
type input "1"
type input "413304"
select select
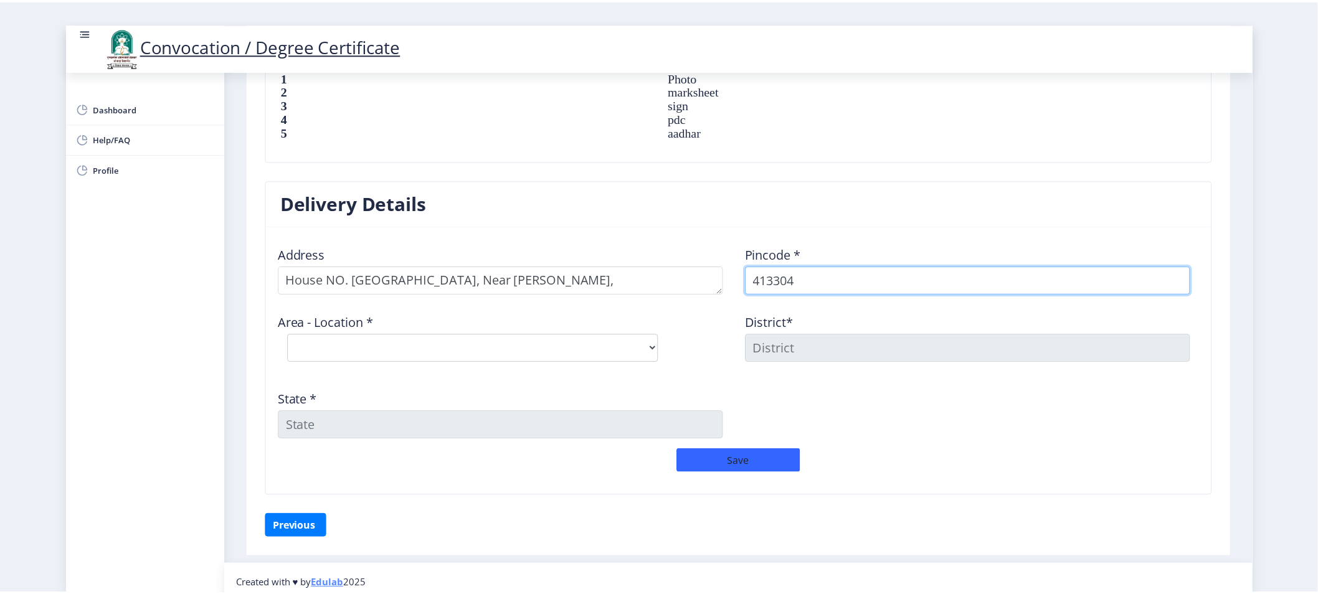
scroll to position [907, 0]
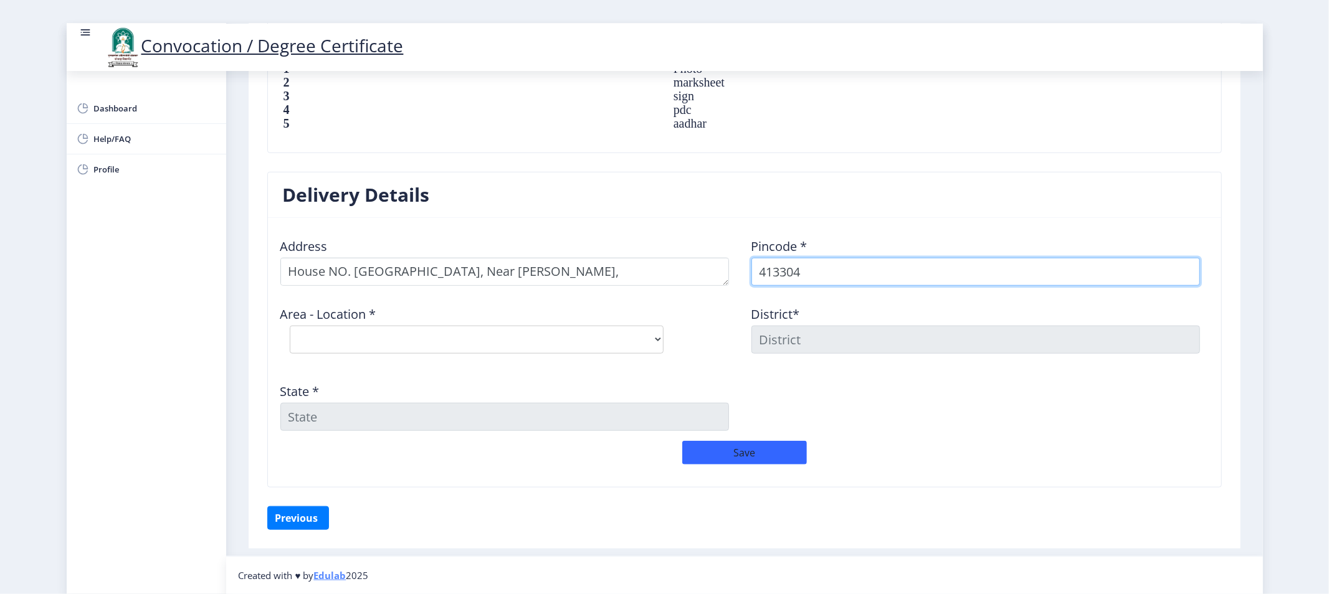
type input "413304"
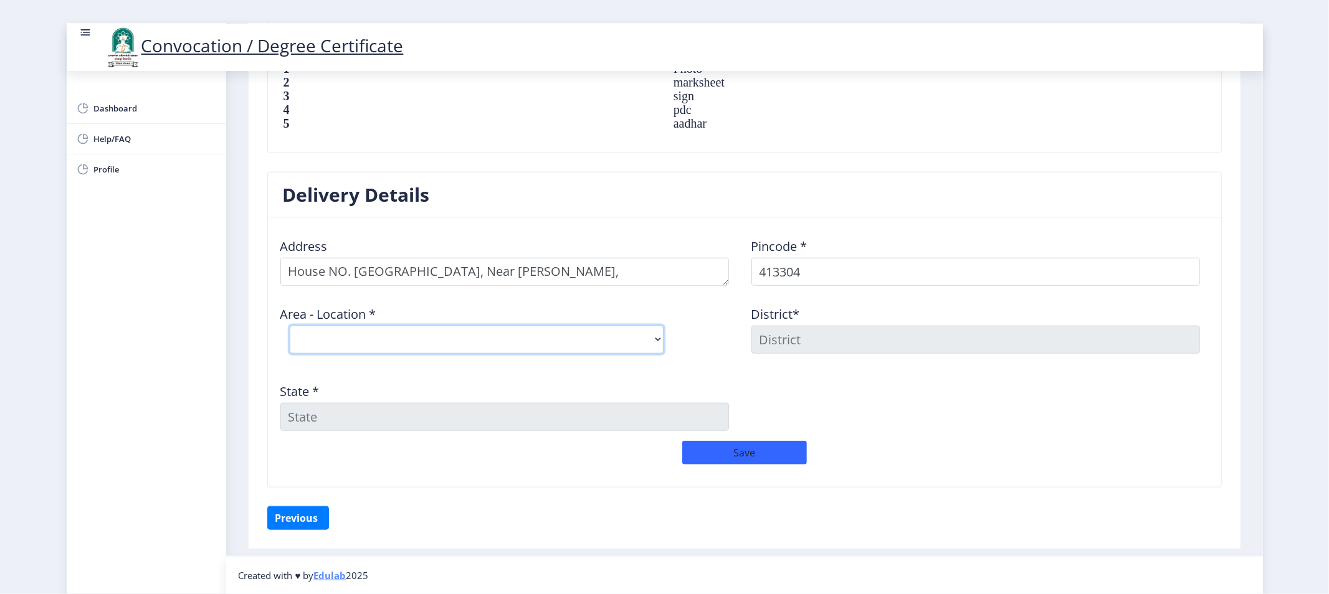
click at [490, 340] on select "Select Area Location Adhiv [PERSON_NAME] B.O Anawali B.O Babhulgaon B.O Bhandis…" at bounding box center [477, 340] width 374 height 28
select select "20: Object"
click at [290, 326] on select "Select Area Location Adhiv [PERSON_NAME] B.O Anawali B.O Babhulgaon B.O Bhandis…" at bounding box center [477, 340] width 374 height 28
type input "SOLAPUR"
type input "[GEOGRAPHIC_DATA]"
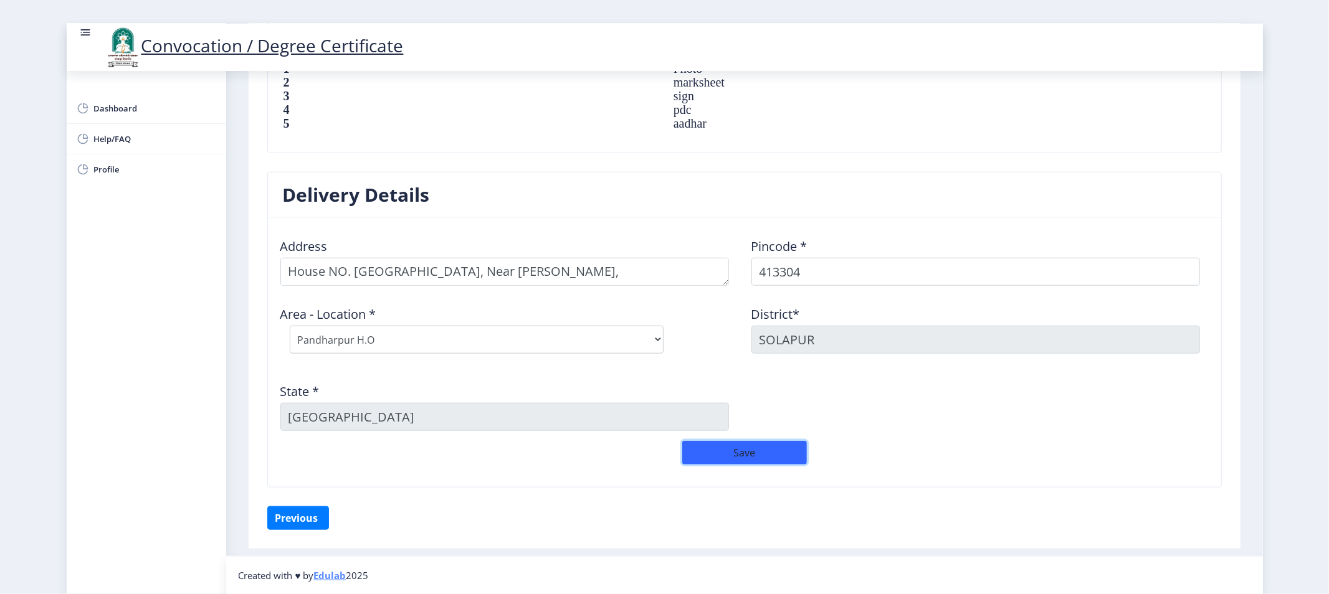
click at [750, 456] on button "Save" at bounding box center [744, 453] width 125 height 24
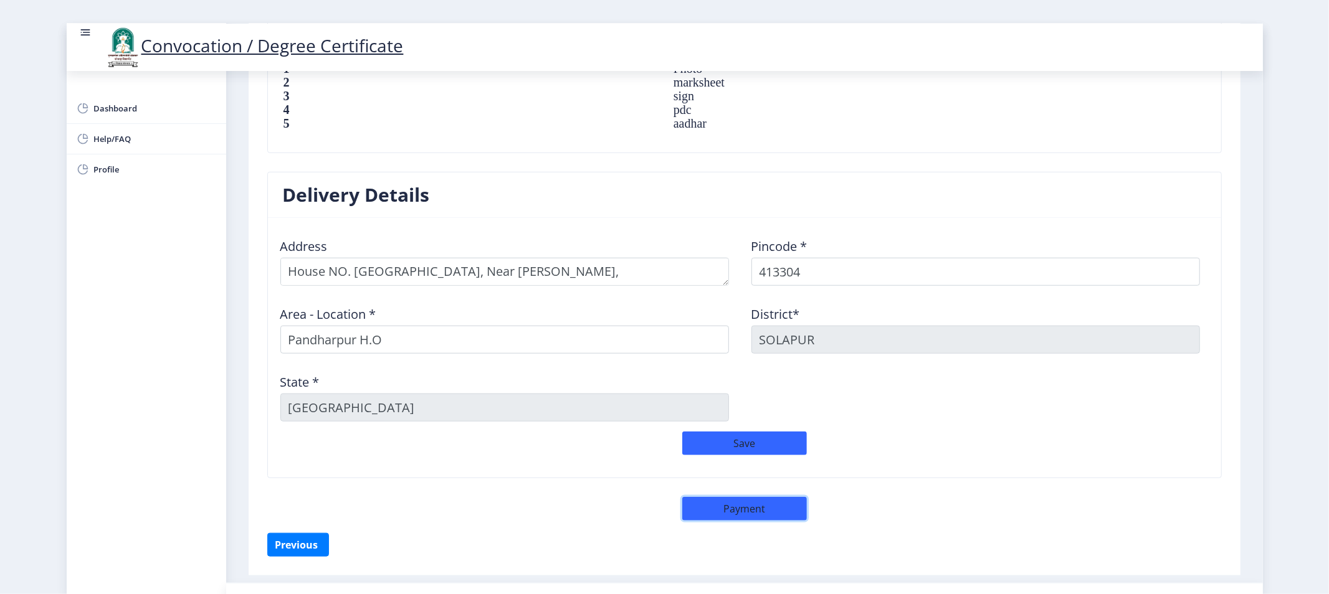
click at [754, 511] on button "Payment" at bounding box center [744, 509] width 125 height 24
select select "sealed"
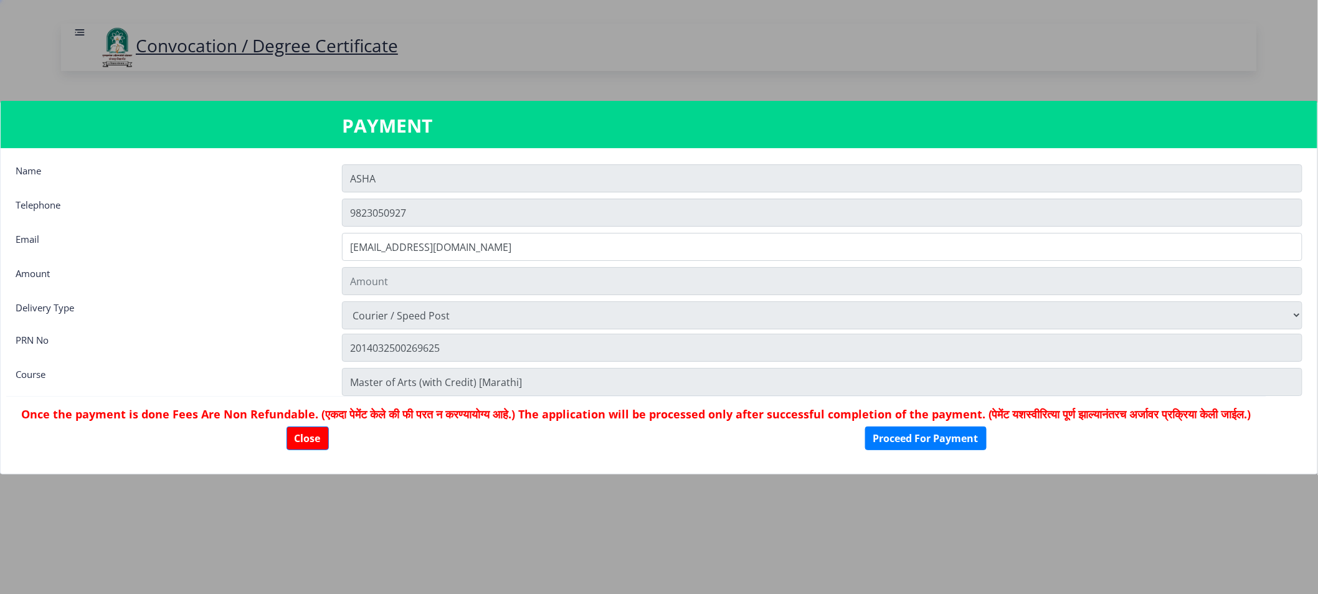
type input "1885"
click at [975, 450] on button "Proceed For Payment" at bounding box center [925, 439] width 121 height 24
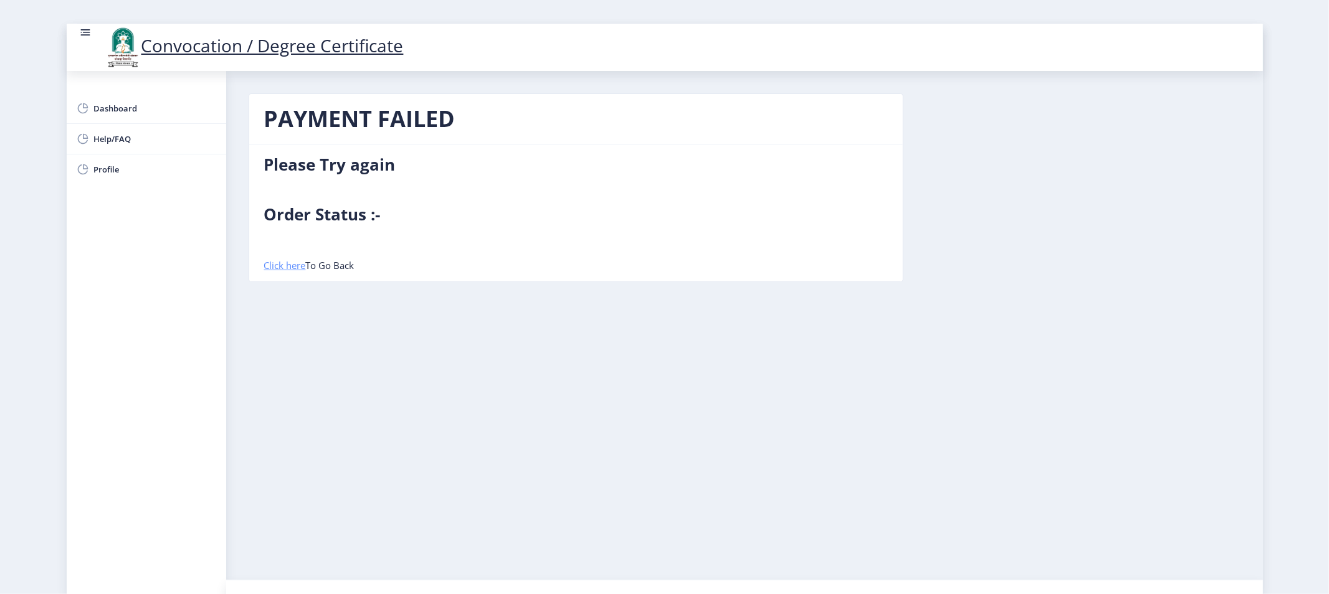
click at [298, 266] on link "Click here" at bounding box center [285, 265] width 42 height 12
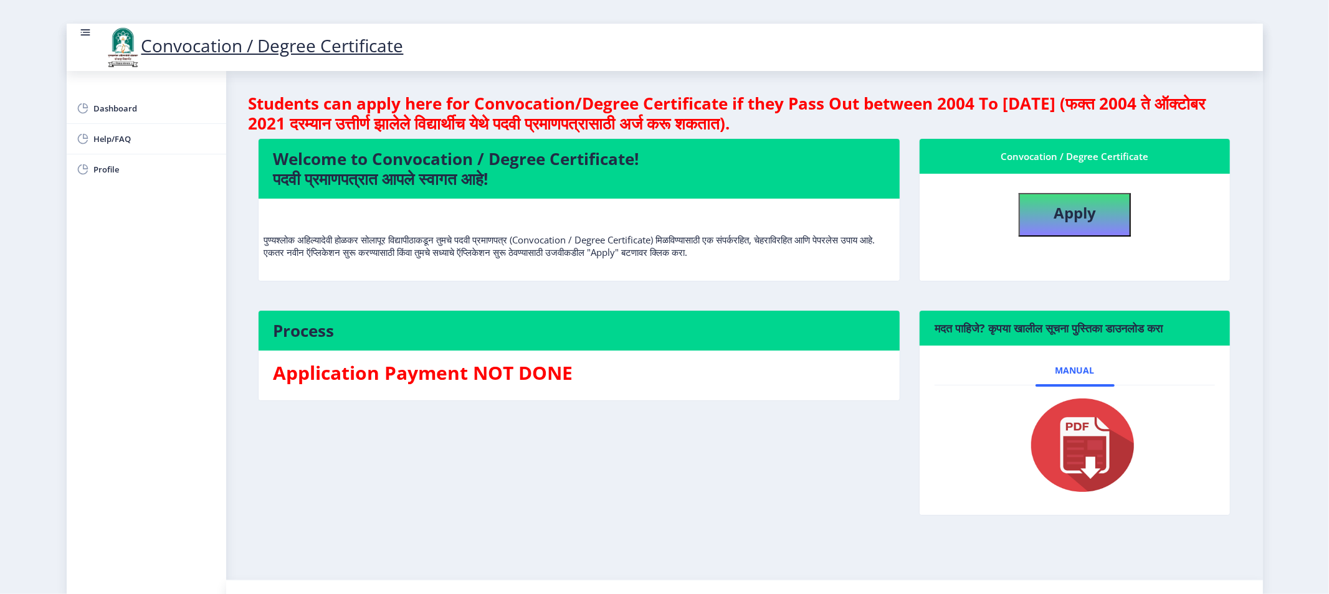
click at [420, 380] on h3 "Application Payment NOT DONE" at bounding box center [578, 373] width 611 height 25
click at [115, 173] on span "Profile" at bounding box center [155, 169] width 122 height 15
select select
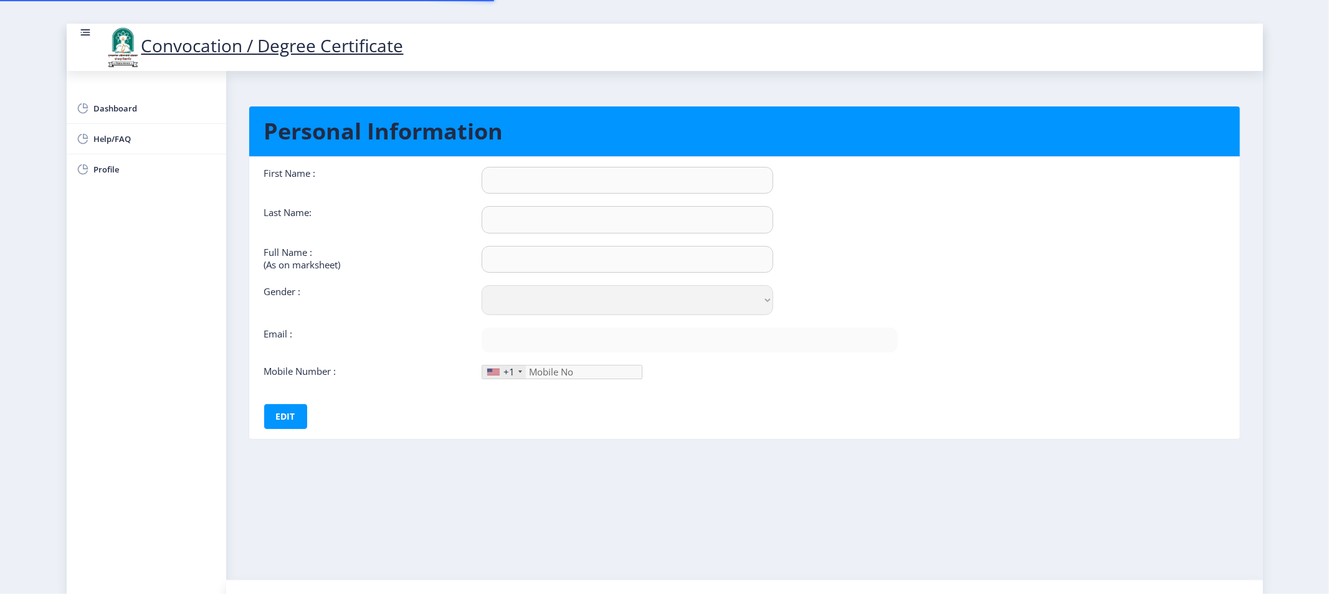
type input "ASHA"
type input "[PERSON_NAME]"
type input "[PERSON_NAME] [PERSON_NAME]"
select select "[DEMOGRAPHIC_DATA]"
type input "[EMAIL_ADDRESS][DOMAIN_NAME]"
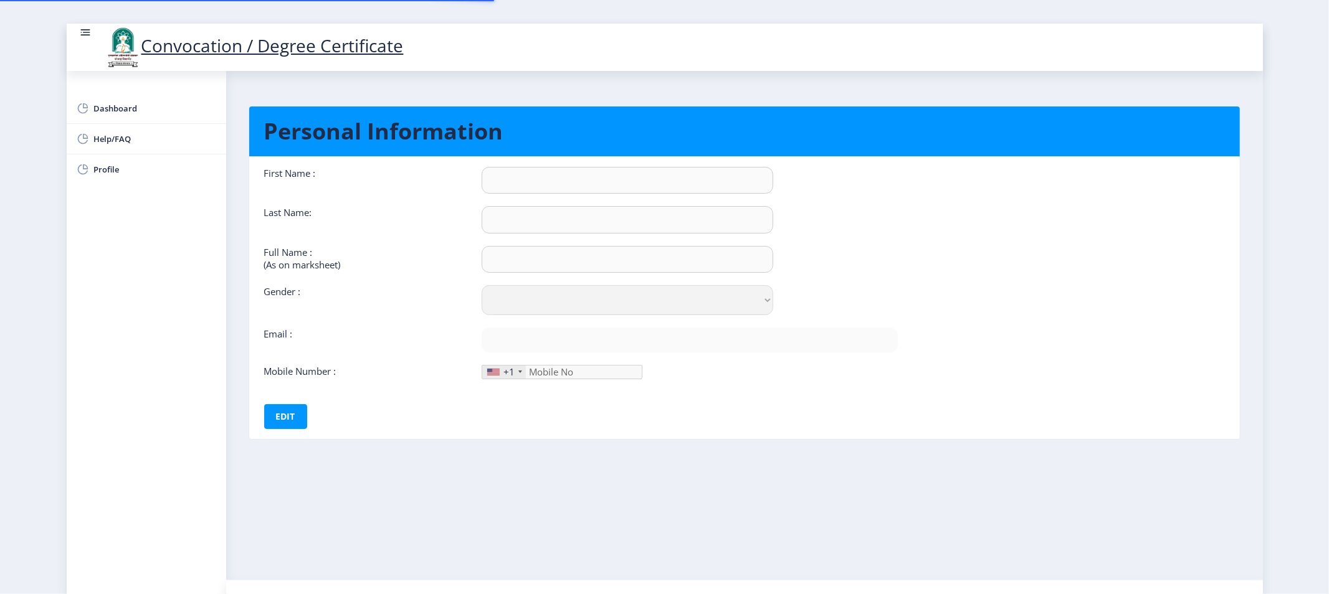
type input "9823050927"
